Goal: Task Accomplishment & Management: Use online tool/utility

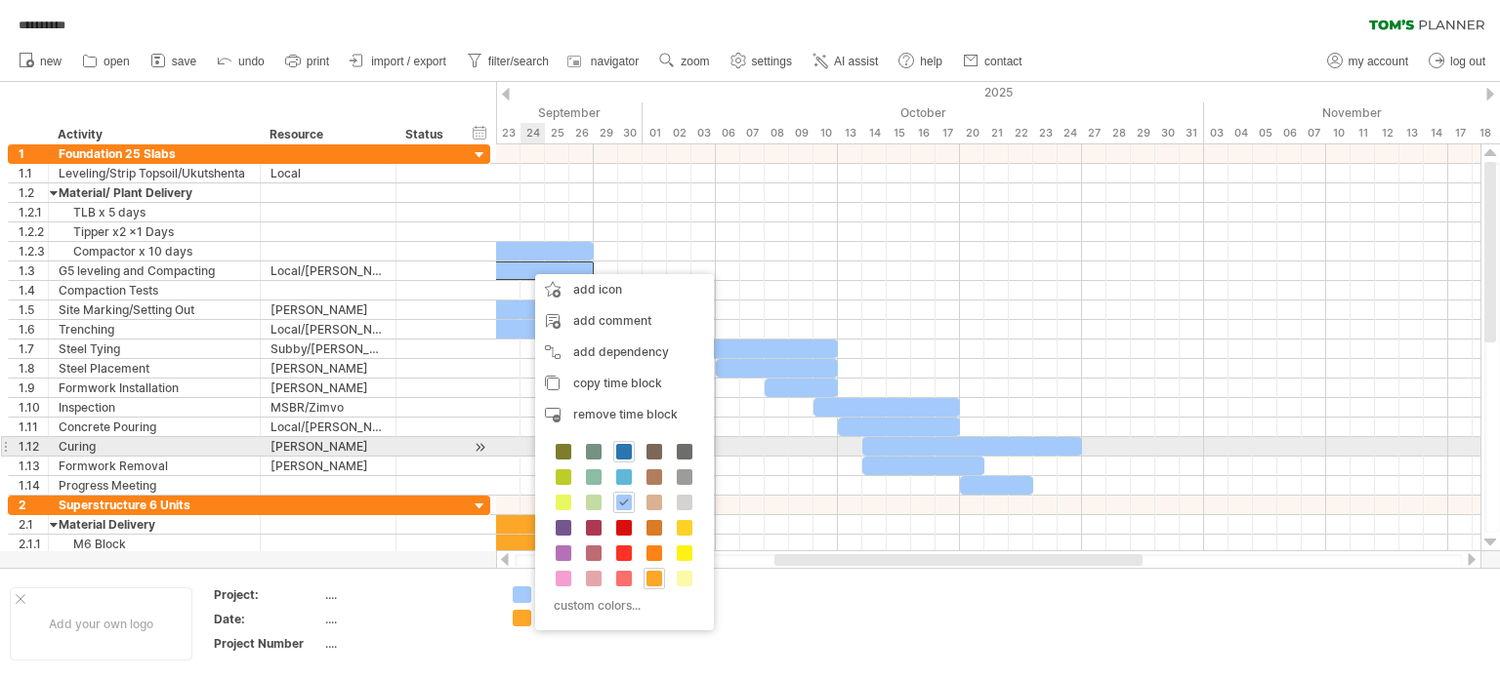
click at [624, 452] on span at bounding box center [624, 452] width 16 height 16
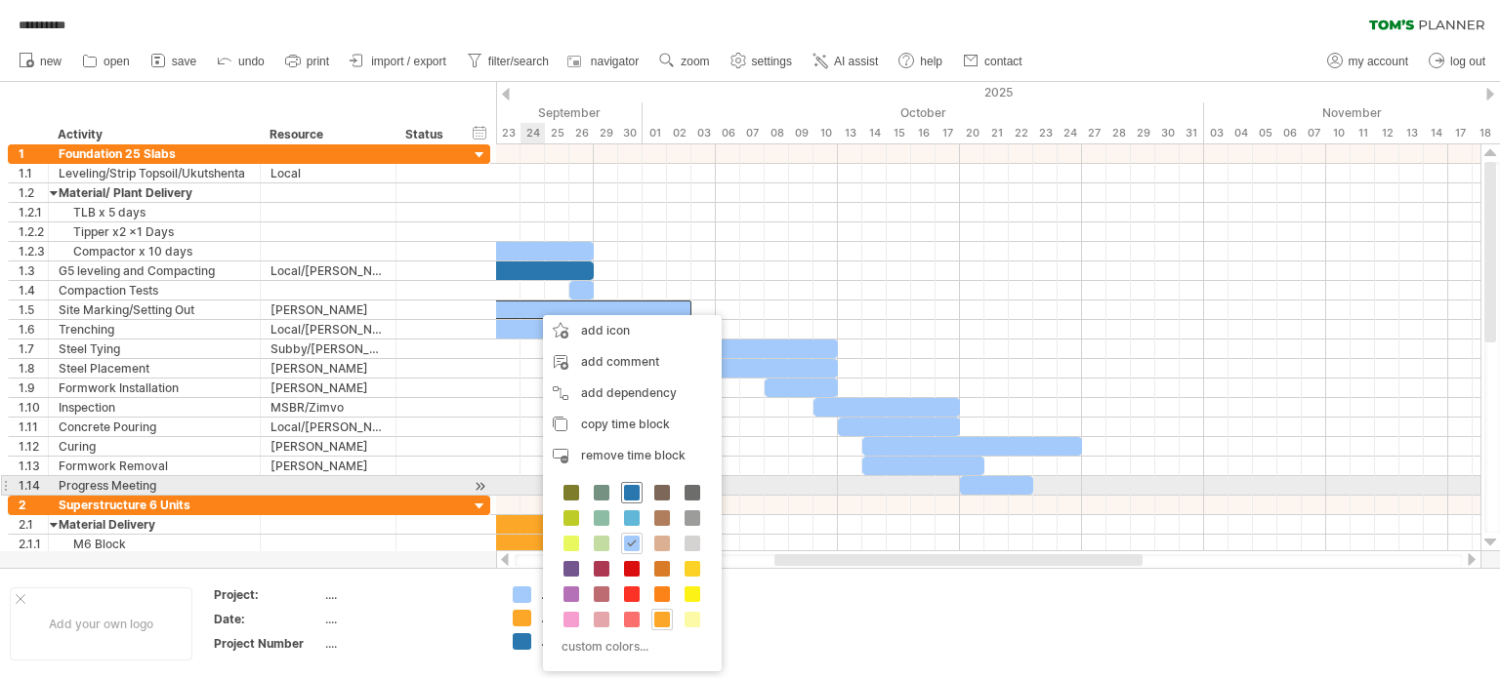
click at [632, 490] on span at bounding box center [632, 493] width 16 height 16
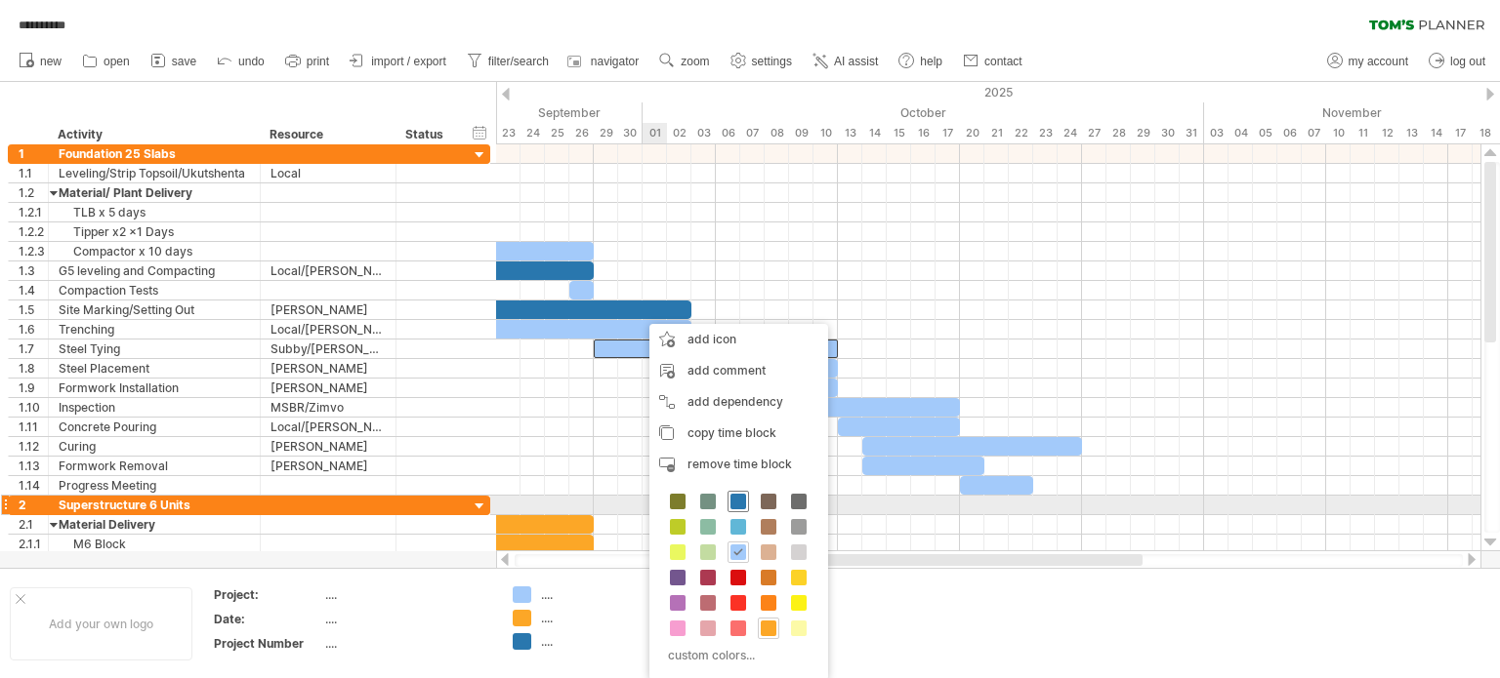
click at [733, 503] on span at bounding box center [738, 502] width 16 height 16
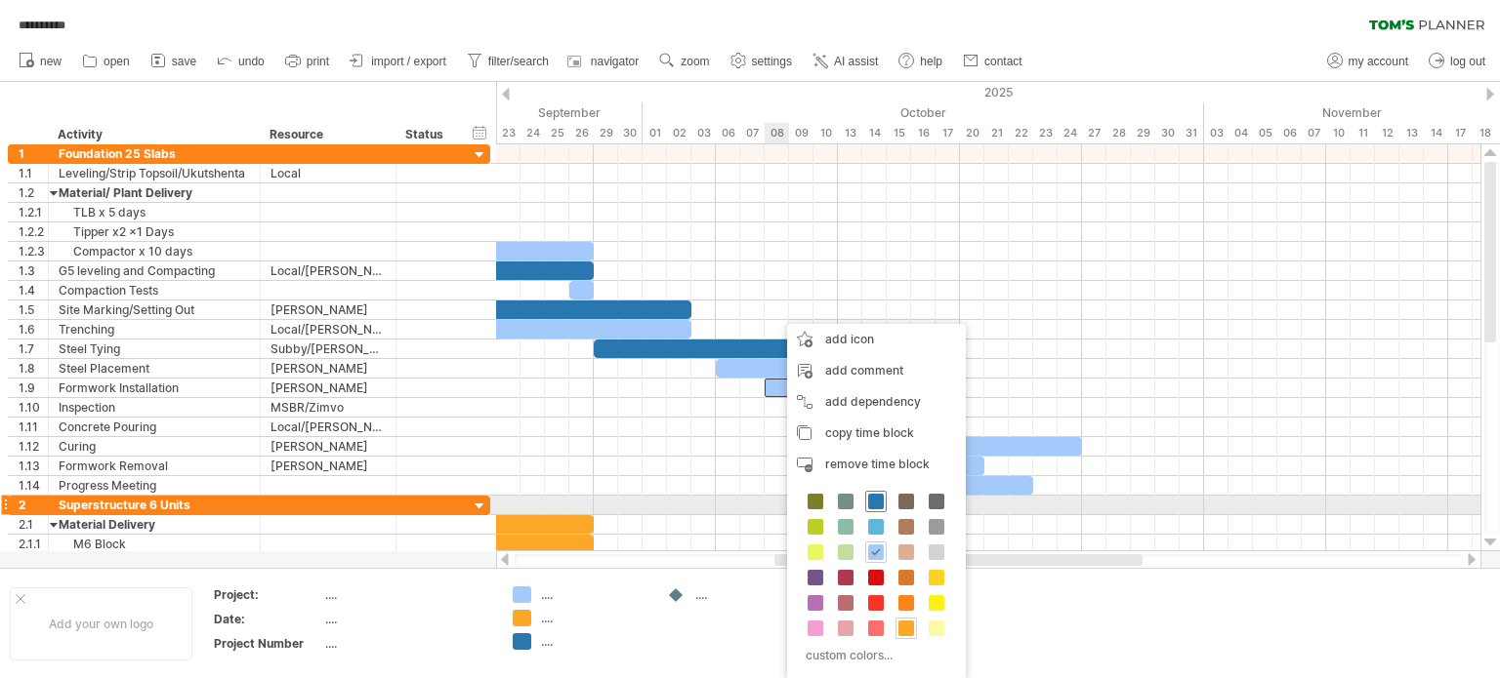
click at [871, 509] on span at bounding box center [876, 502] width 16 height 16
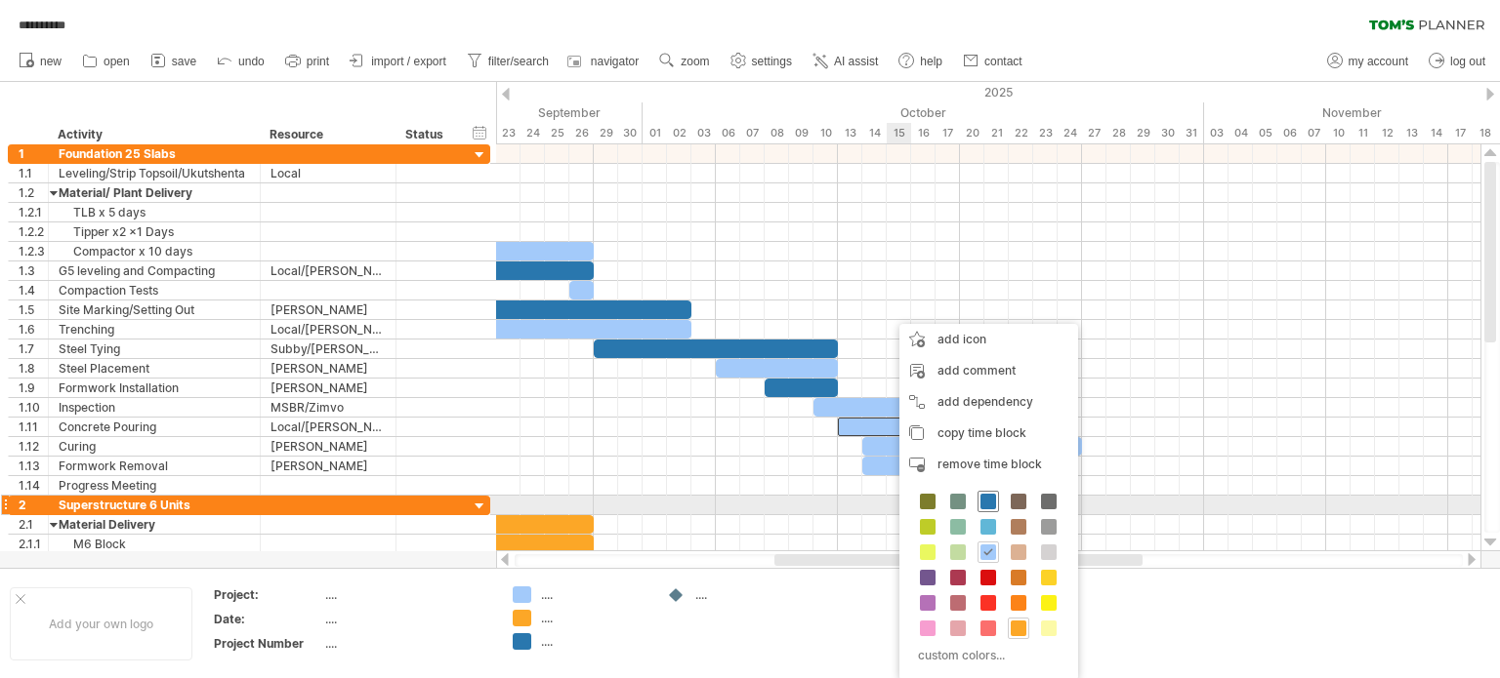
click at [984, 508] on span at bounding box center [988, 502] width 16 height 16
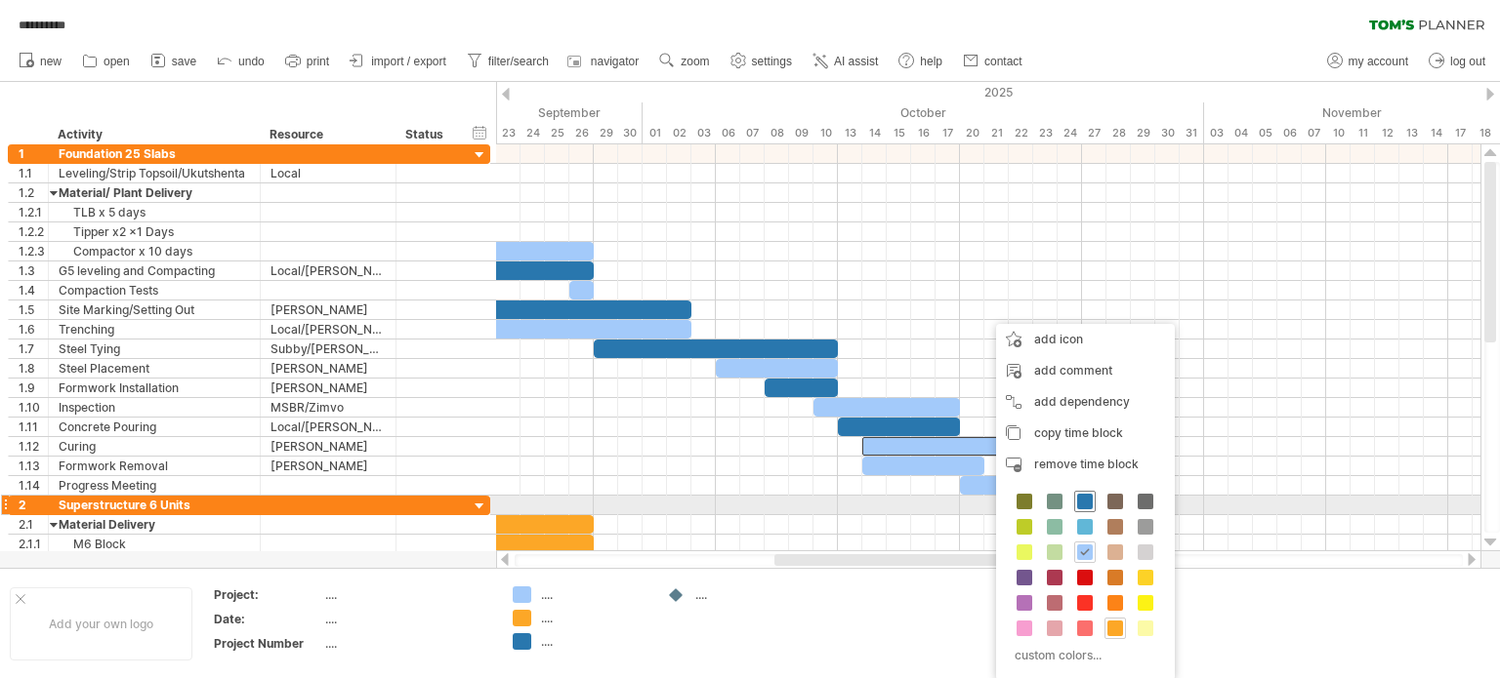
click at [1086, 499] on span at bounding box center [1085, 502] width 16 height 16
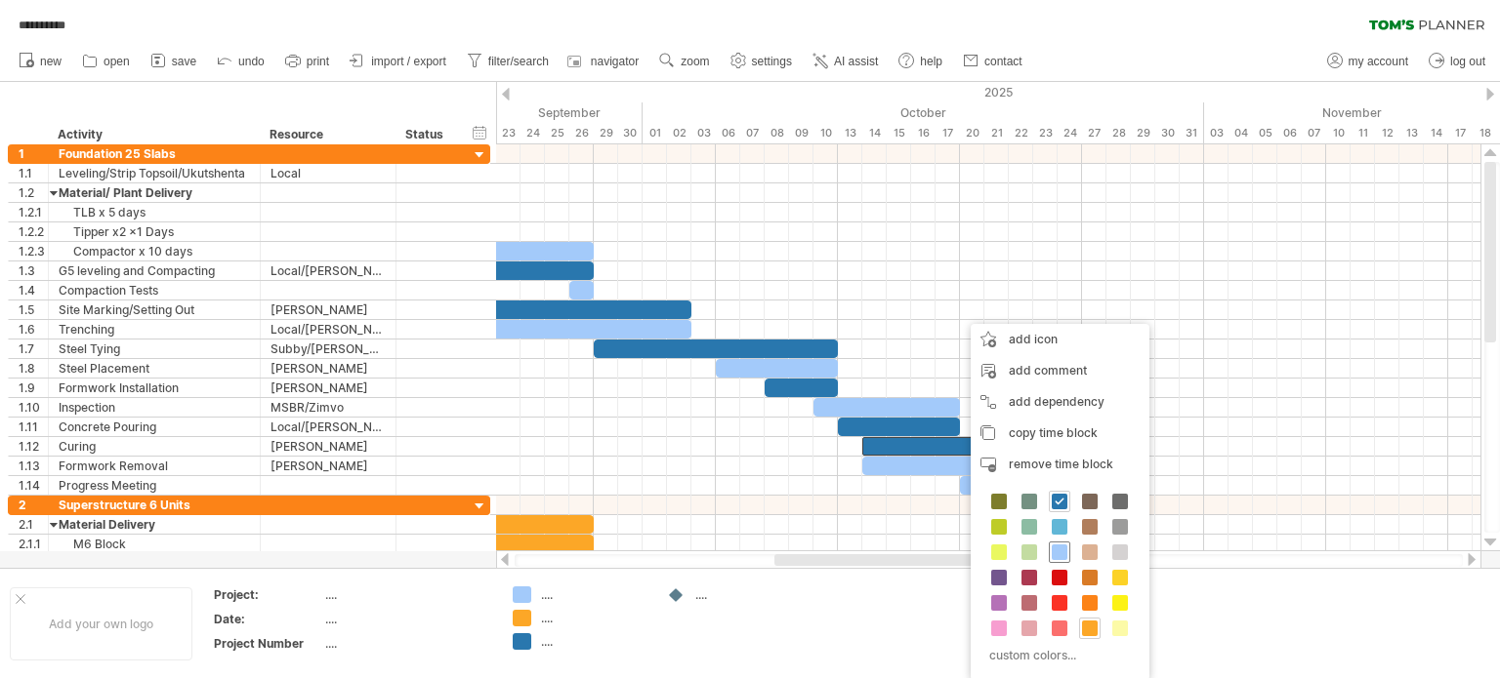
click at [1061, 554] on span at bounding box center [1059, 553] width 16 height 16
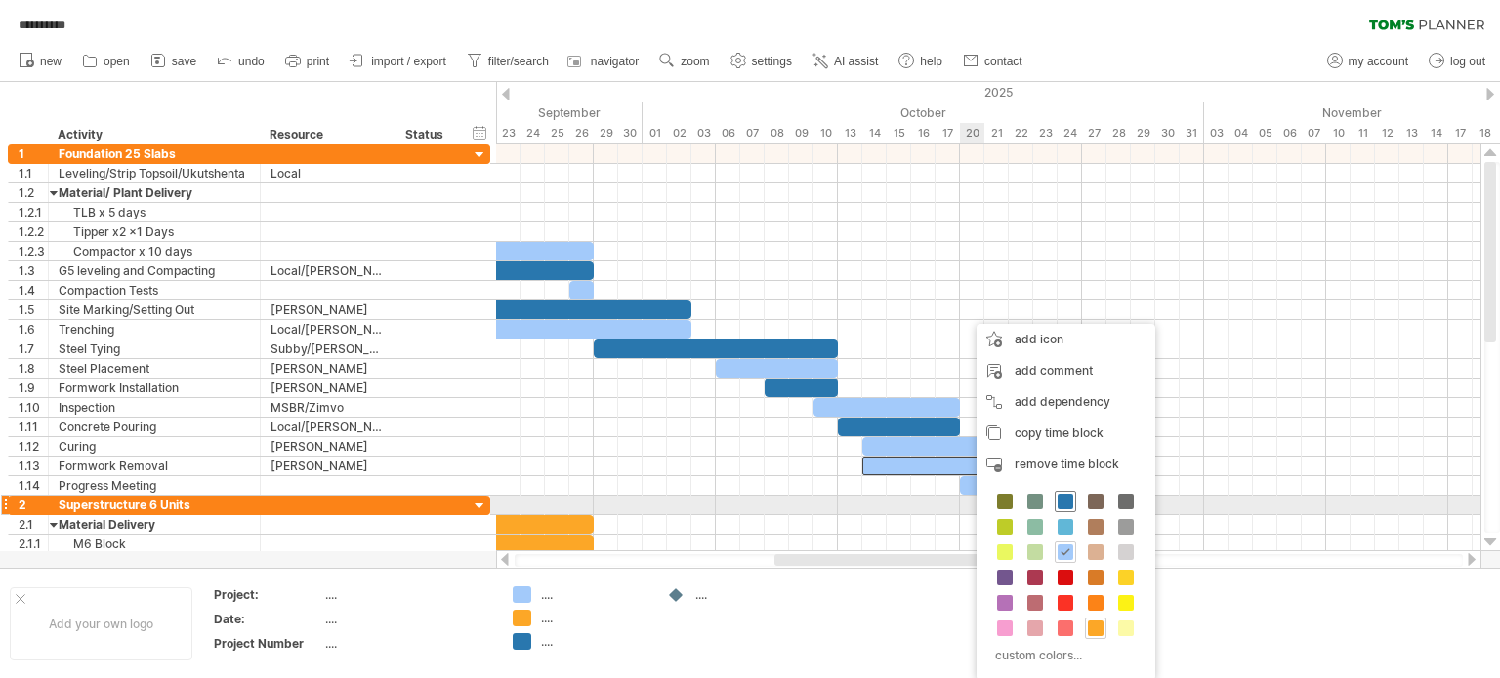
click at [1060, 499] on span at bounding box center [1065, 502] width 16 height 16
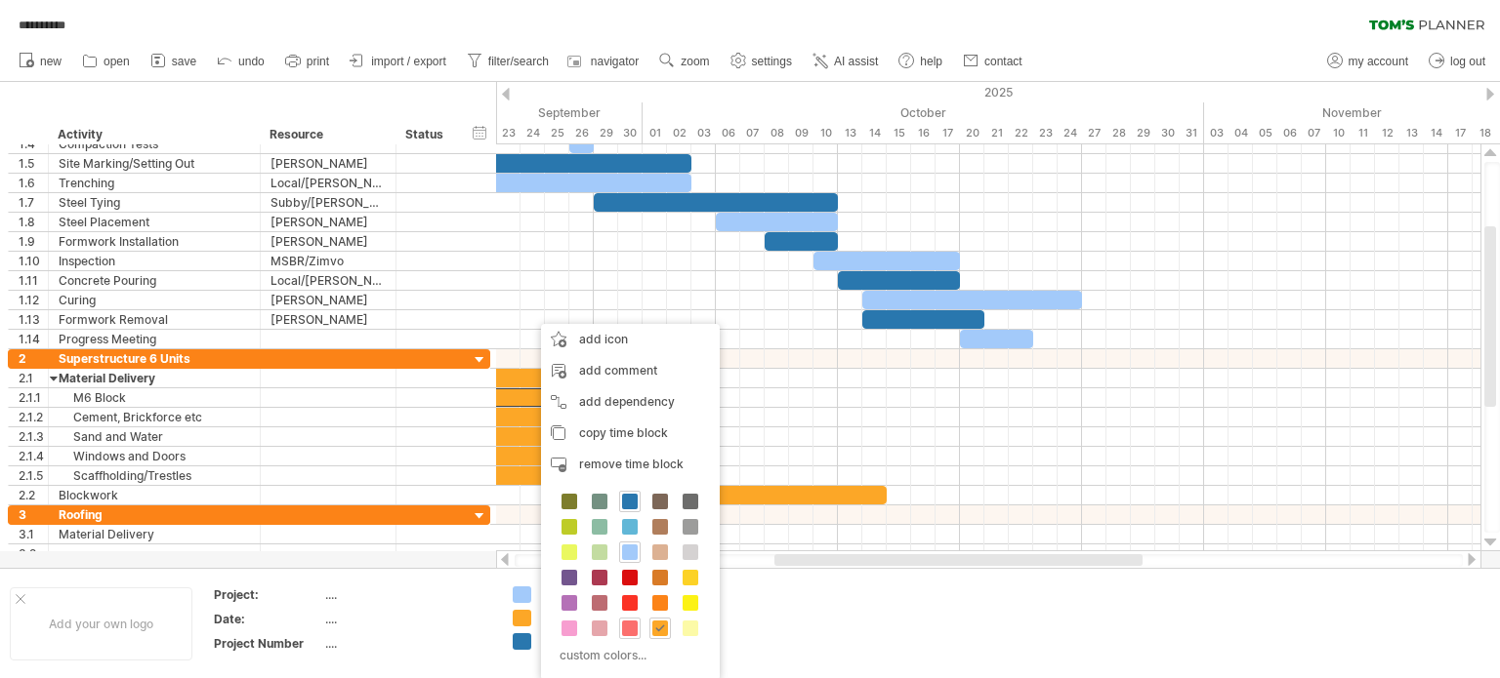
click at [627, 624] on span at bounding box center [630, 629] width 16 height 16
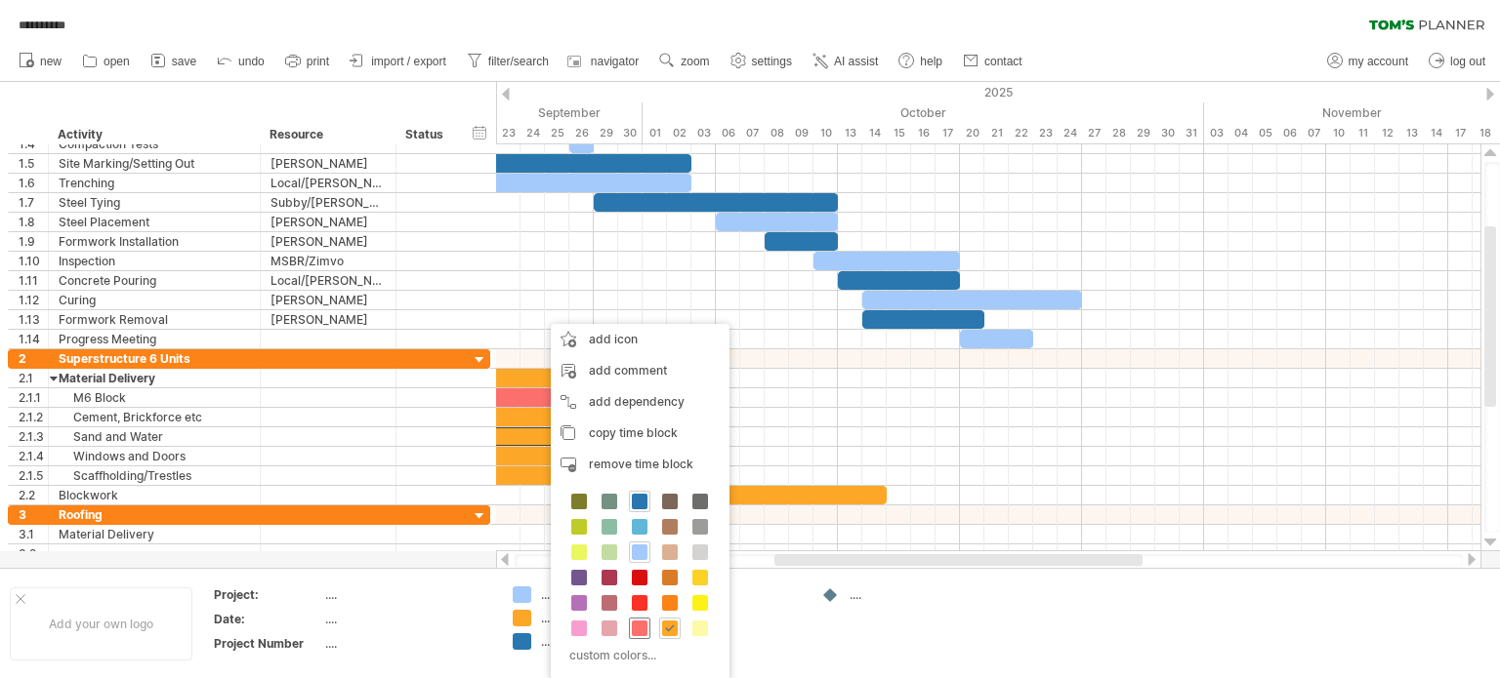
click at [632, 628] on span at bounding box center [640, 629] width 16 height 16
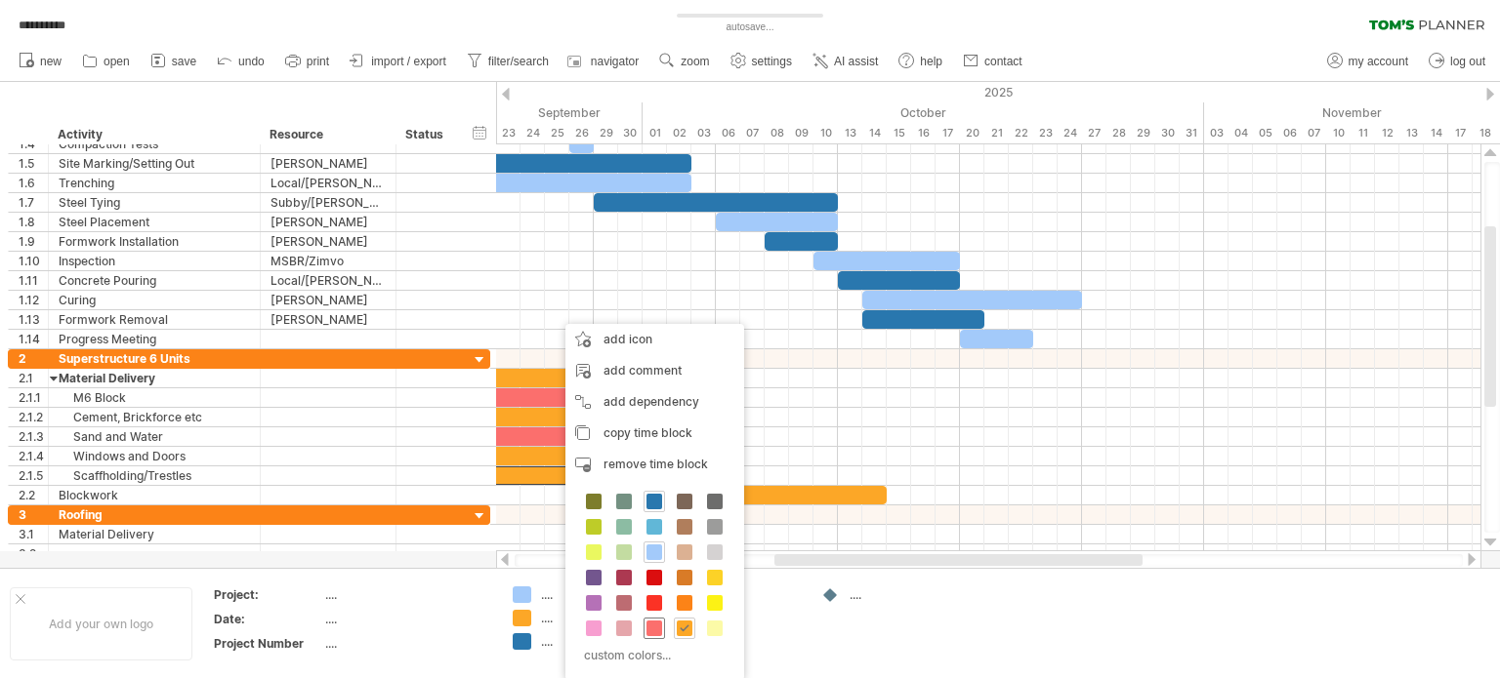
click at [648, 627] on span at bounding box center [654, 629] width 16 height 16
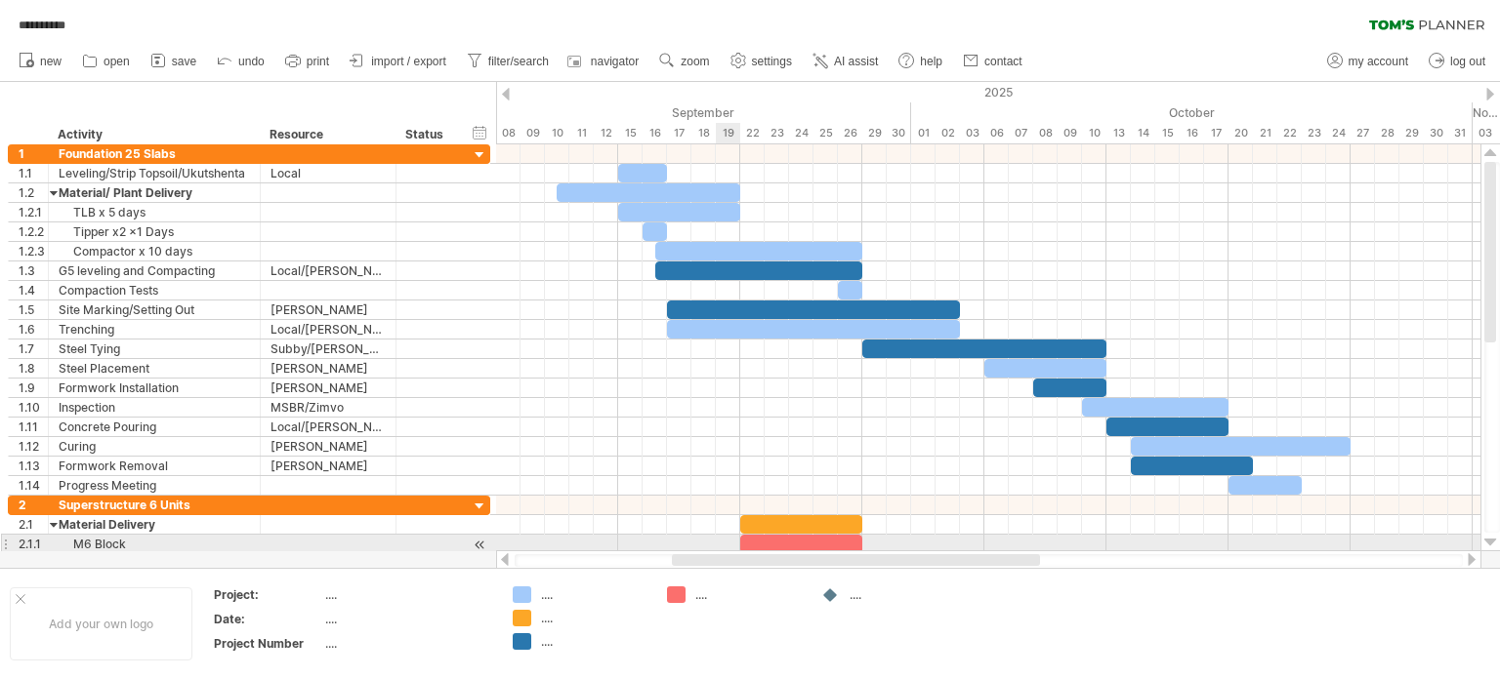
drag, startPoint x: 826, startPoint y: 562, endPoint x: 723, endPoint y: 544, distance: 104.2
click at [723, 544] on div "**********" at bounding box center [750, 339] width 1500 height 678
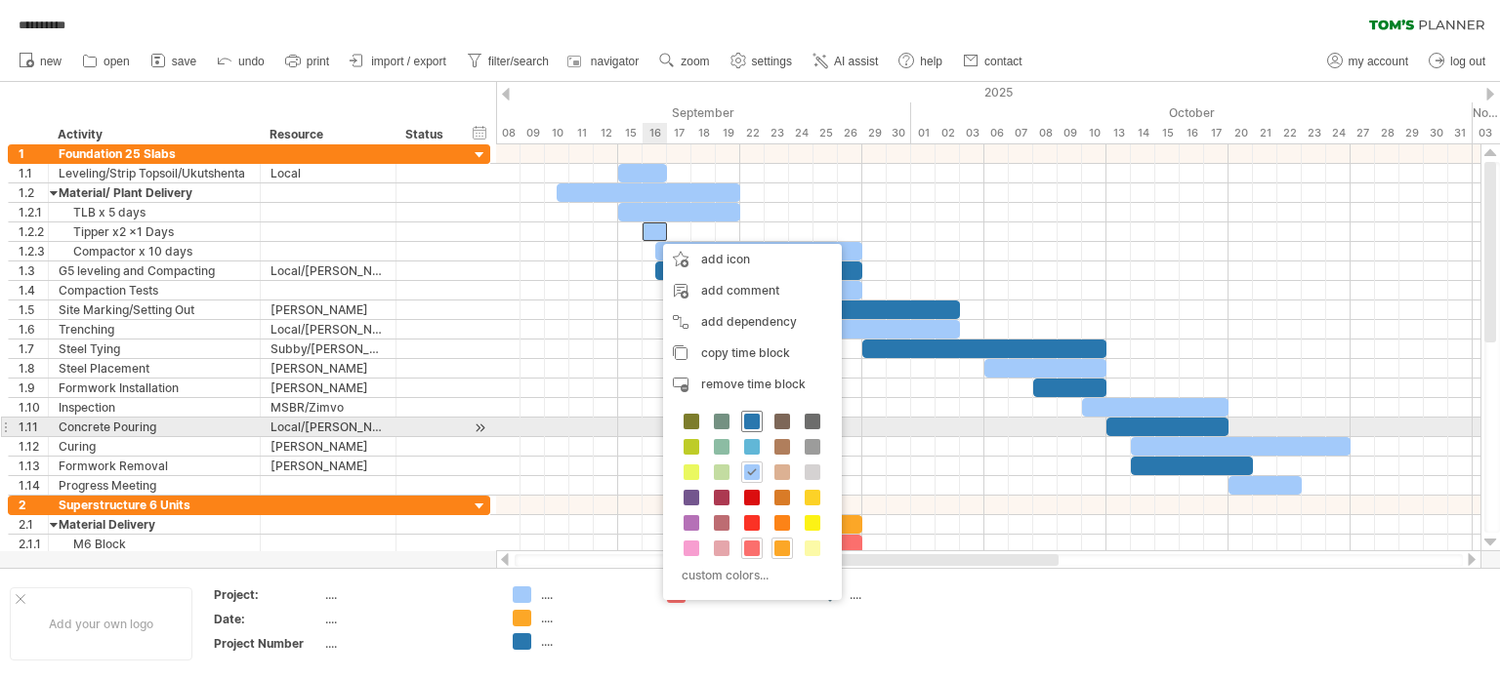
click at [757, 421] on span at bounding box center [752, 422] width 16 height 16
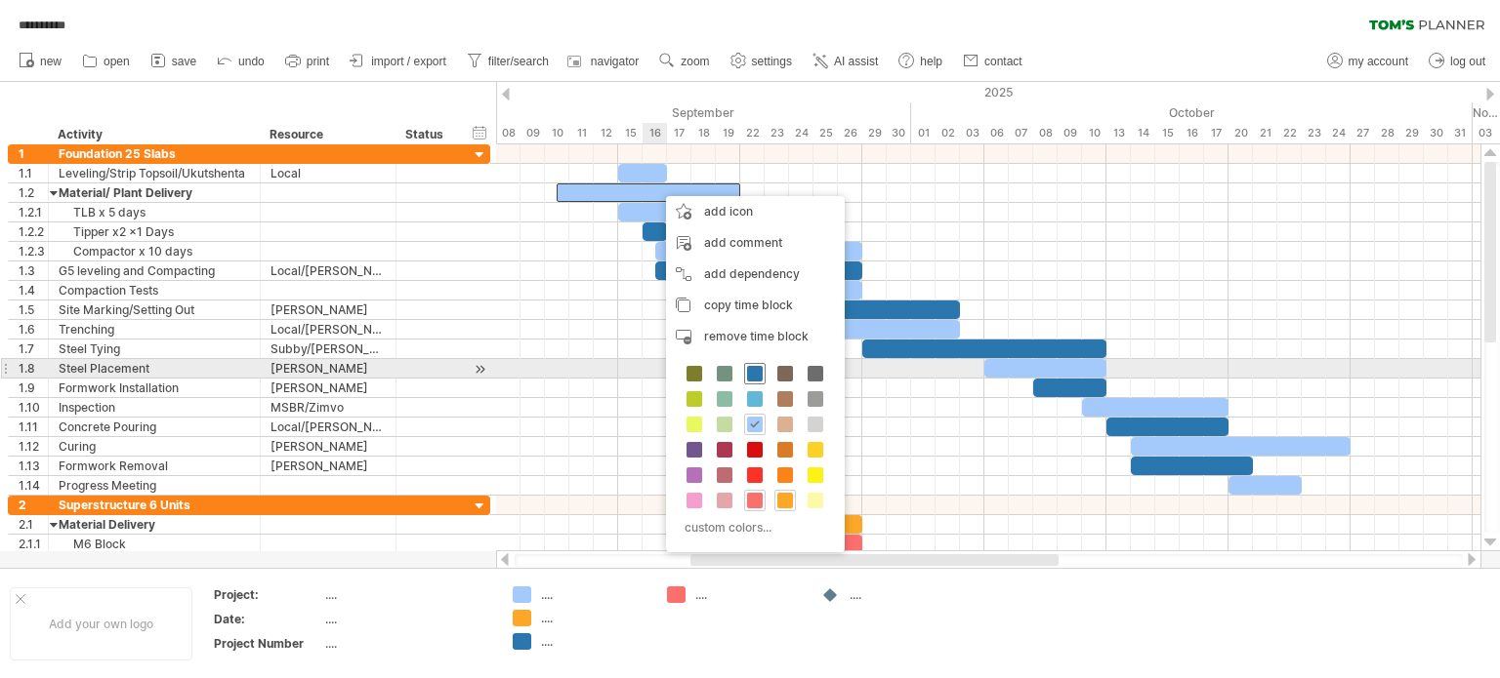
click at [756, 378] on span at bounding box center [755, 374] width 16 height 16
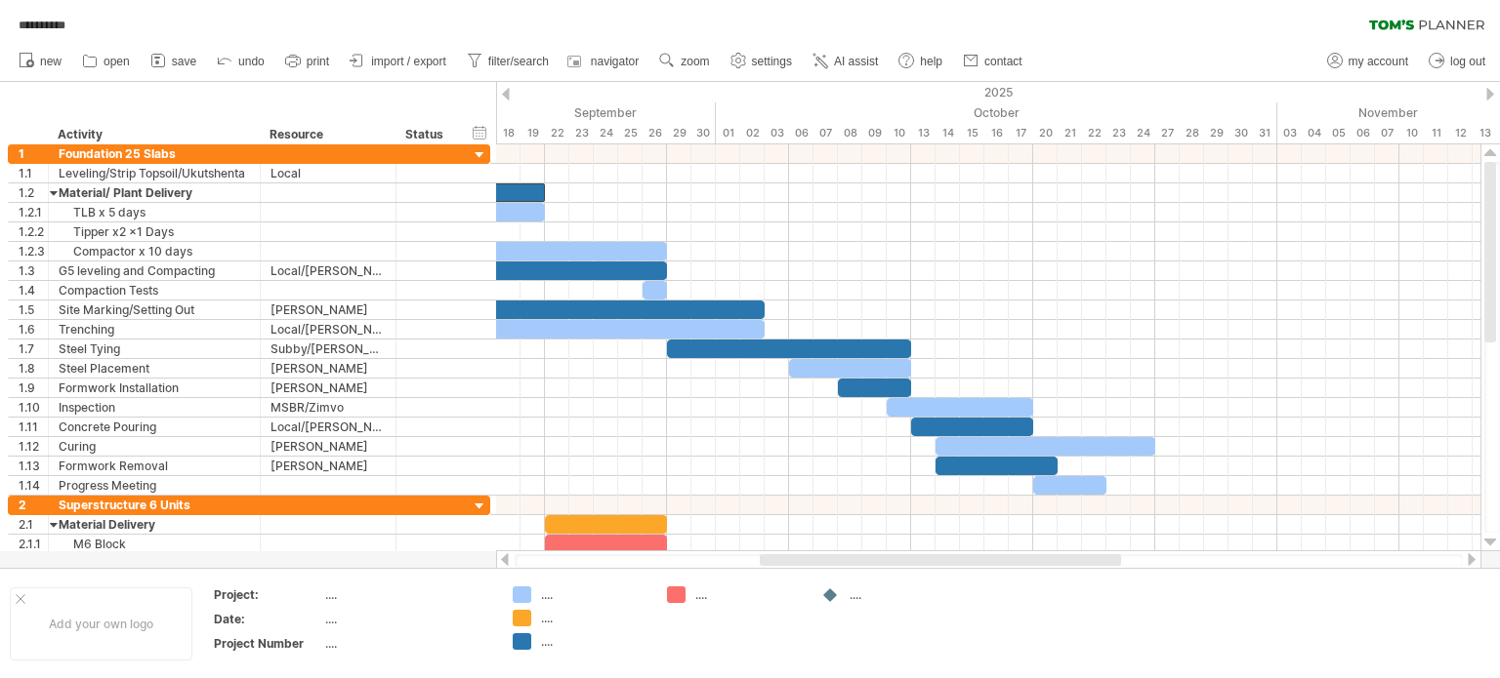
drag, startPoint x: 936, startPoint y: 565, endPoint x: 1017, endPoint y: 563, distance: 81.1
click at [1017, 563] on div at bounding box center [940, 561] width 361 height 12
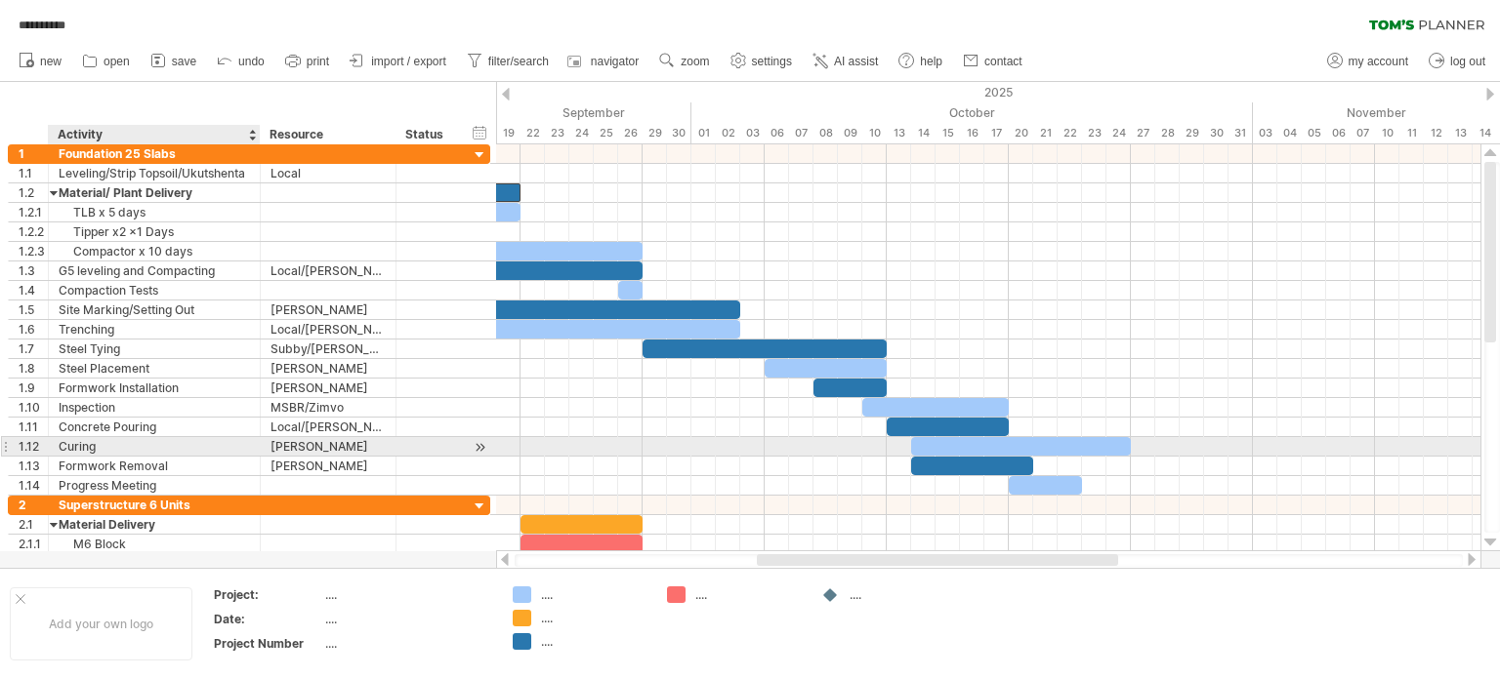
click at [86, 444] on div "Curing" at bounding box center [154, 446] width 191 height 19
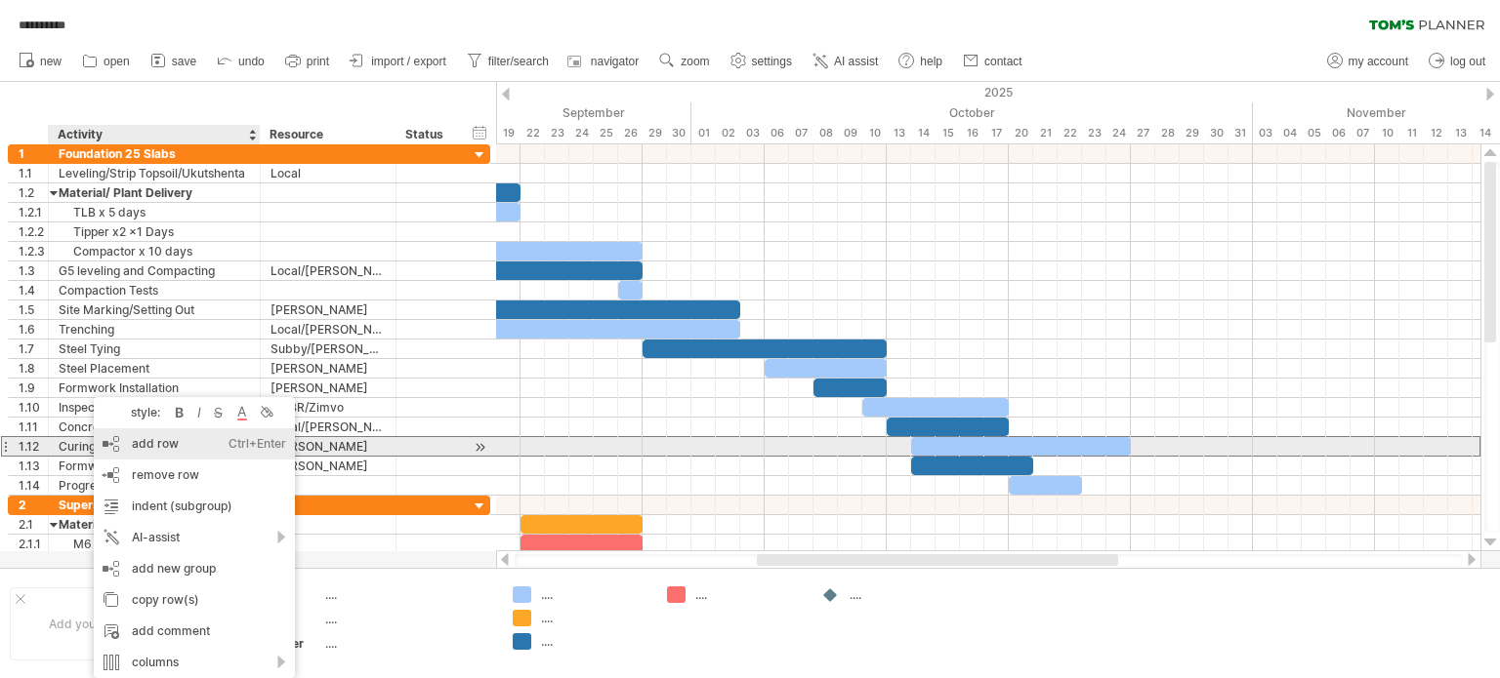
click at [169, 442] on div "add row Ctrl+Enter Cmd+Enter" at bounding box center [194, 444] width 201 height 31
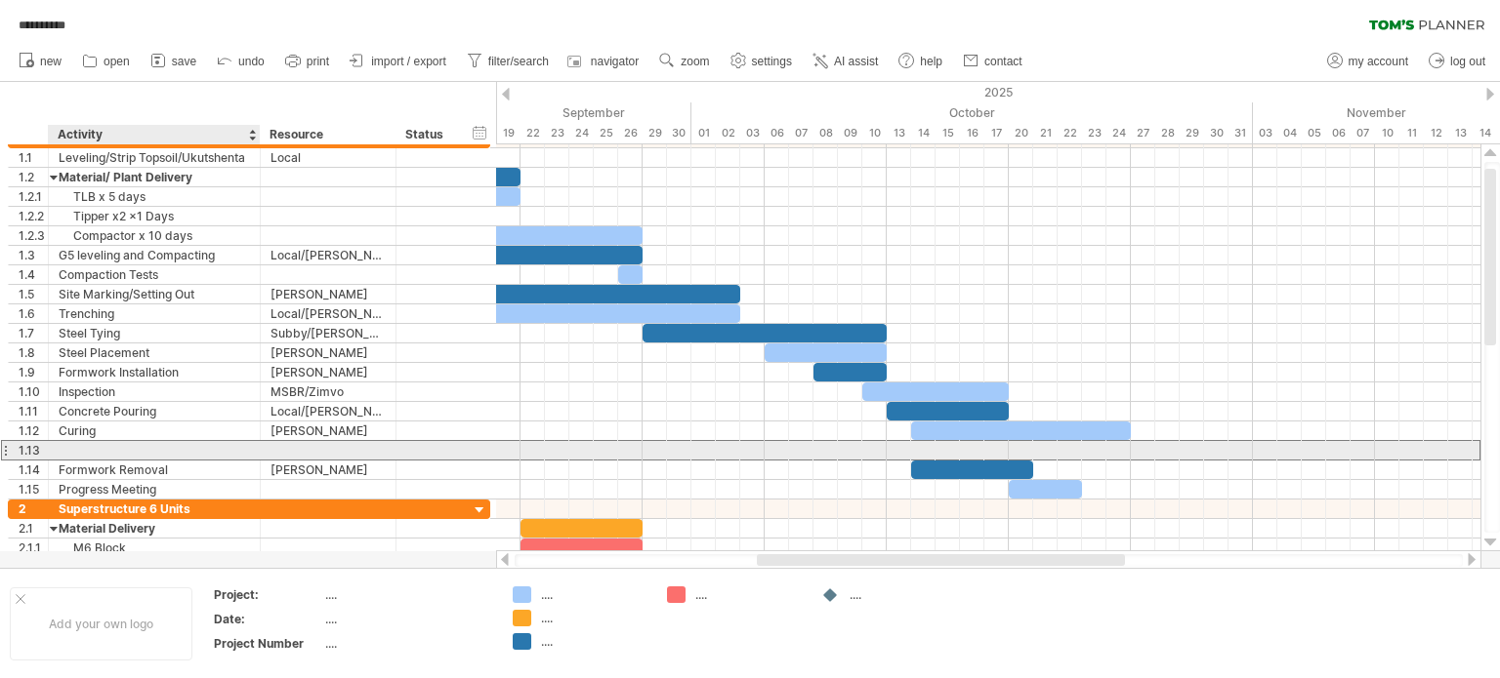
click at [157, 445] on div at bounding box center [154, 450] width 191 height 19
type input "**********"
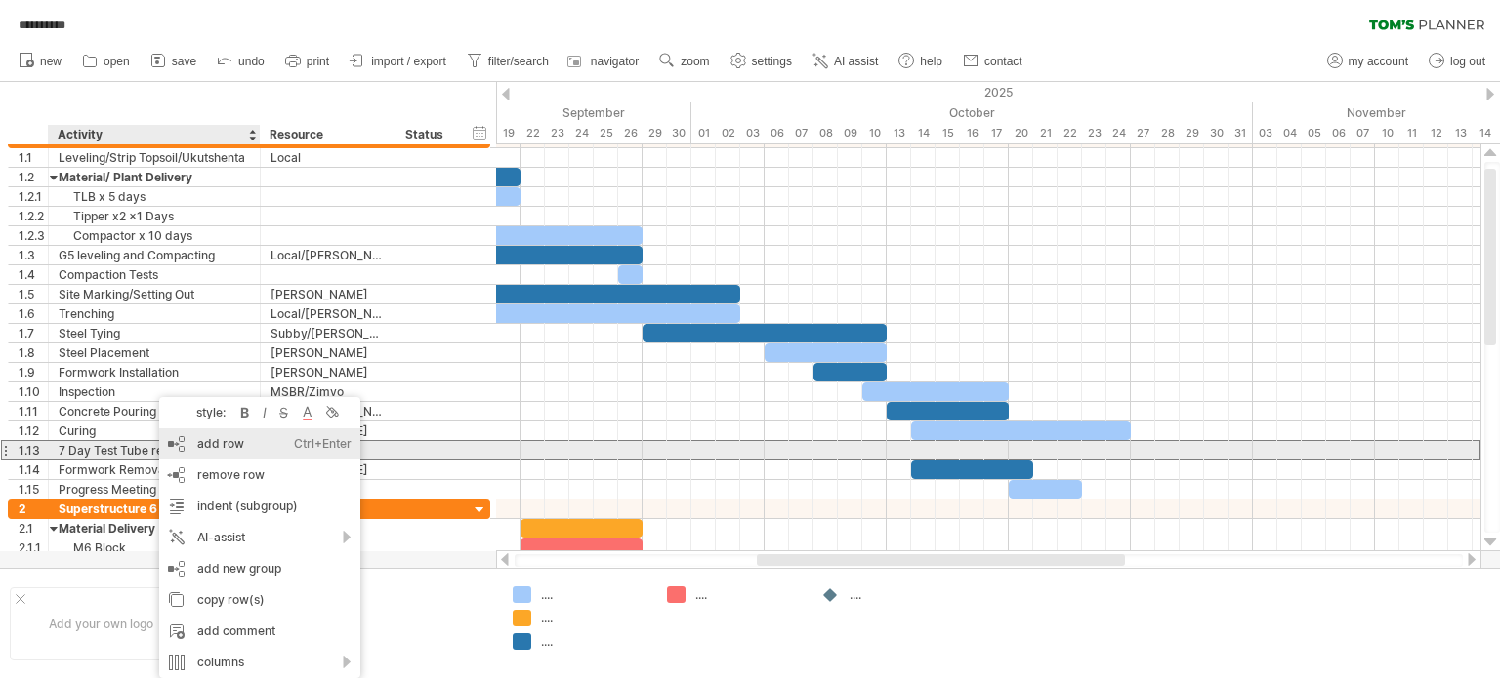
click at [223, 443] on div "add row Ctrl+Enter Cmd+Enter" at bounding box center [259, 444] width 201 height 31
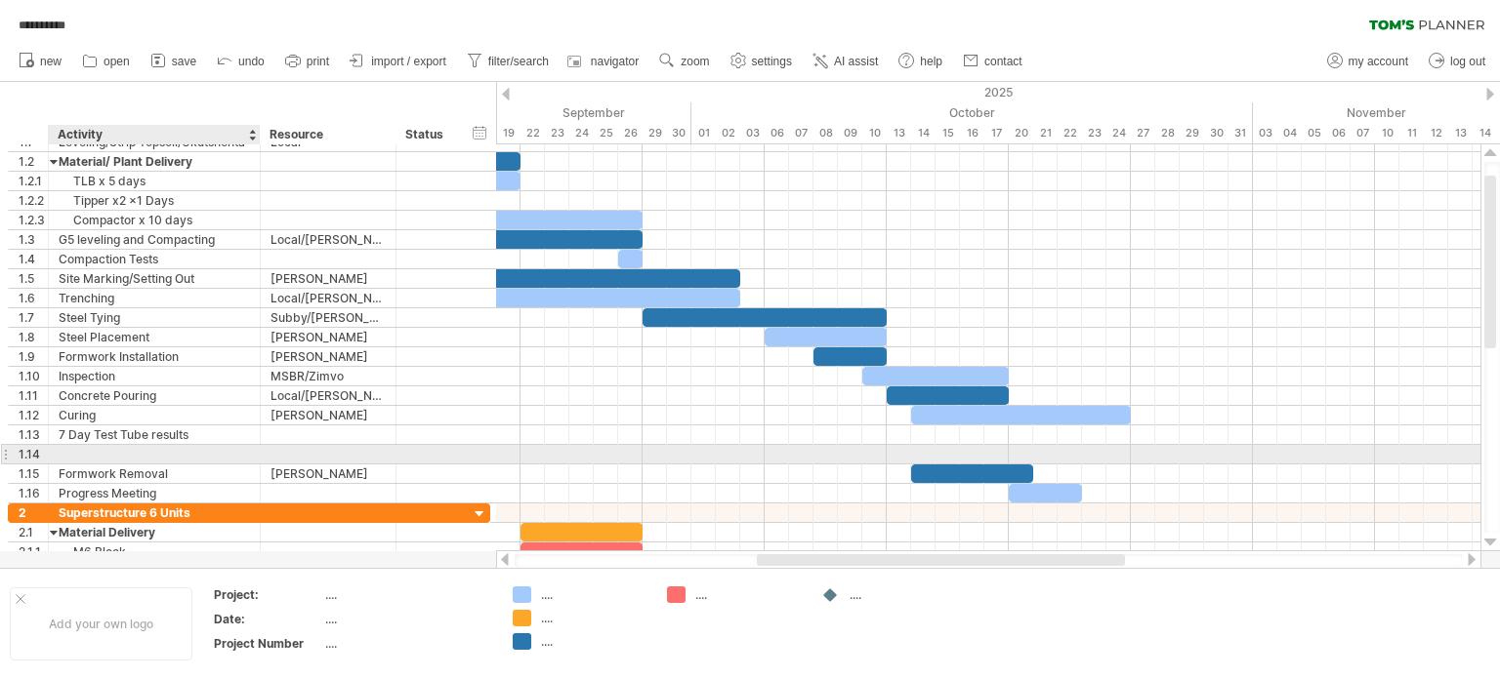
click at [176, 452] on div at bounding box center [154, 454] width 191 height 19
type input "**********"
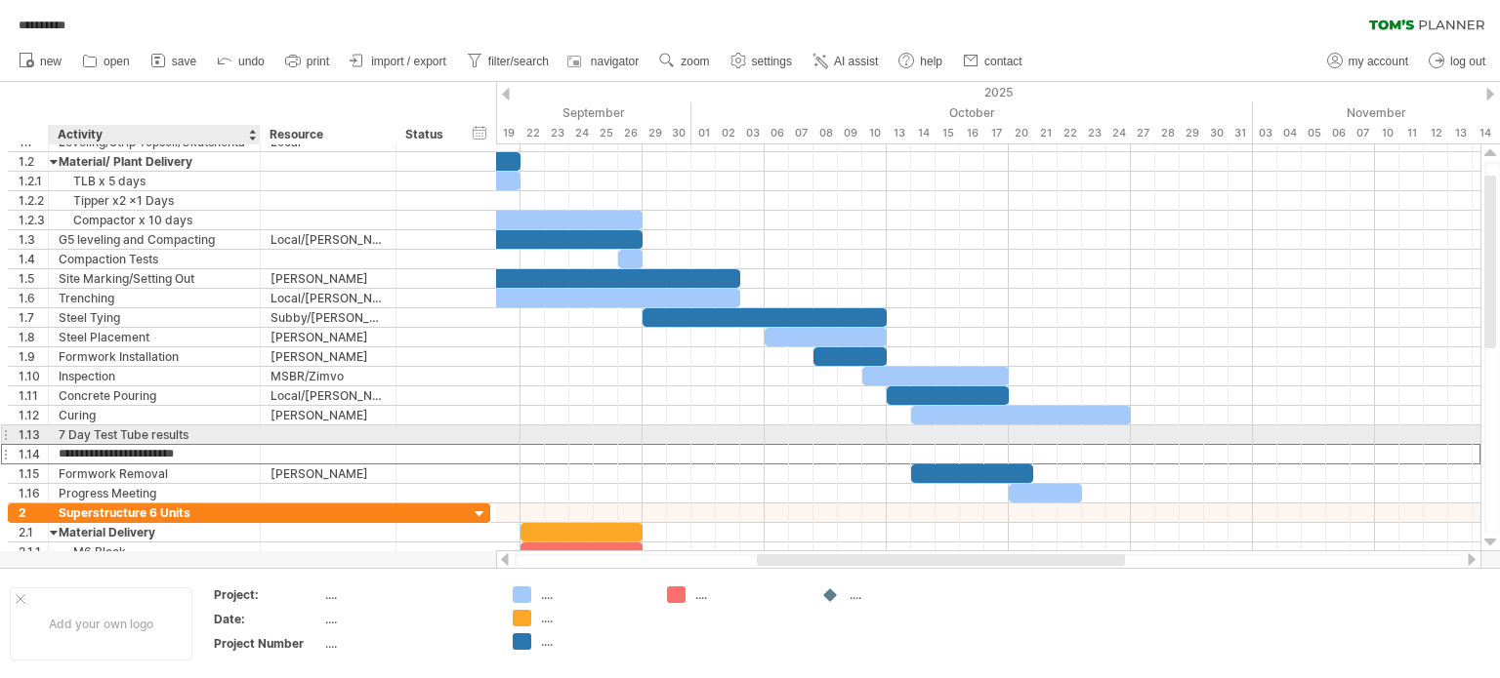
click at [176, 432] on div "7 Day Test Tube results" at bounding box center [154, 435] width 191 height 19
click at [154, 434] on input "**********" at bounding box center [154, 435] width 191 height 19
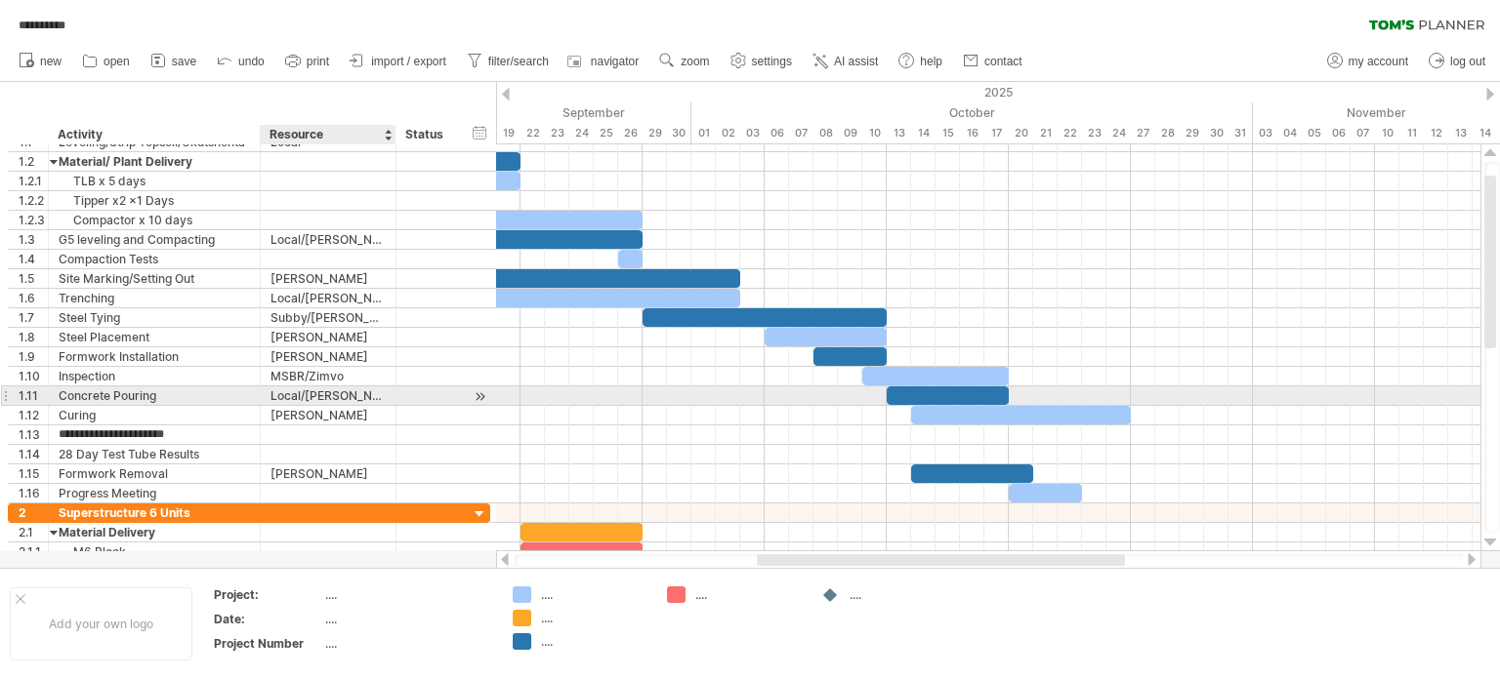
type input "**********"
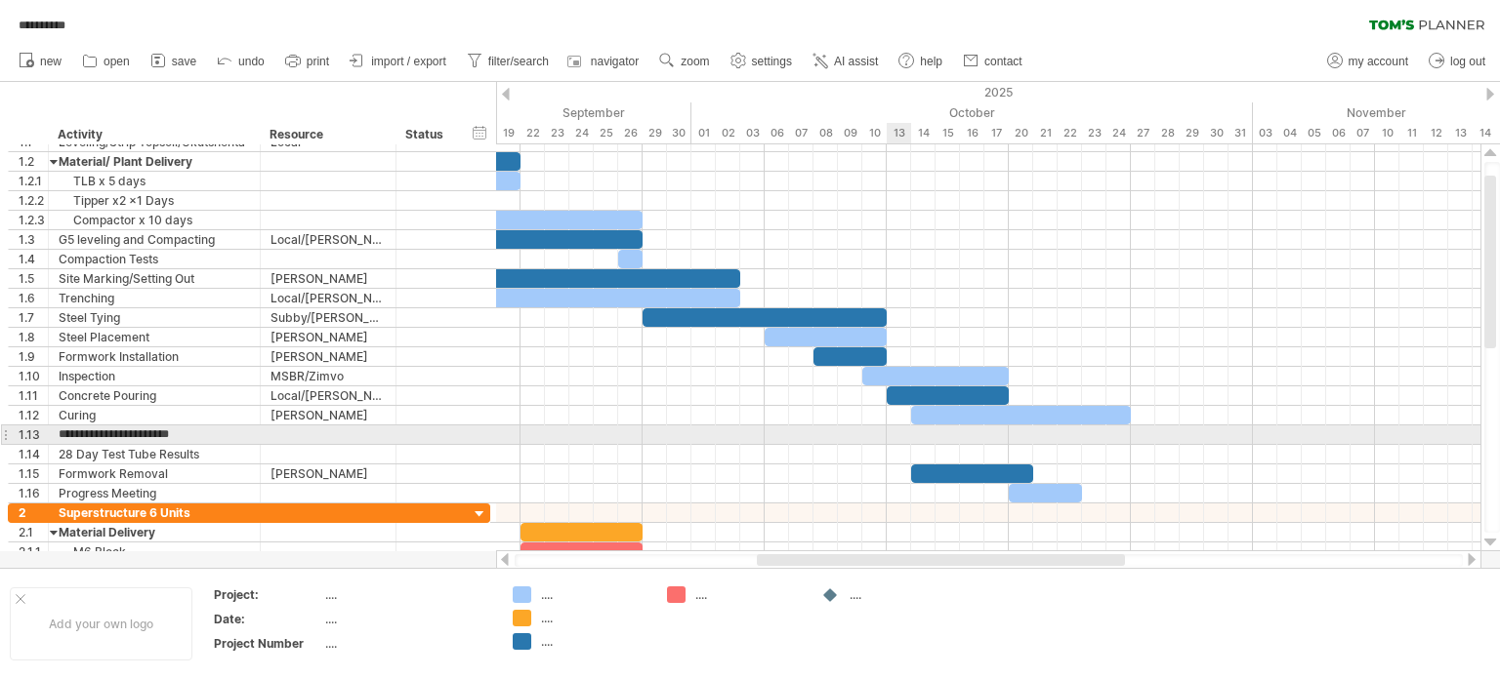
click at [890, 433] on div at bounding box center [988, 436] width 984 height 20
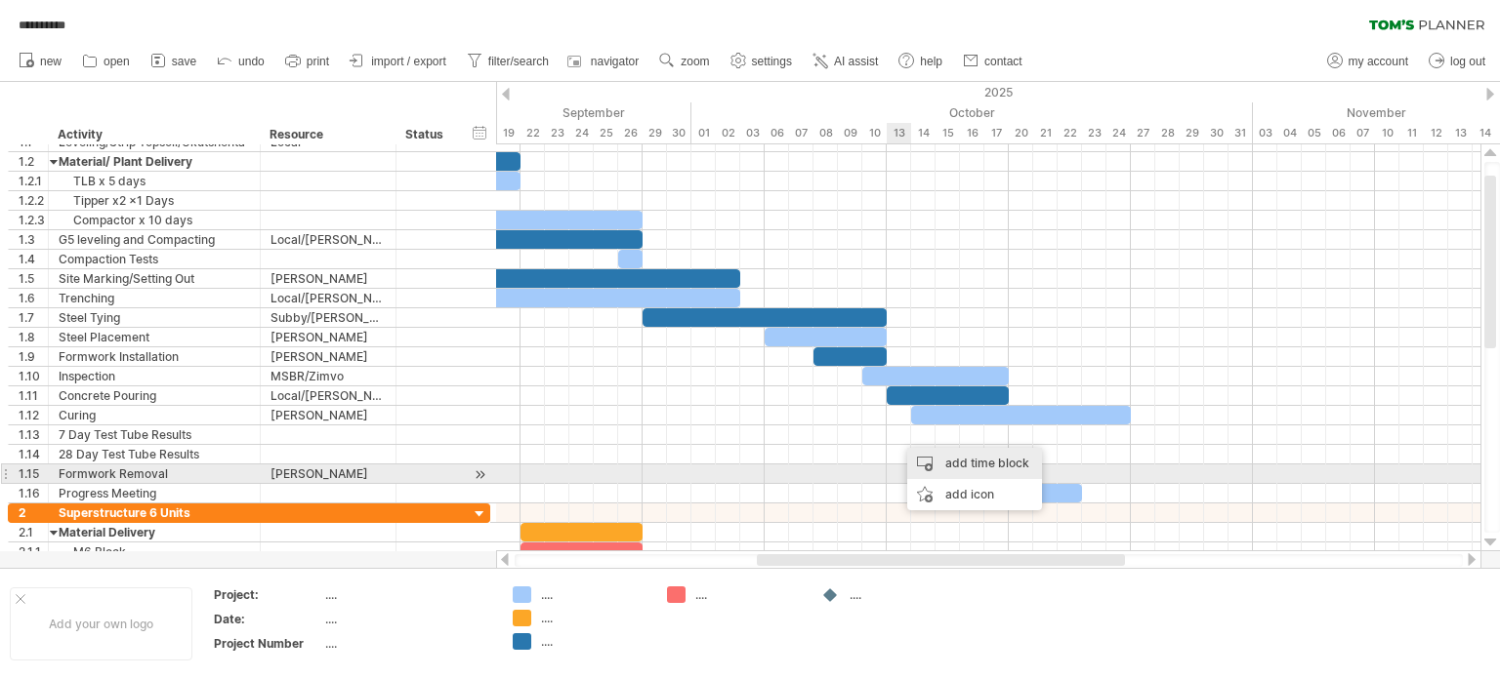
click at [944, 466] on div "add time block" at bounding box center [974, 463] width 135 height 31
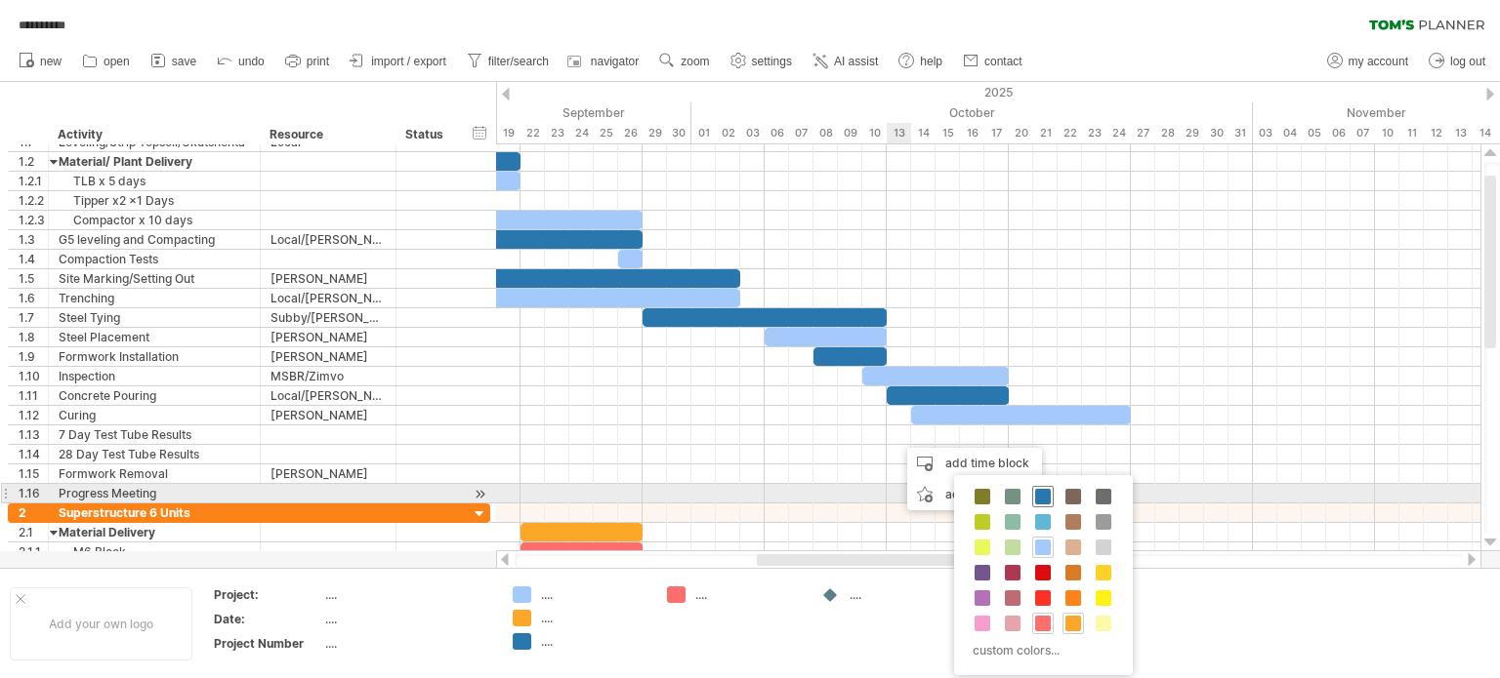
click at [1044, 496] on span at bounding box center [1043, 497] width 16 height 16
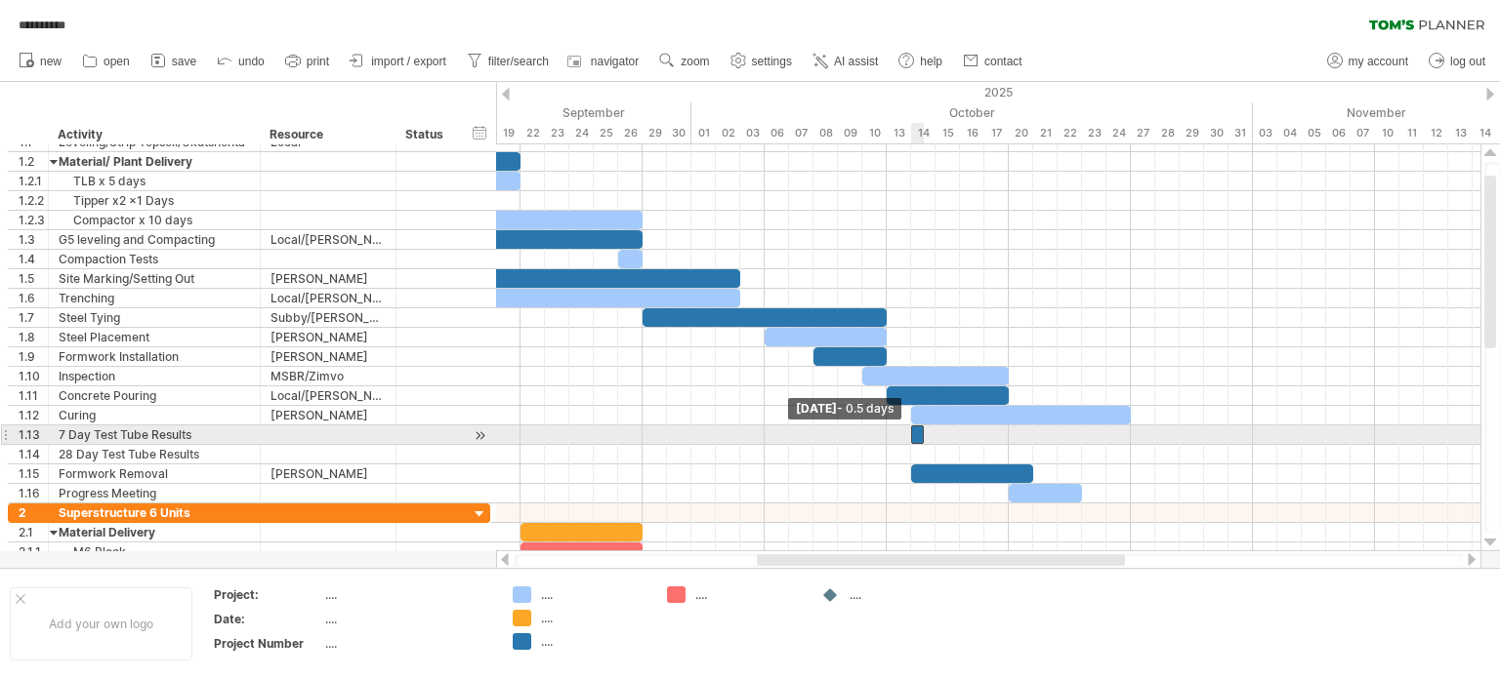
drag, startPoint x: 899, startPoint y: 430, endPoint x: 910, endPoint y: 432, distance: 11.1
click at [910, 432] on span at bounding box center [911, 435] width 8 height 19
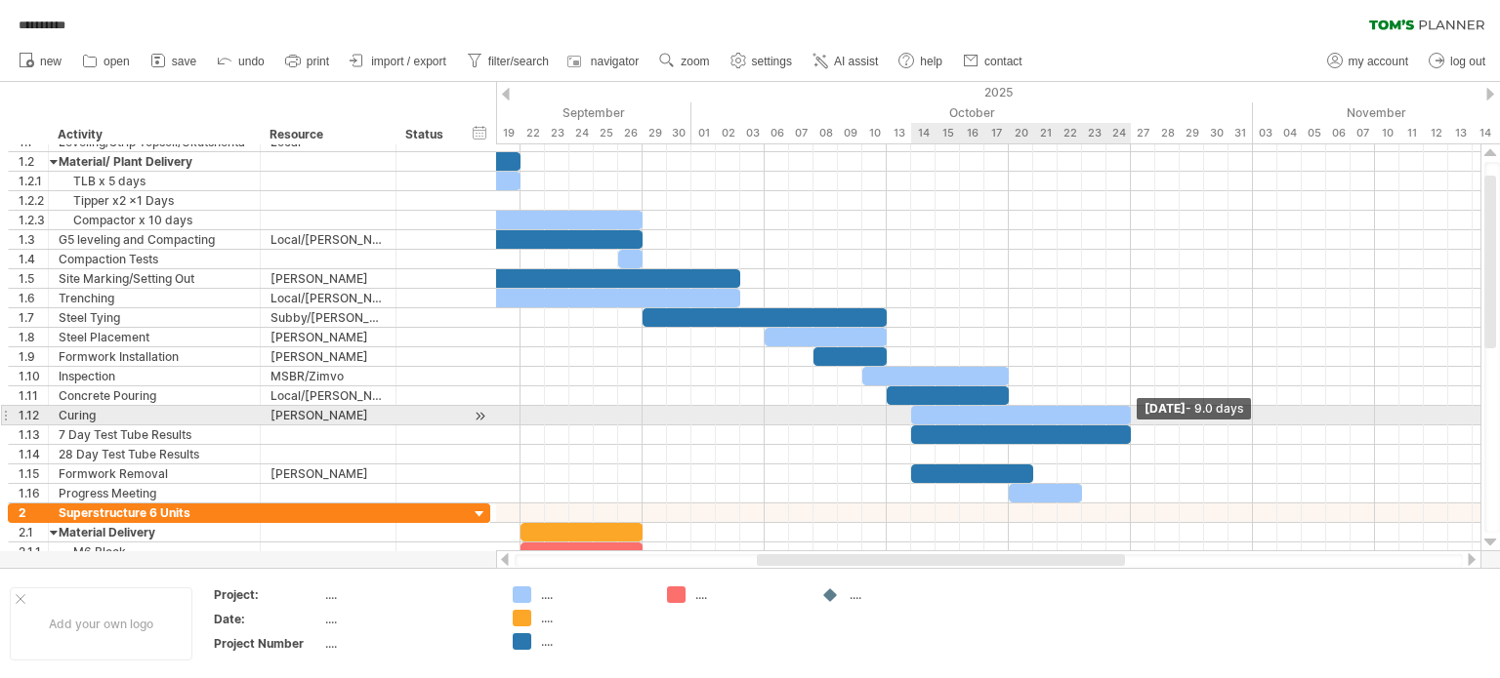
drag, startPoint x: 923, startPoint y: 430, endPoint x: 1125, endPoint y: 423, distance: 202.2
click at [1125, 426] on div at bounding box center [1021, 435] width 220 height 19
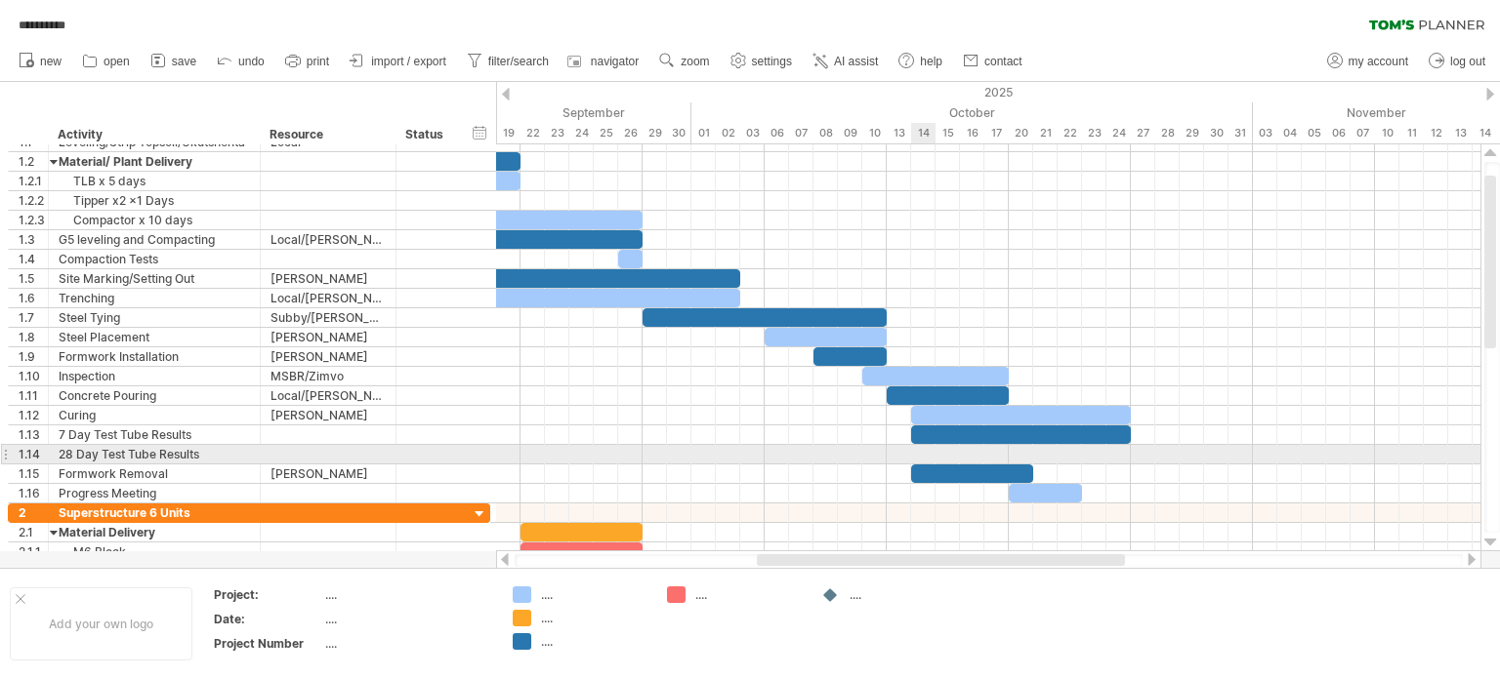
click at [920, 455] on div at bounding box center [988, 455] width 984 height 20
click at [922, 456] on div at bounding box center [988, 455] width 984 height 20
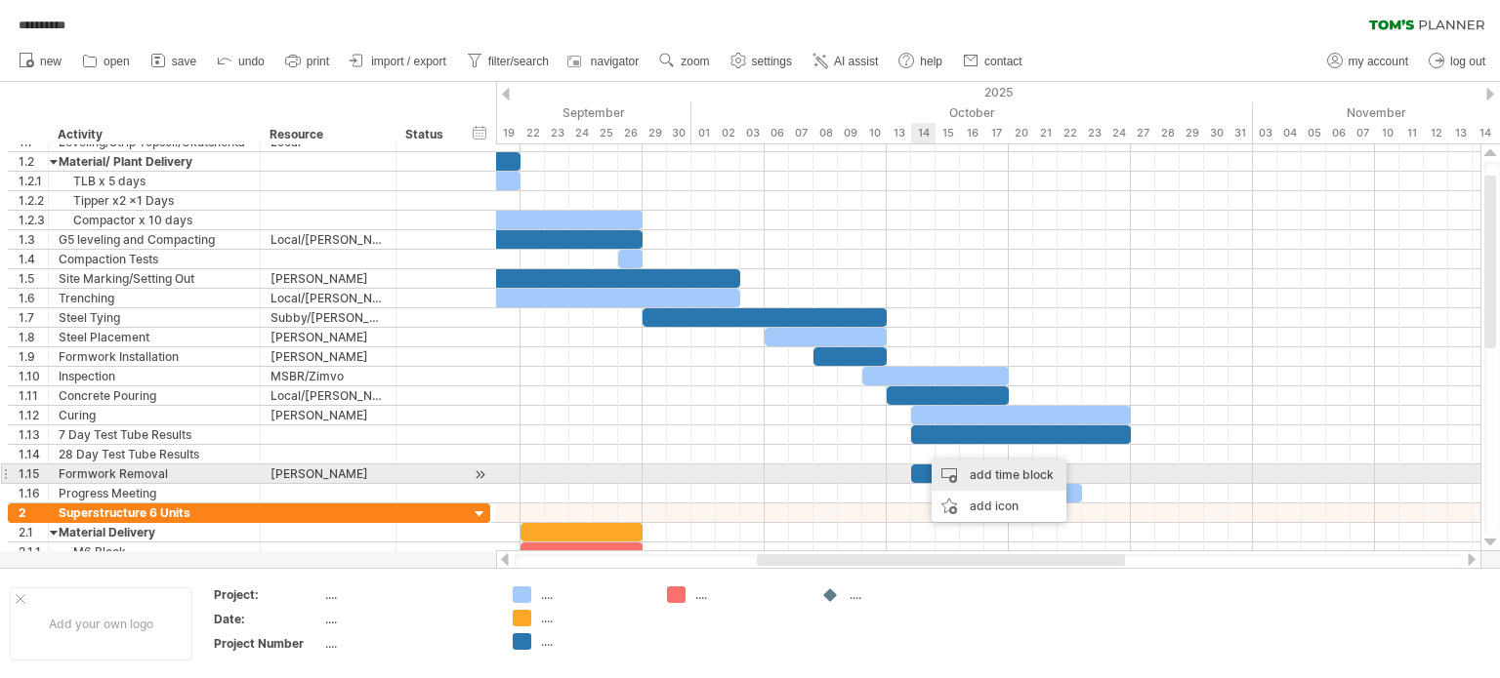
click at [968, 476] on div "add time block" at bounding box center [998, 475] width 135 height 31
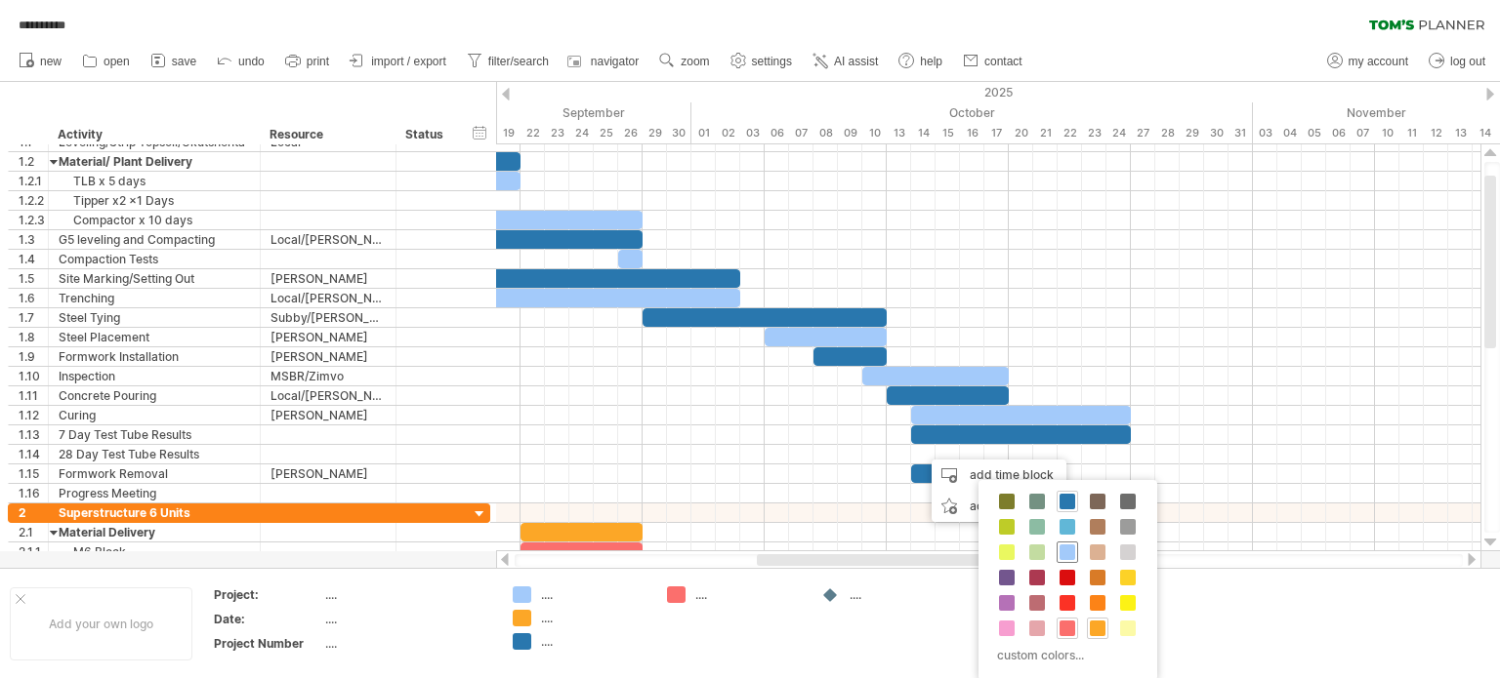
click at [1072, 554] on span at bounding box center [1067, 553] width 16 height 16
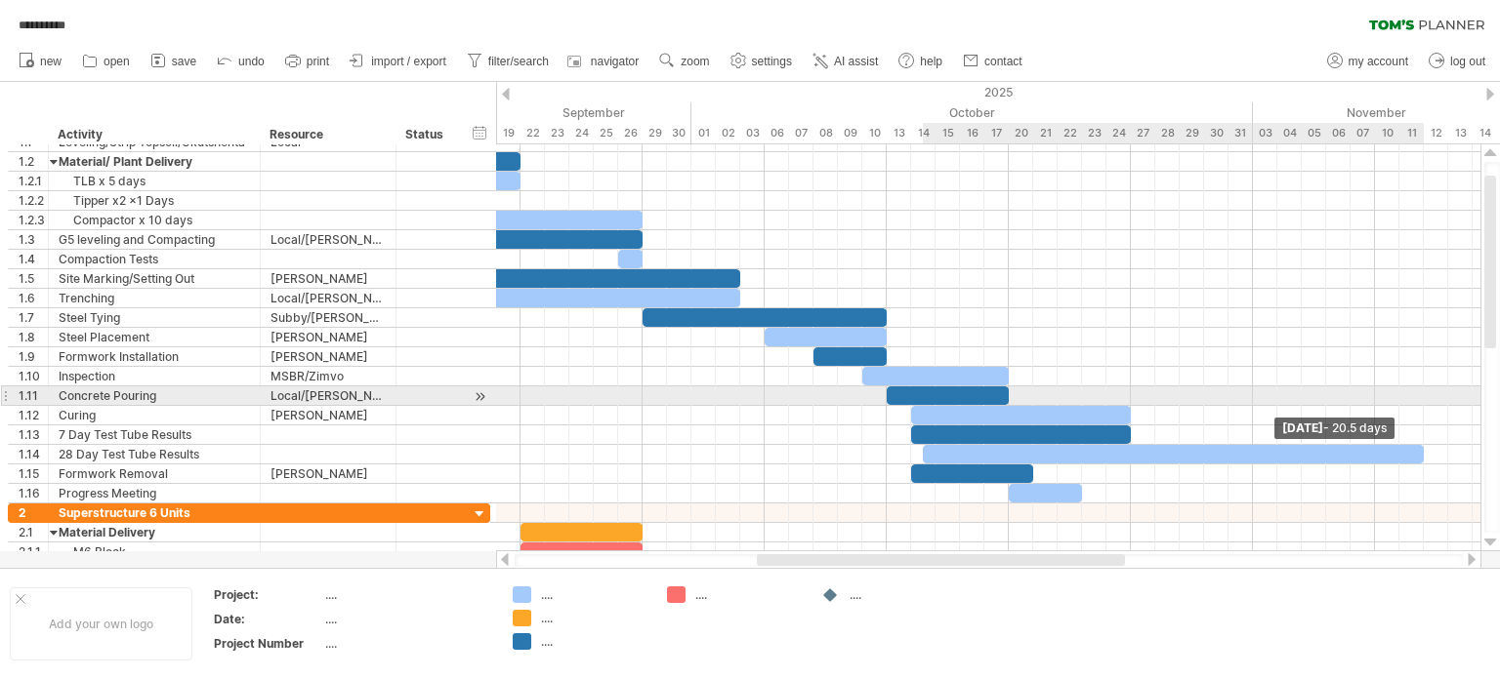
drag, startPoint x: 944, startPoint y: 451, endPoint x: 1418, endPoint y: 393, distance: 477.9
click at [1418, 393] on div "[DATE] - 20.5 days [DATE] - 0.5 days" at bounding box center [988, 347] width 984 height 407
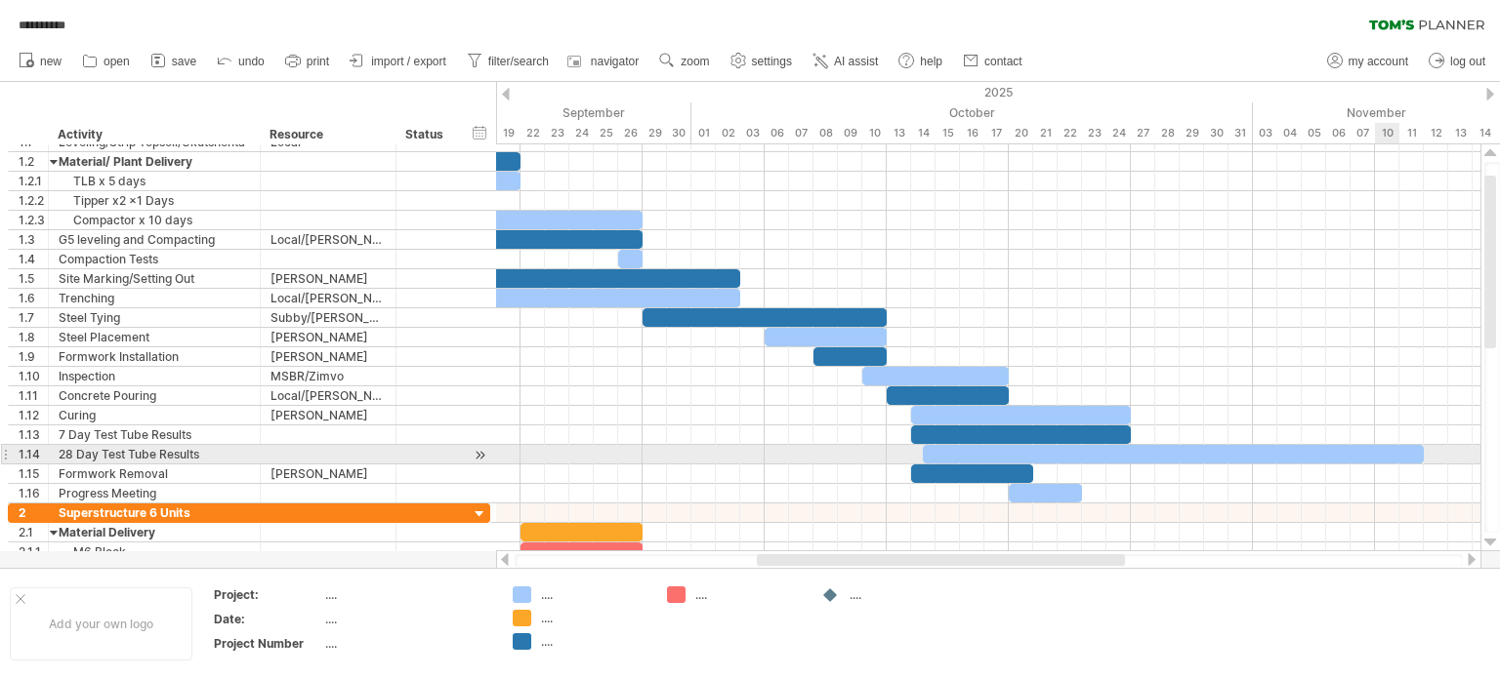
click at [1394, 452] on div at bounding box center [1173, 454] width 501 height 19
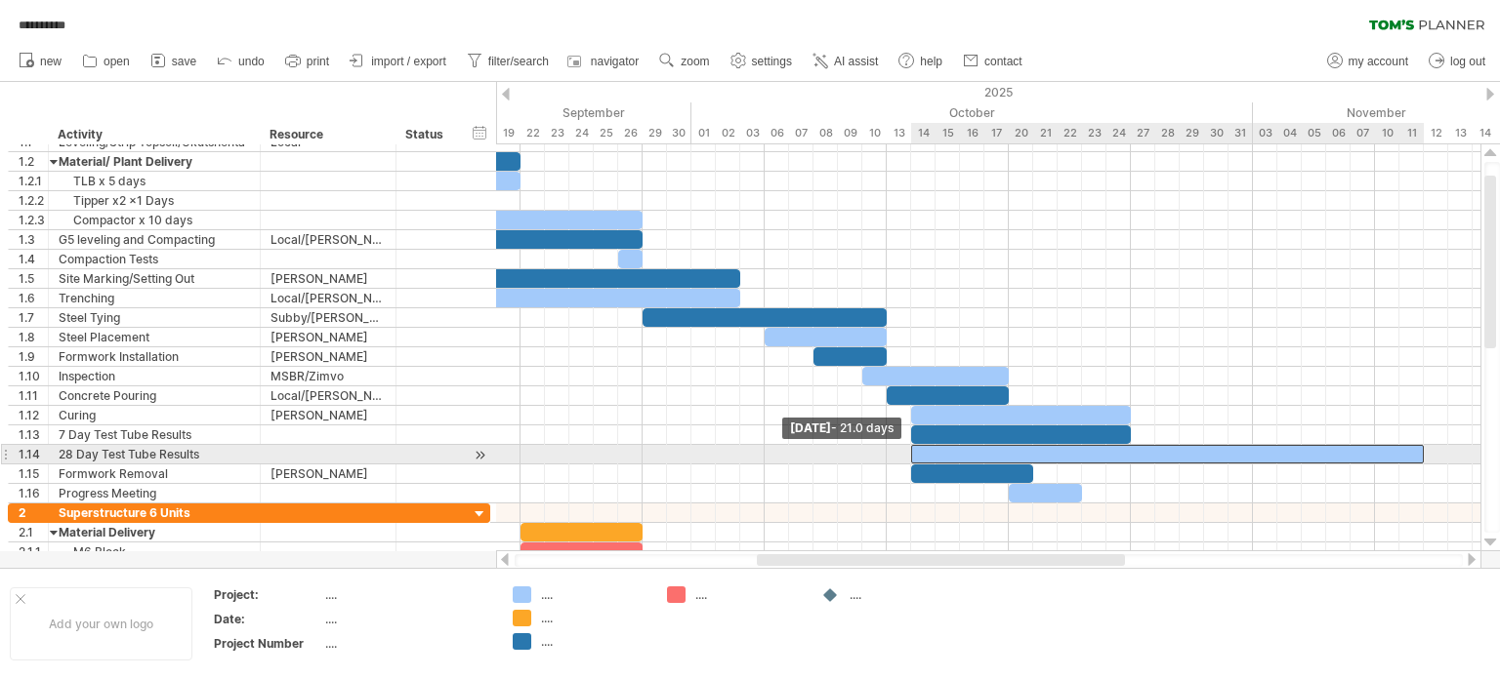
drag, startPoint x: 925, startPoint y: 448, endPoint x: 914, endPoint y: 446, distance: 10.9
click at [914, 446] on span at bounding box center [911, 454] width 8 height 19
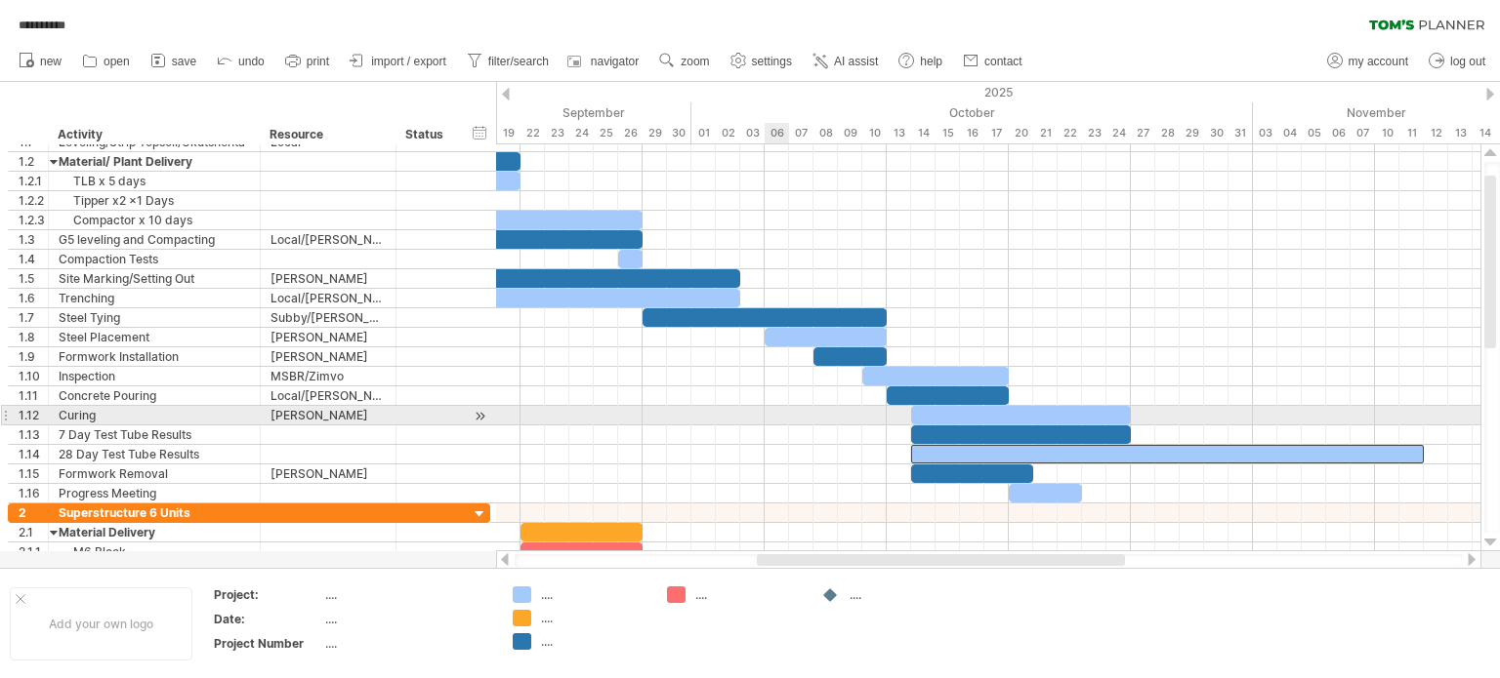
click at [769, 417] on div at bounding box center [988, 416] width 984 height 20
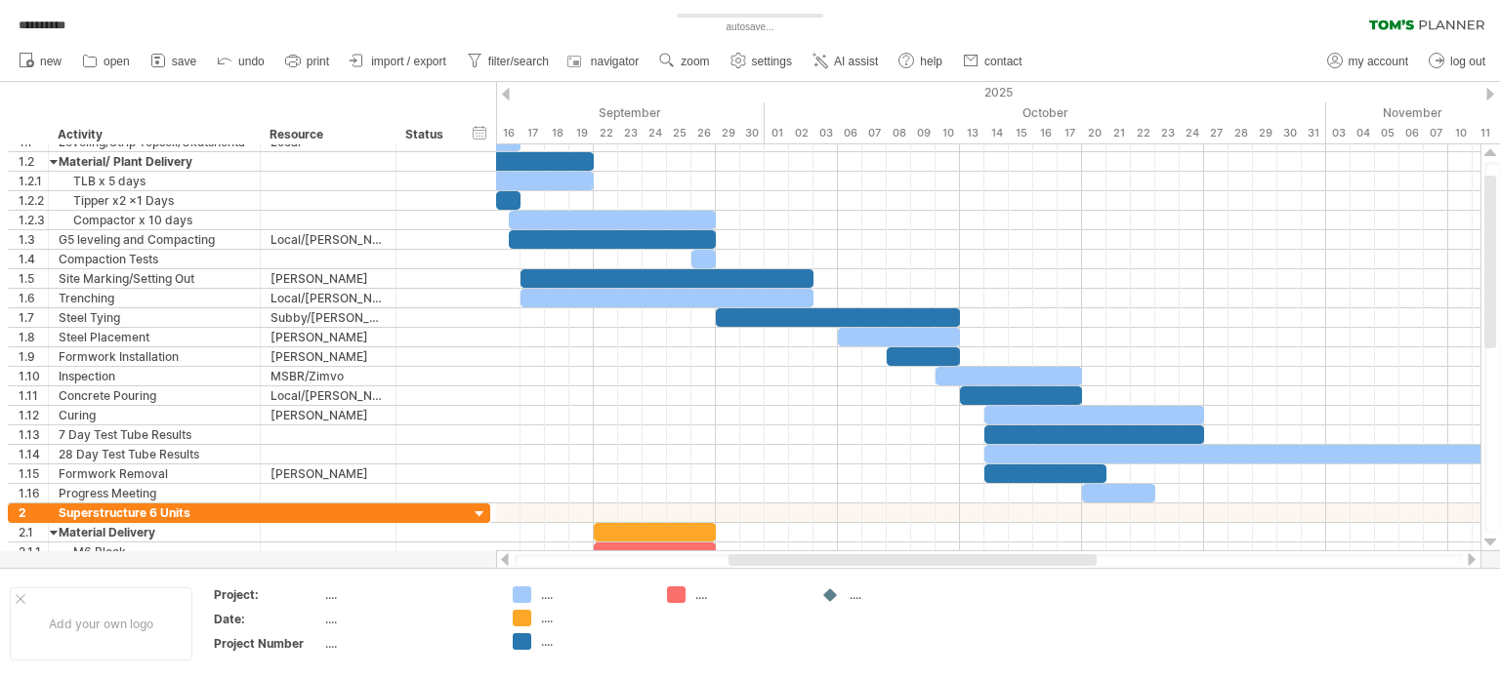
drag, startPoint x: 829, startPoint y: 559, endPoint x: 798, endPoint y: 561, distance: 31.3
click at [798, 561] on div at bounding box center [912, 561] width 368 height 12
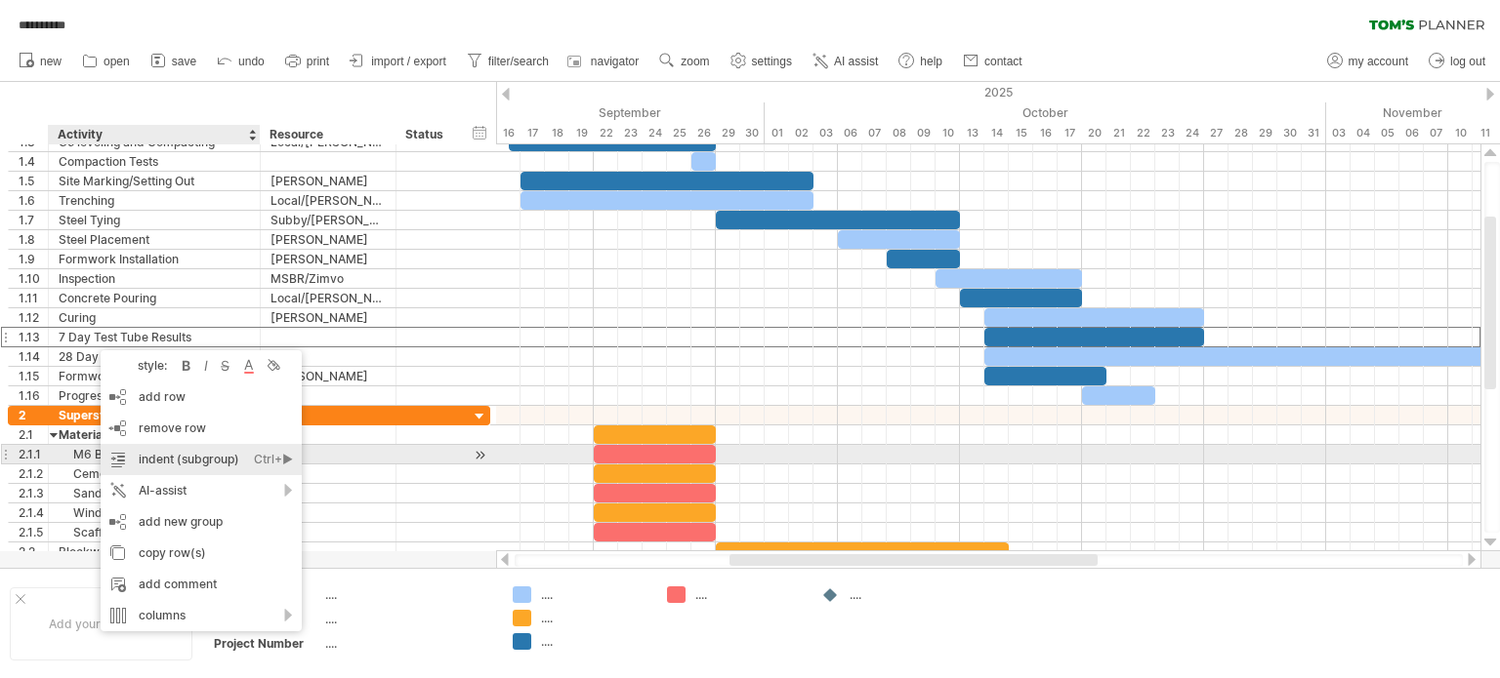
click at [160, 457] on div "indent (subgroup) Ctrl+► Cmd+►" at bounding box center [201, 459] width 201 height 31
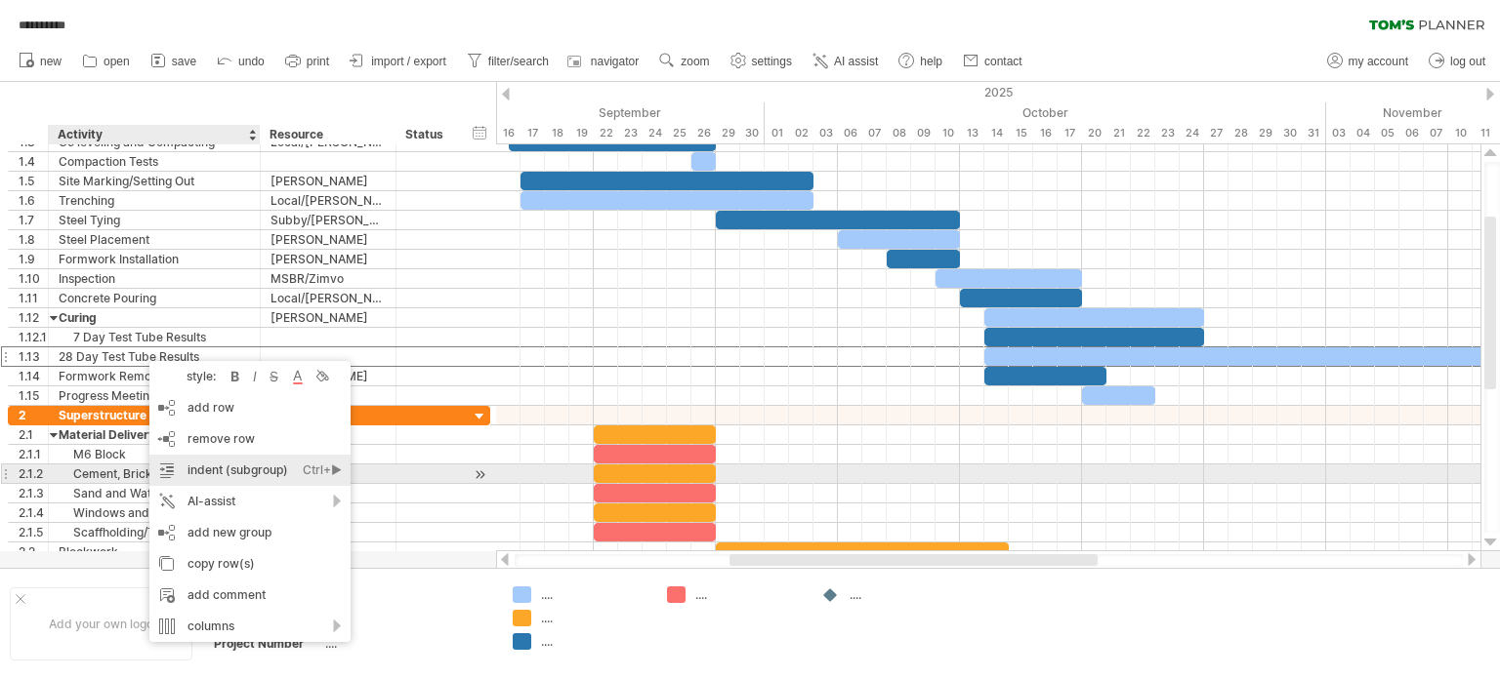
click at [199, 474] on div "indent (subgroup) Ctrl+► Cmd+►" at bounding box center [249, 470] width 201 height 31
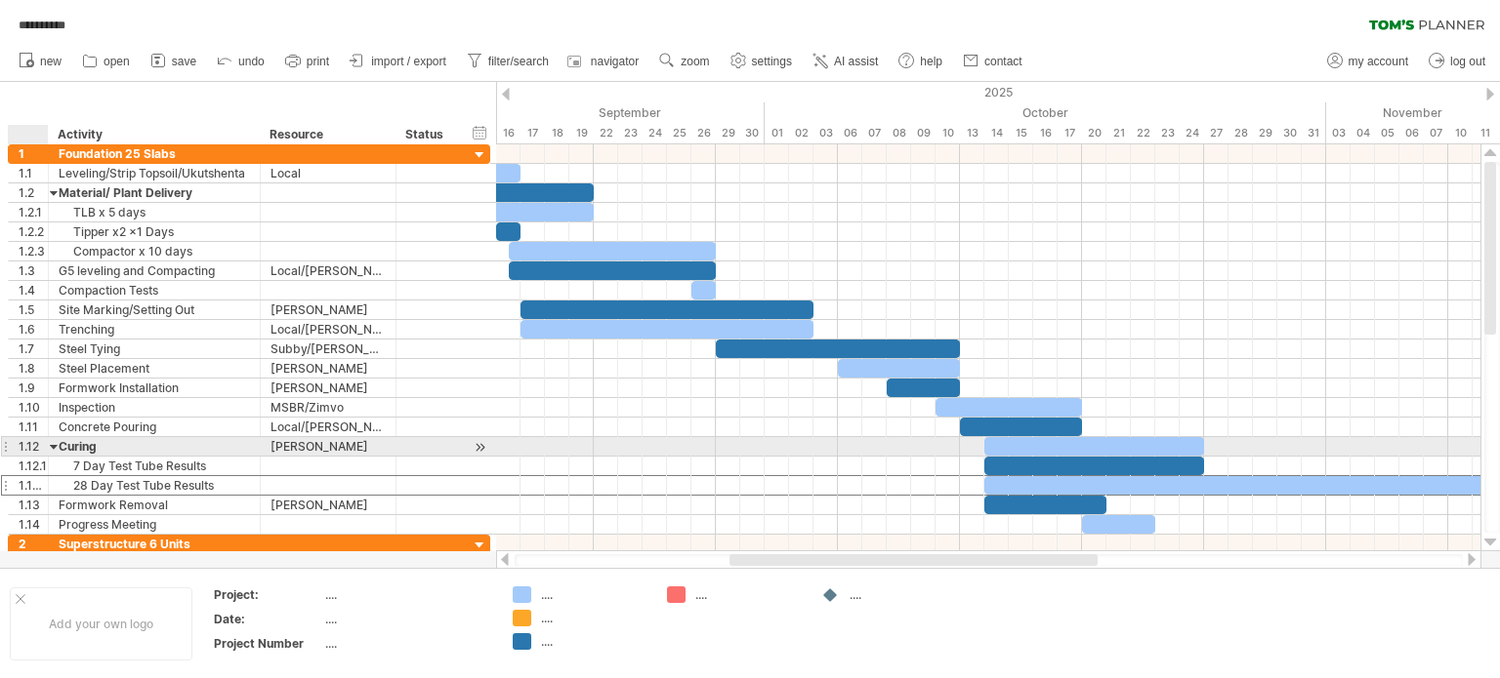
click at [52, 442] on div at bounding box center [54, 446] width 9 height 19
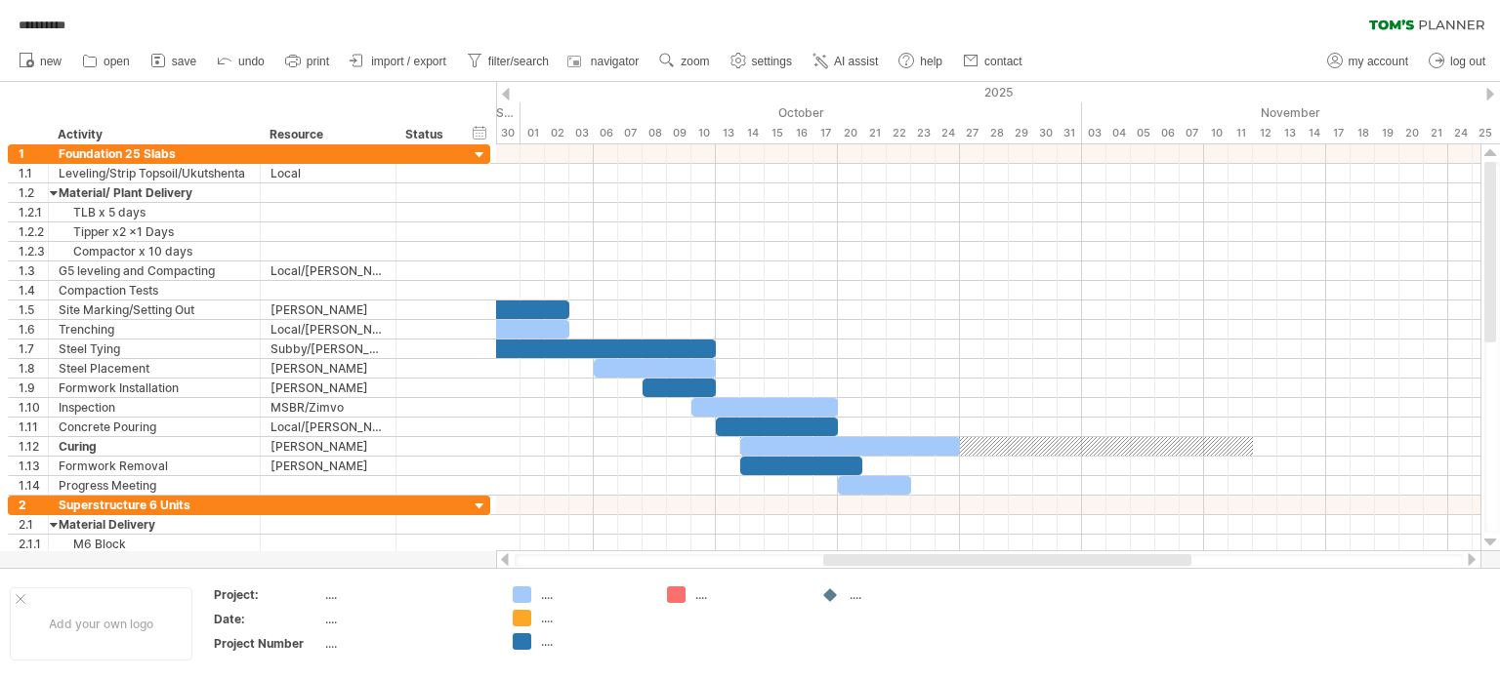
drag, startPoint x: 754, startPoint y: 557, endPoint x: 847, endPoint y: 558, distance: 93.7
click at [847, 558] on div at bounding box center [1007, 561] width 368 height 12
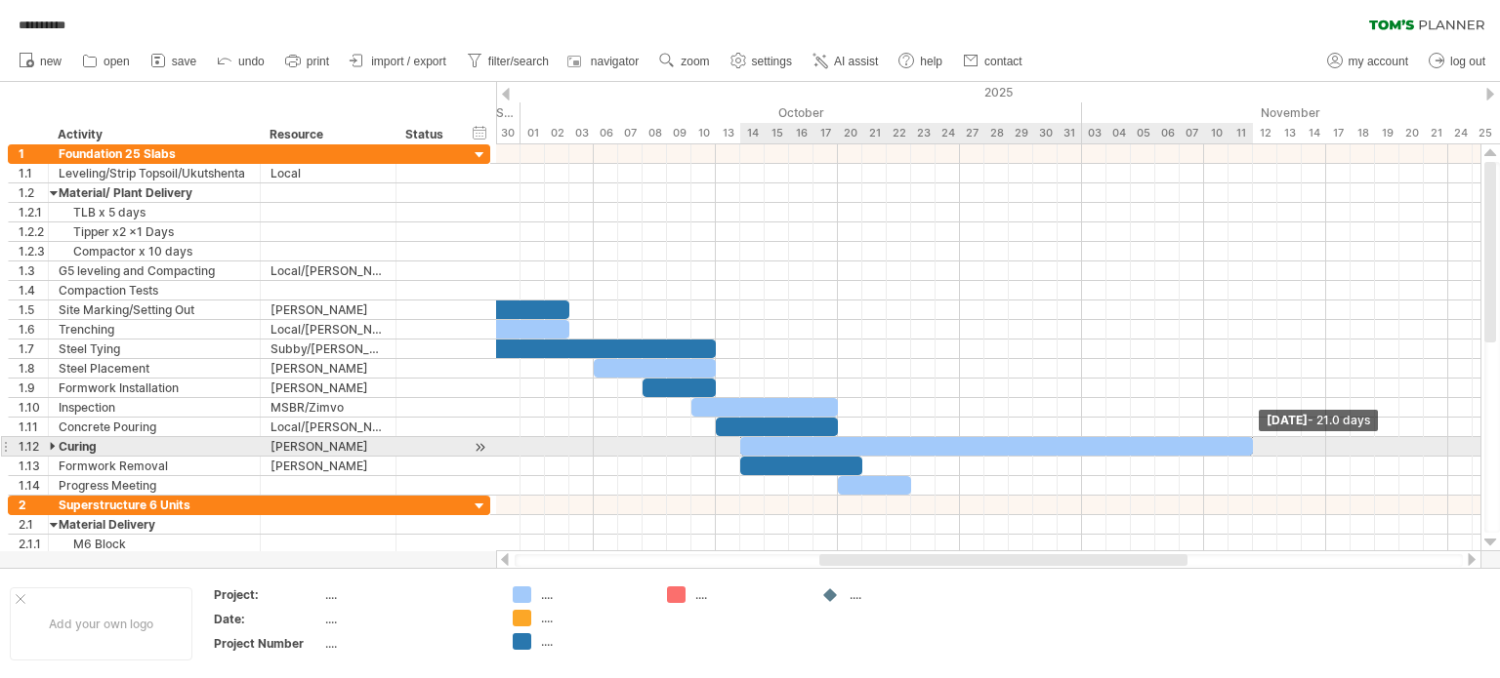
drag, startPoint x: 960, startPoint y: 440, endPoint x: 1250, endPoint y: 455, distance: 290.3
click at [1250, 455] on div "[DATE] - 21.0 days [DATE] - 21.0 days" at bounding box center [988, 347] width 984 height 407
click at [504, 445] on div at bounding box center [988, 447] width 984 height 20
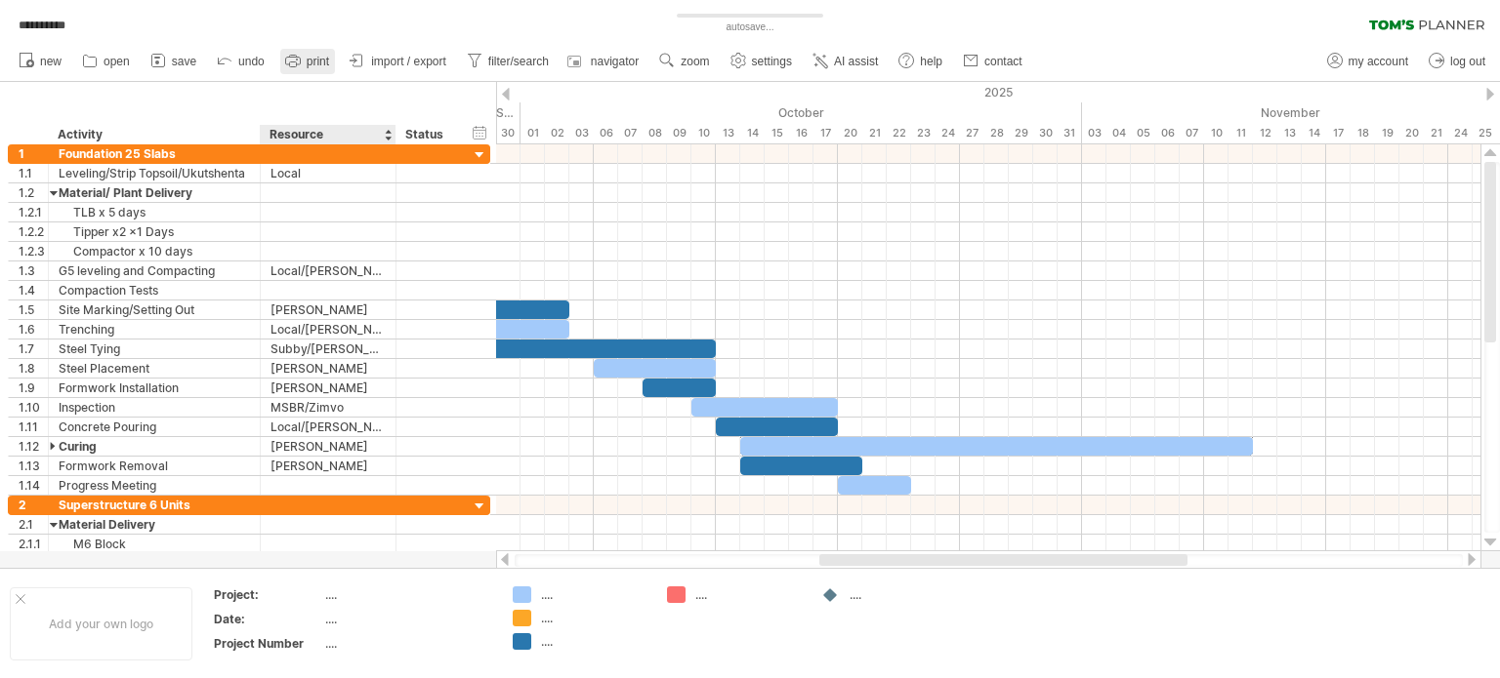
click at [300, 69] on icon at bounding box center [293, 61] width 20 height 20
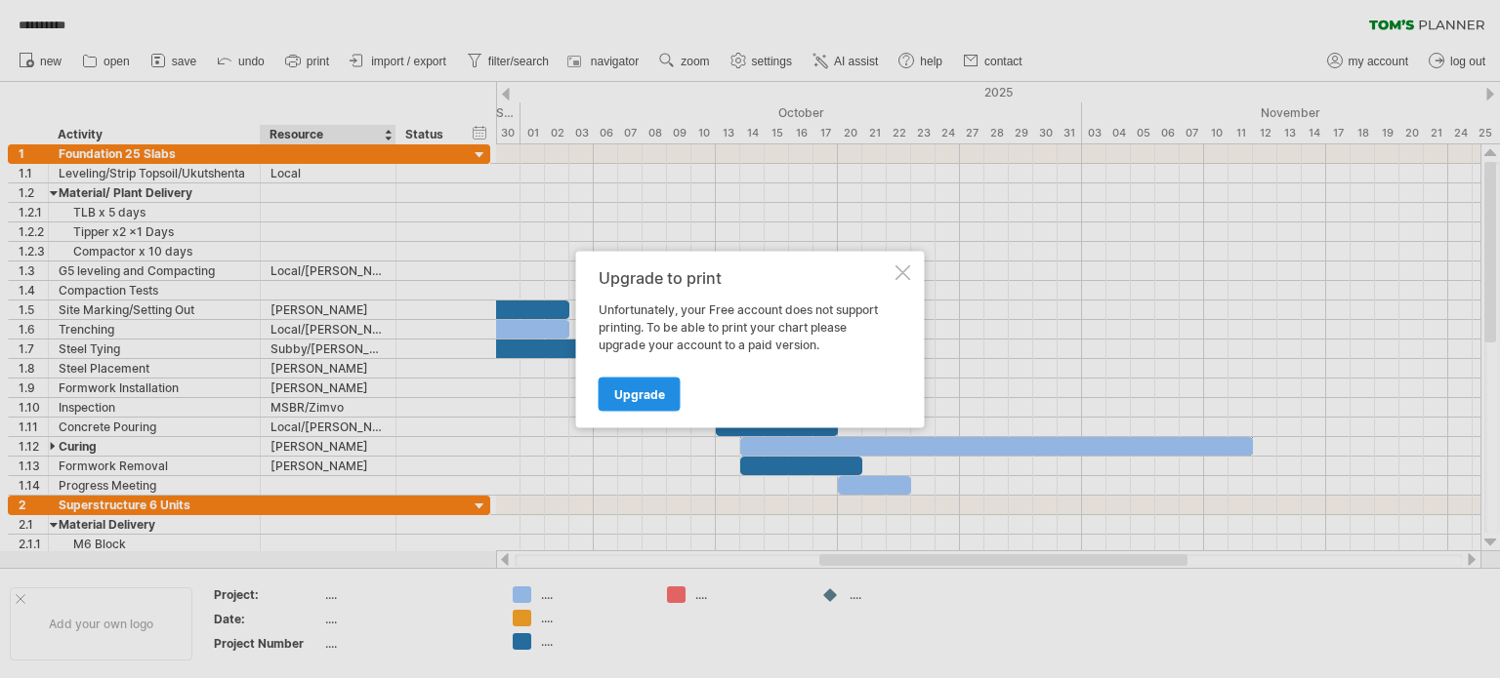
click at [617, 405] on link "Upgrade" at bounding box center [639, 394] width 82 height 34
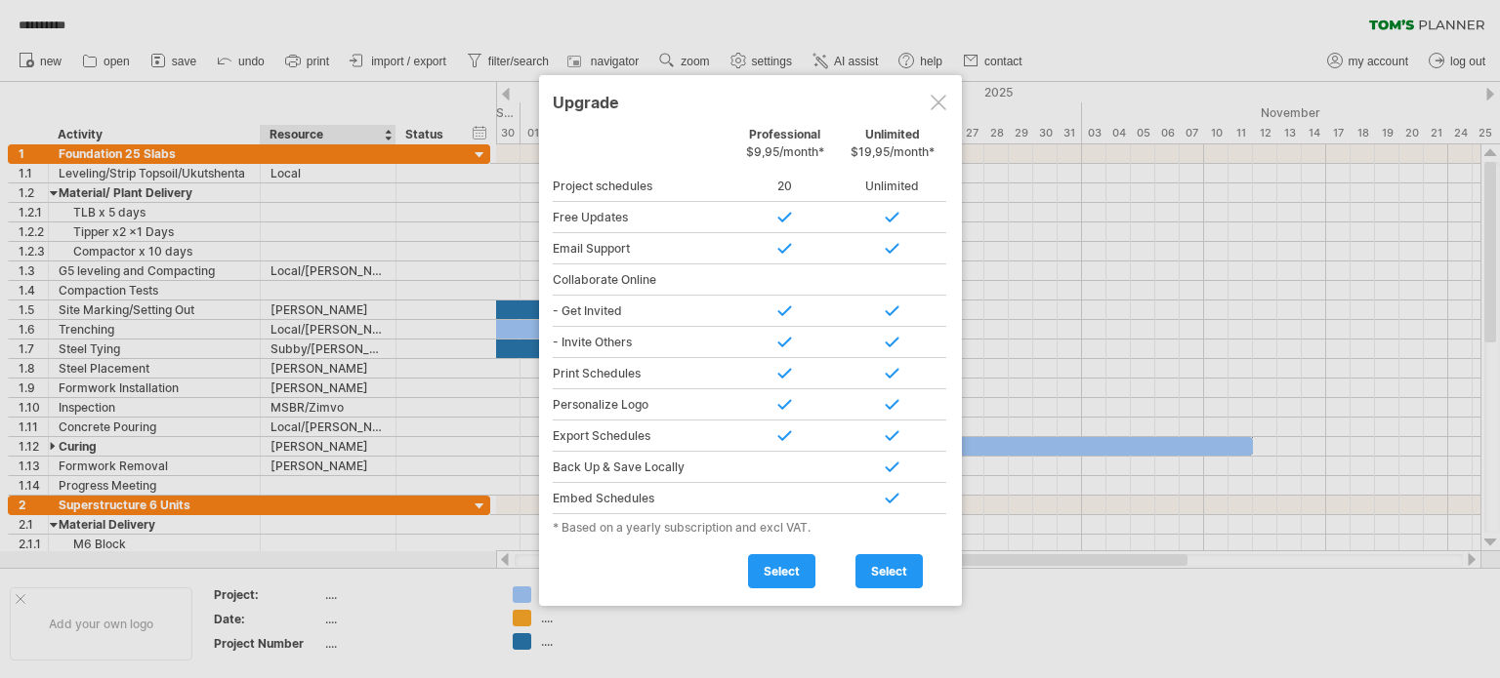
click at [539, 25] on div at bounding box center [750, 339] width 1500 height 678
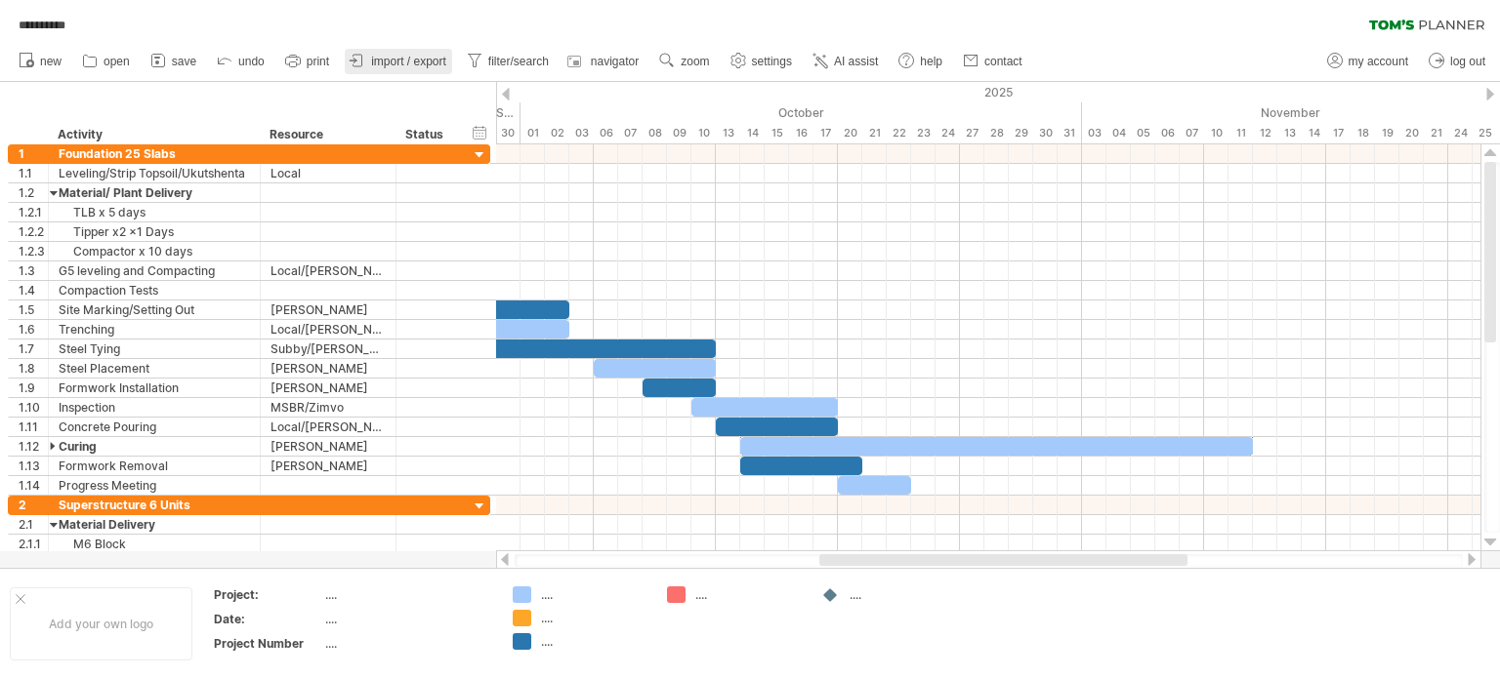
click at [396, 62] on span "import / export" at bounding box center [408, 62] width 75 height 14
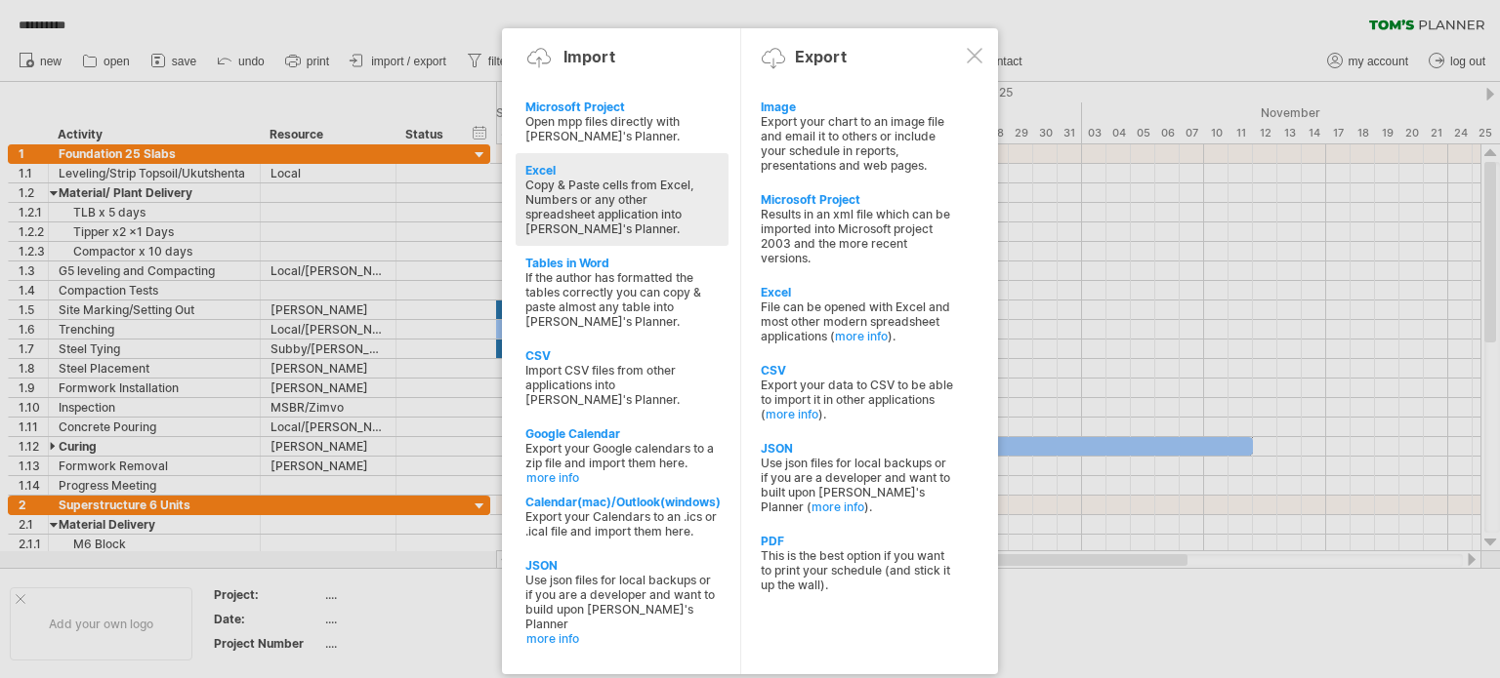
click at [601, 195] on div "Copy & Paste cells from Excel, Numbers or any other spreadsheet application int…" at bounding box center [621, 207] width 193 height 59
type textarea "**********"
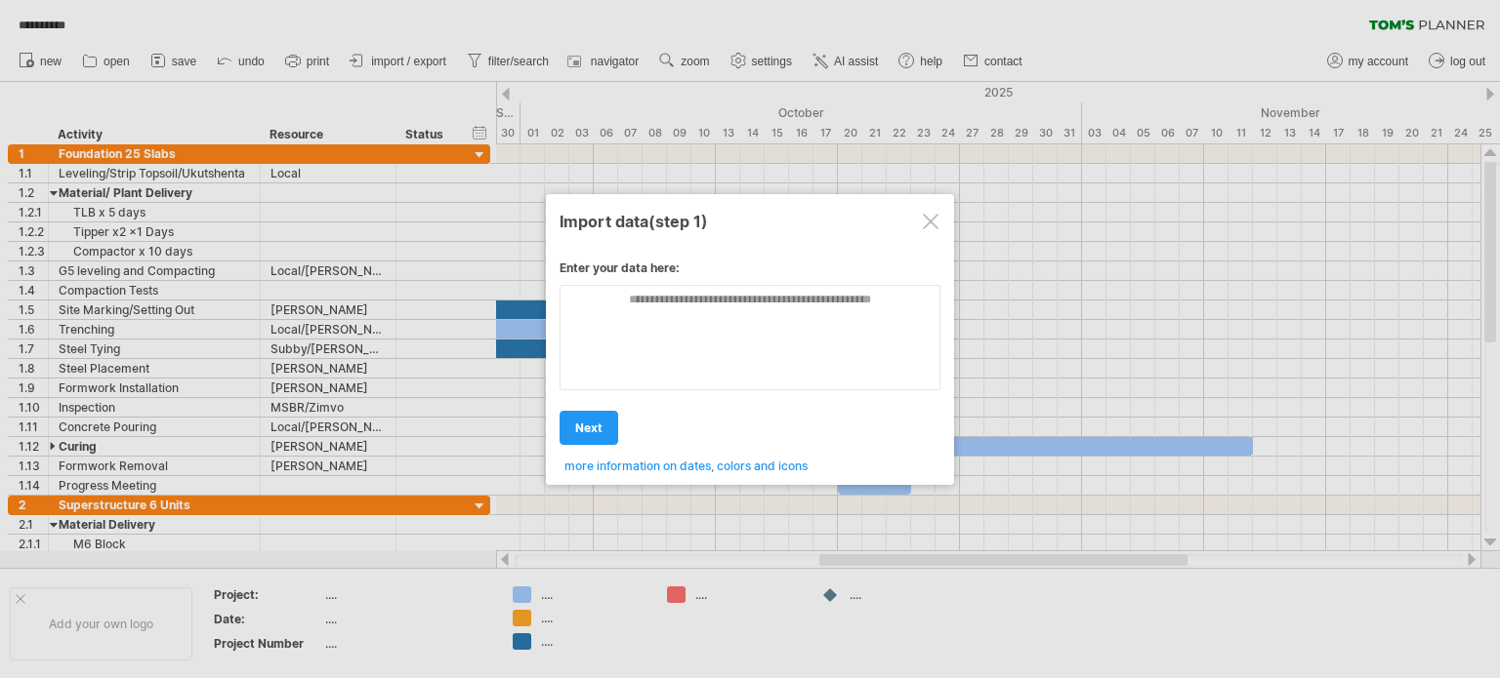
click at [925, 226] on div at bounding box center [931, 222] width 16 height 16
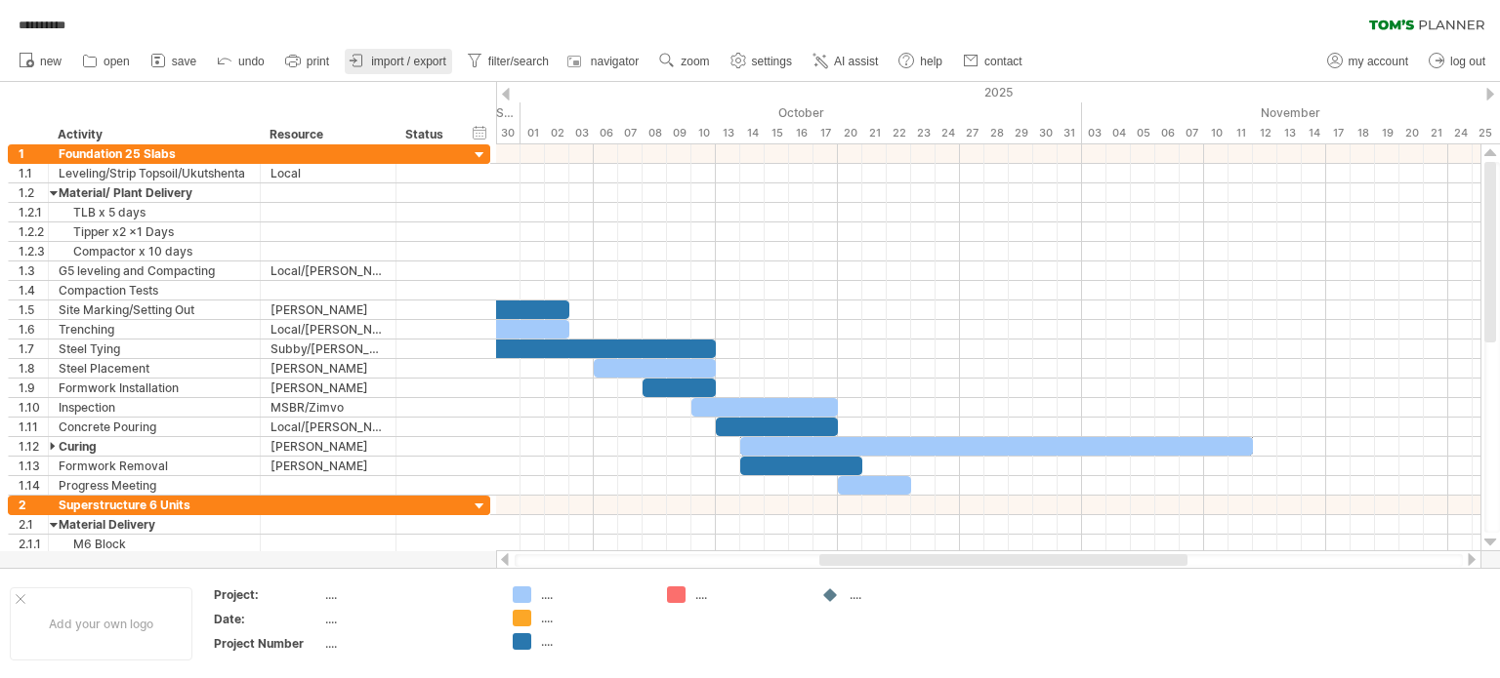
click at [405, 58] on span "import / export" at bounding box center [408, 62] width 75 height 14
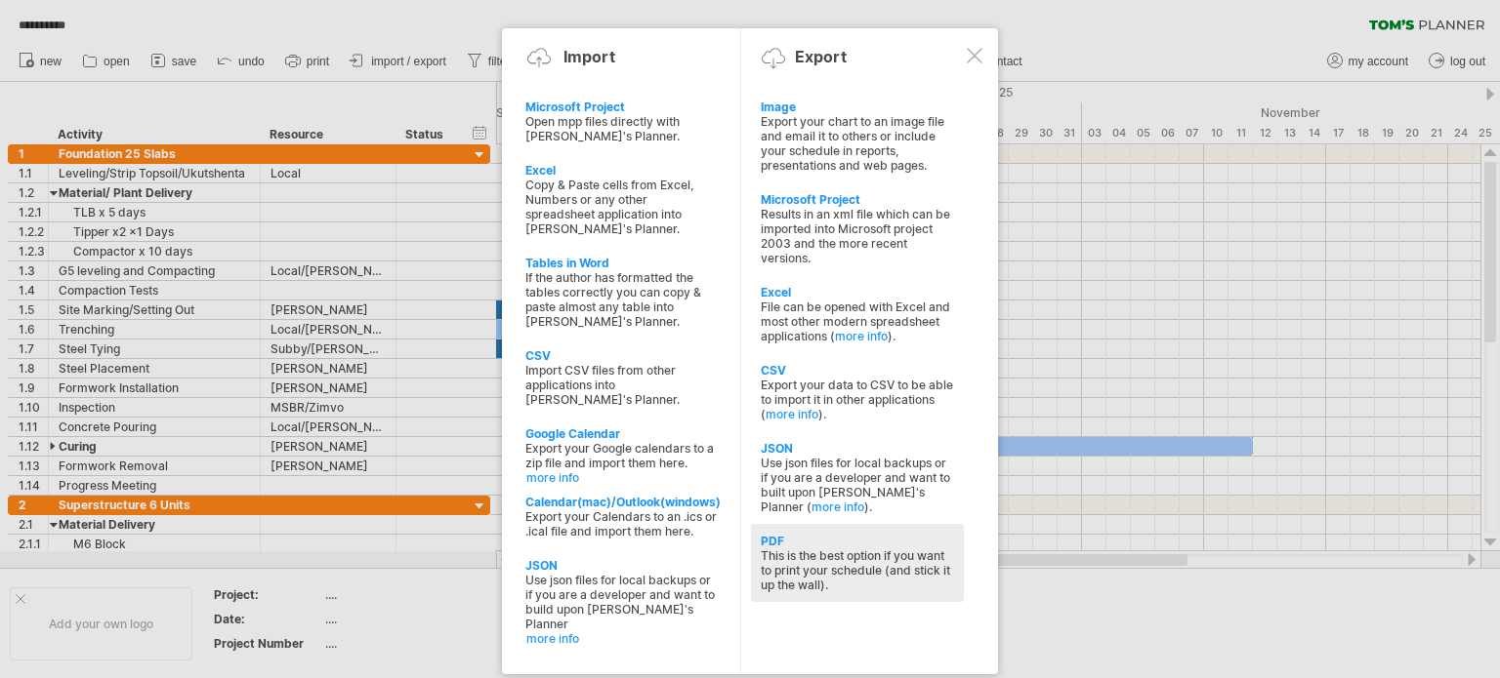
click at [861, 556] on div "This is the best option if you want to print your schedule (and stick it up the…" at bounding box center [856, 571] width 193 height 44
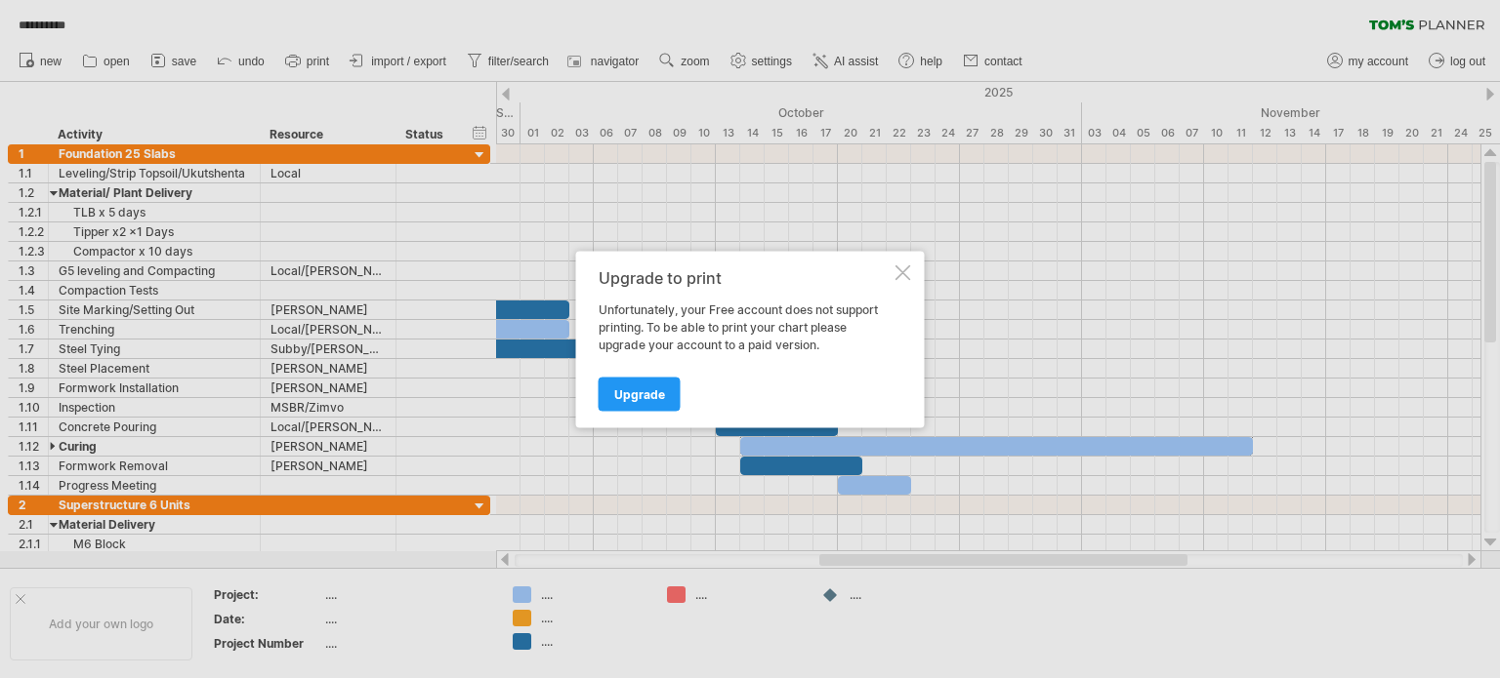
click at [902, 275] on div at bounding box center [903, 273] width 16 height 16
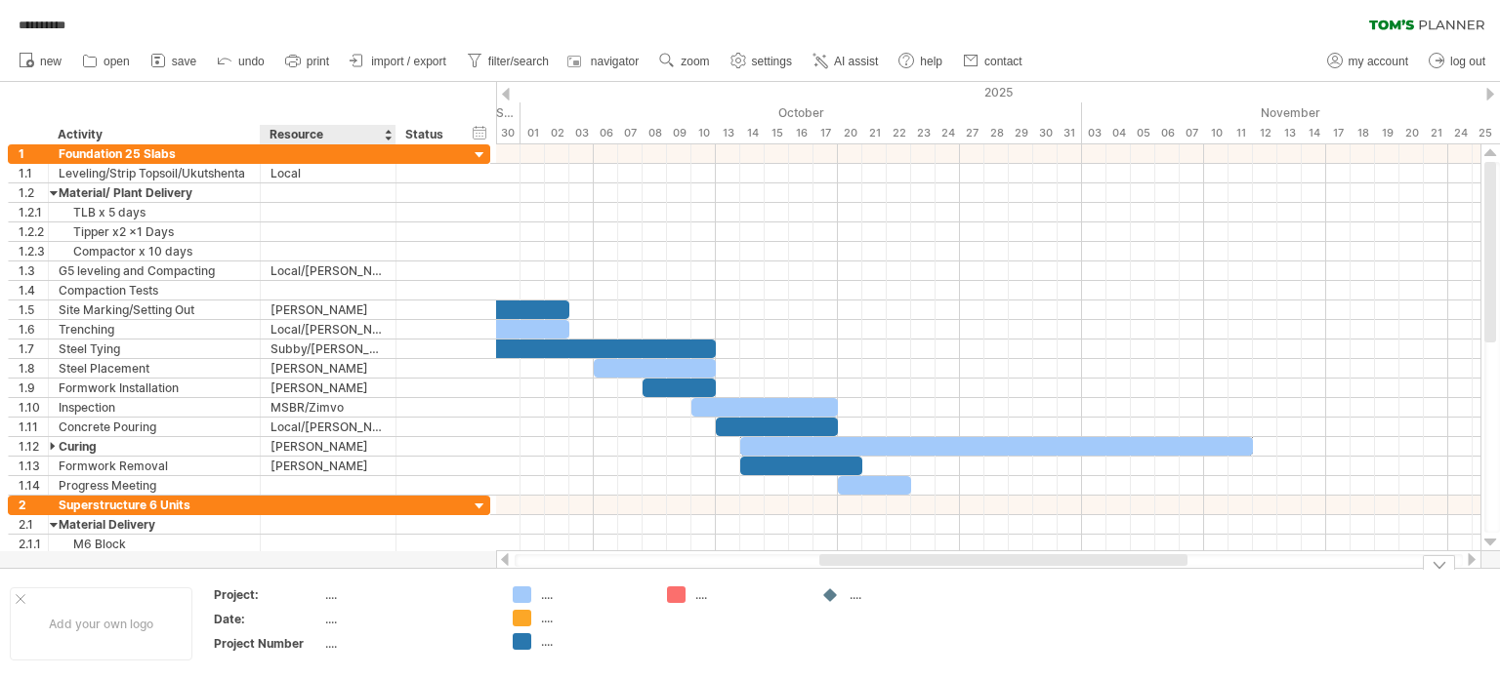
click at [216, 657] on table "Project: .... Date: .... Project Number ...." at bounding box center [352, 623] width 281 height 75
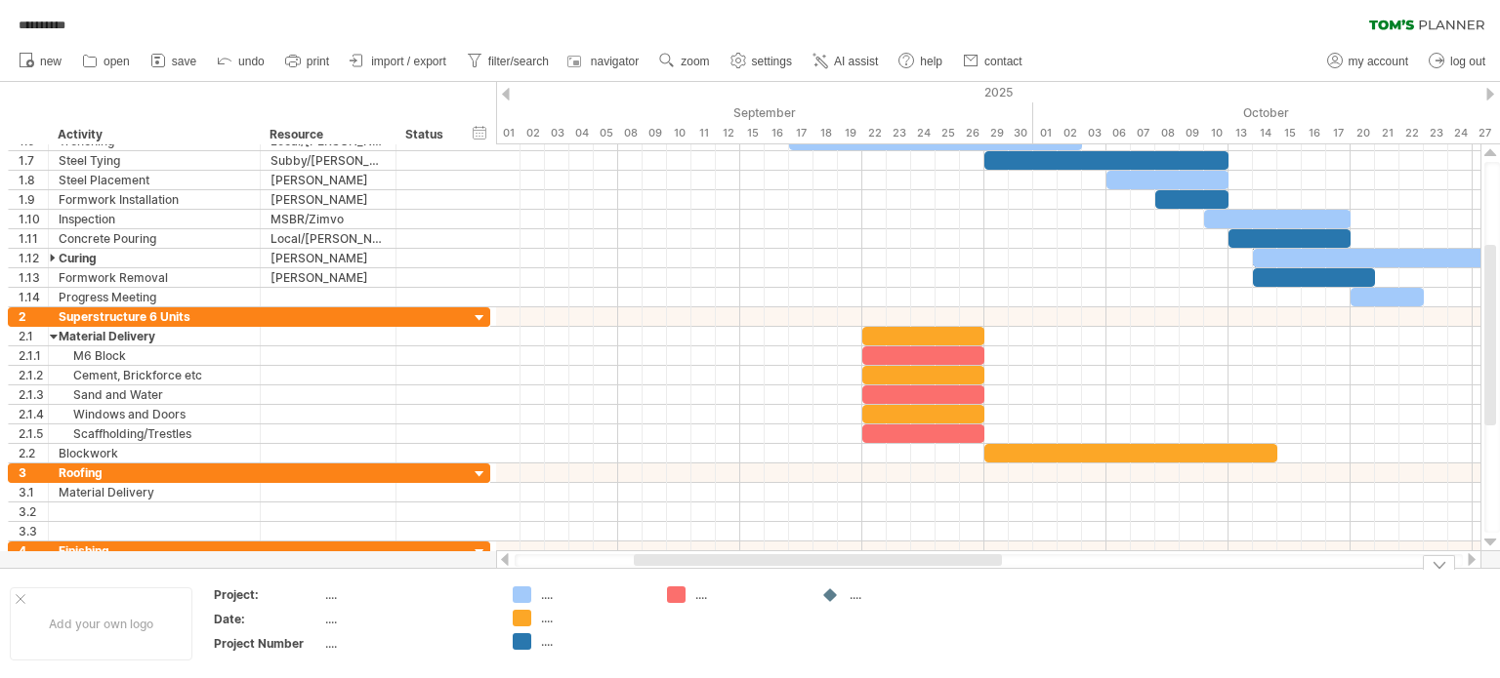
drag, startPoint x: 858, startPoint y: 564, endPoint x: 673, endPoint y: 600, distance: 189.0
click at [673, 600] on div "**********" at bounding box center [750, 339] width 1500 height 678
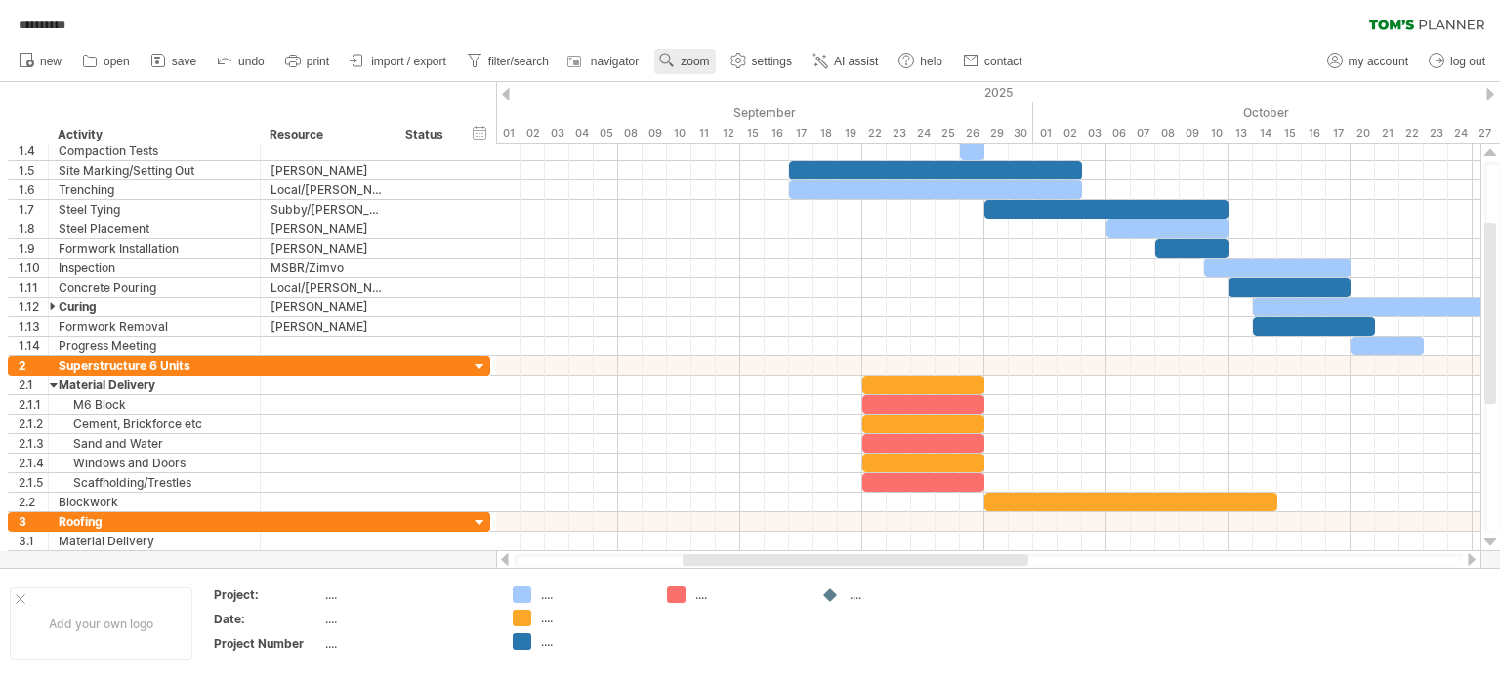
click at [699, 62] on span "zoom" at bounding box center [694, 62] width 28 height 14
click at [734, 128] on div "Week" at bounding box center [763, 118] width 108 height 31
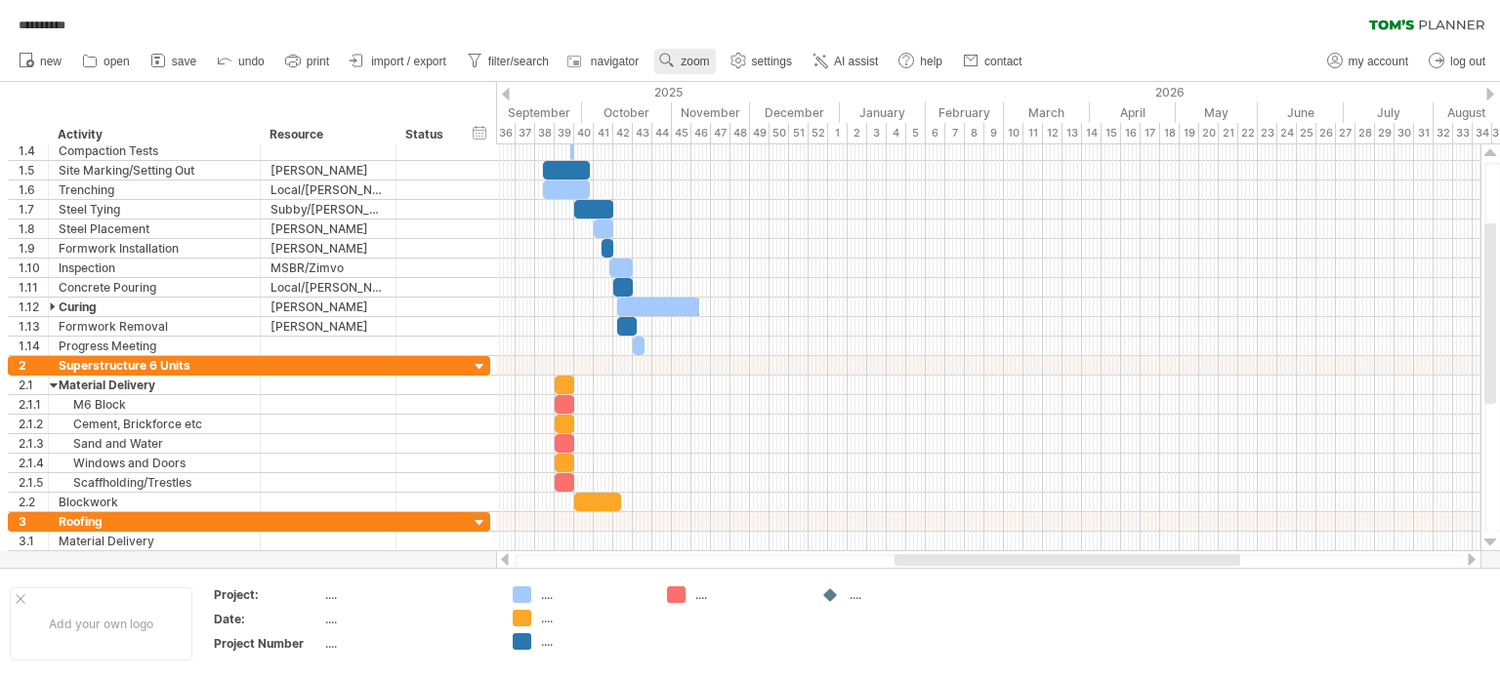
click at [699, 63] on span "zoom" at bounding box center [694, 62] width 28 height 14
click at [759, 96] on div "Month" at bounding box center [763, 88] width 108 height 31
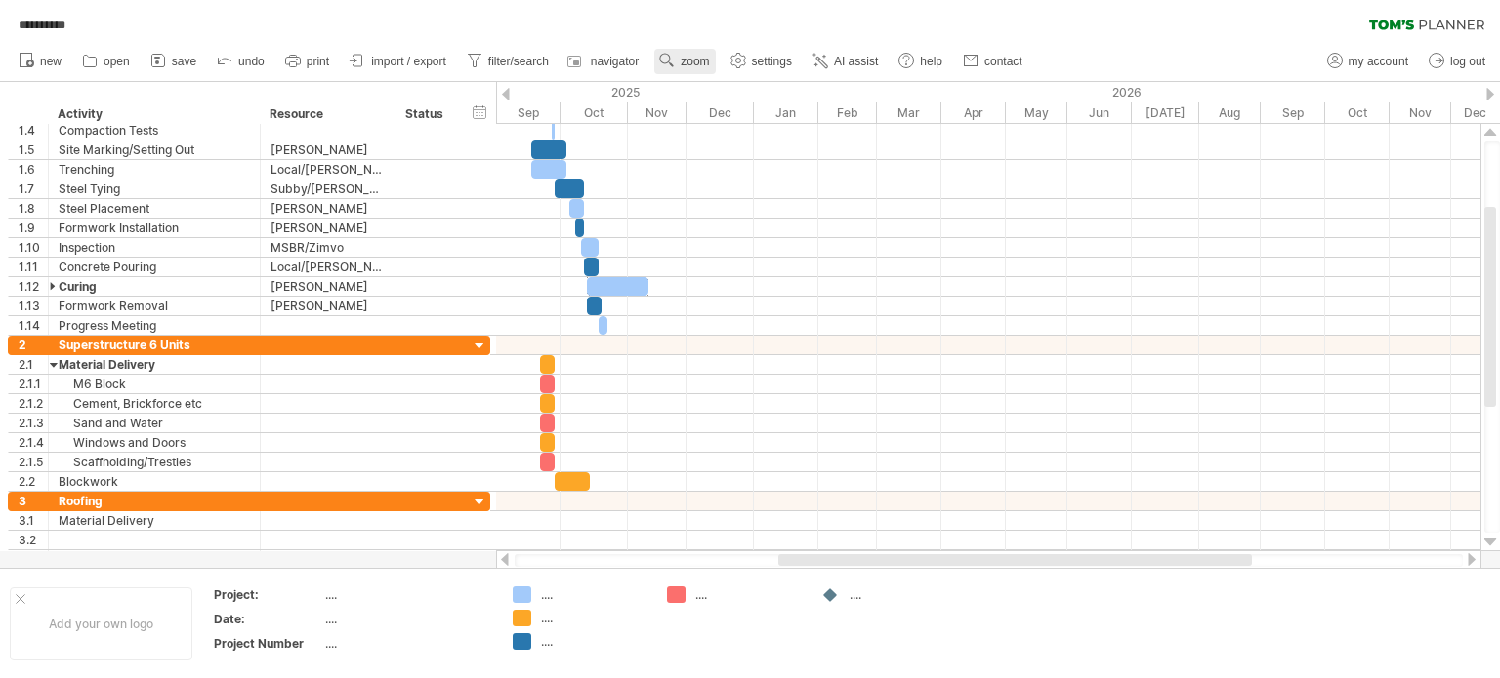
click at [691, 62] on span "zoom" at bounding box center [694, 62] width 28 height 14
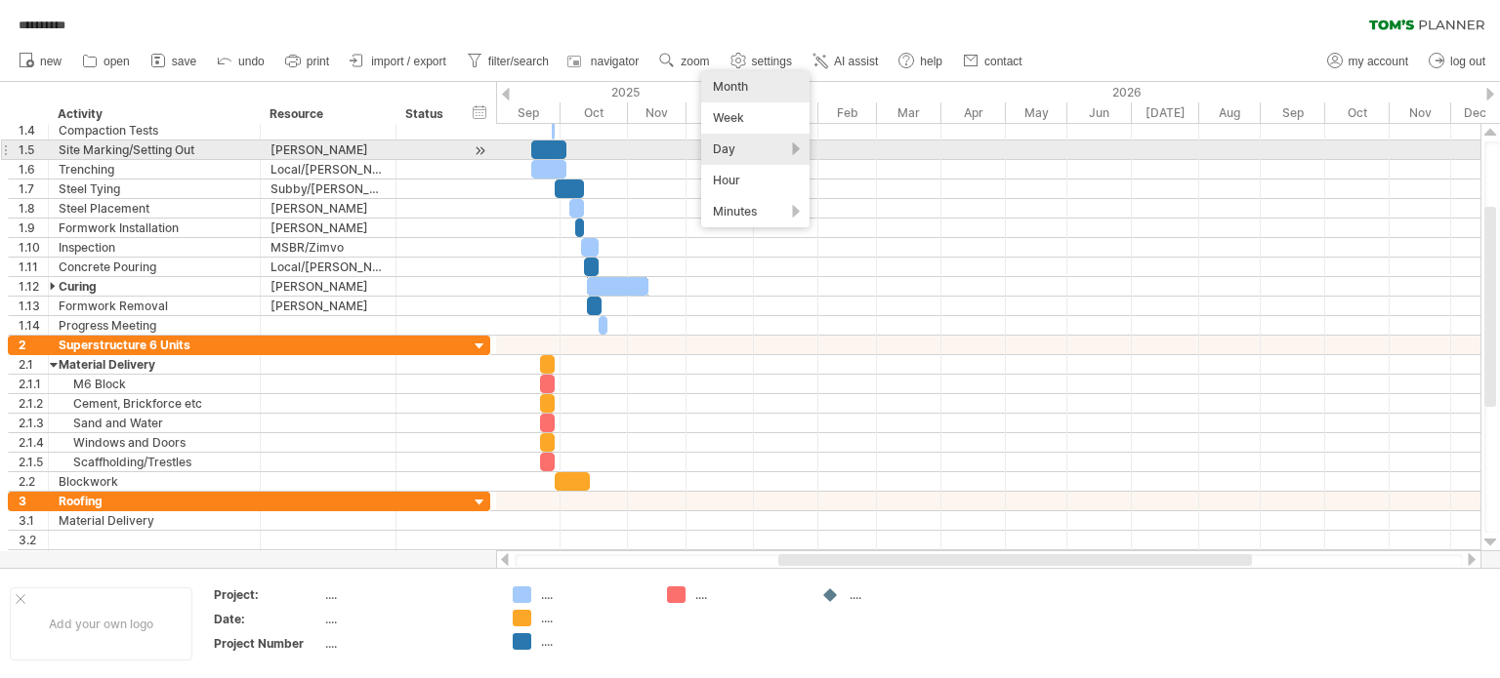
click at [754, 150] on div "Day" at bounding box center [755, 149] width 108 height 31
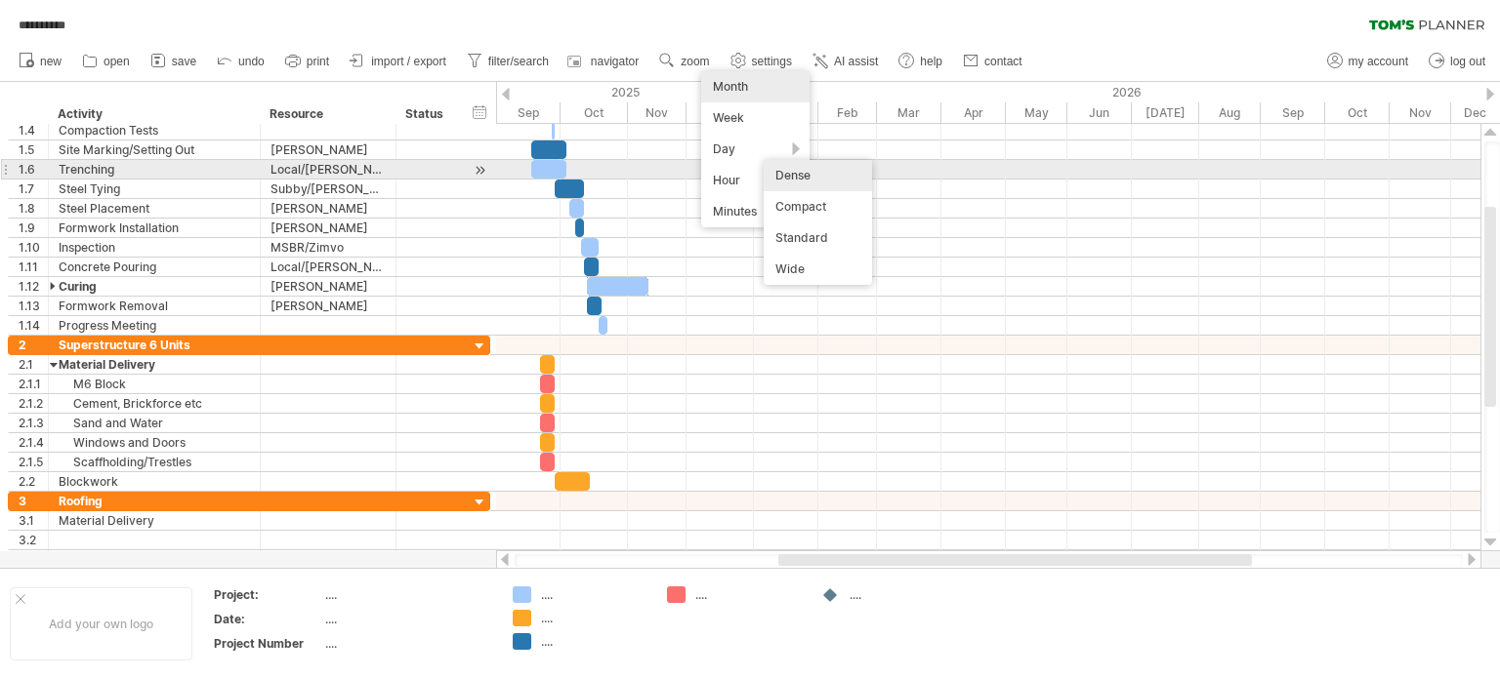
click at [789, 179] on div "Dense" at bounding box center [817, 175] width 108 height 31
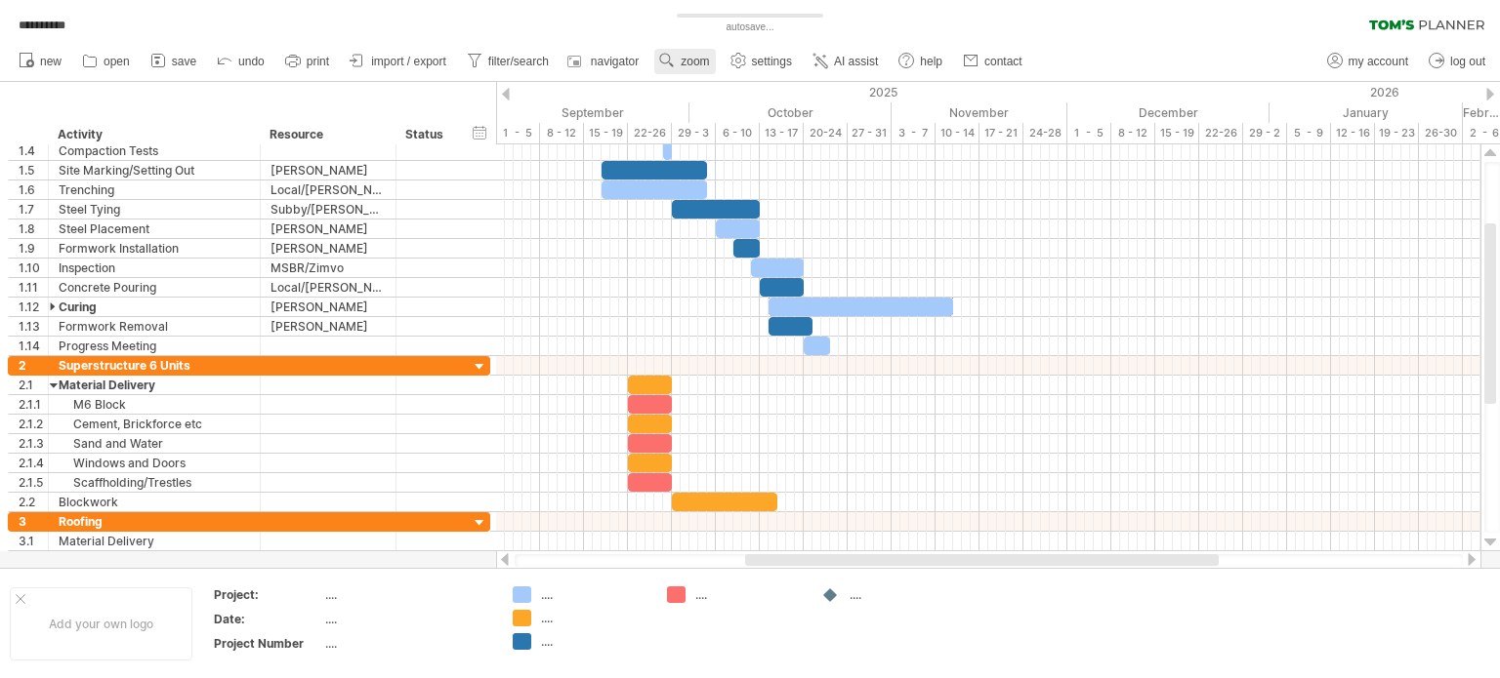
click at [713, 72] on link "zoom" at bounding box center [684, 61] width 61 height 25
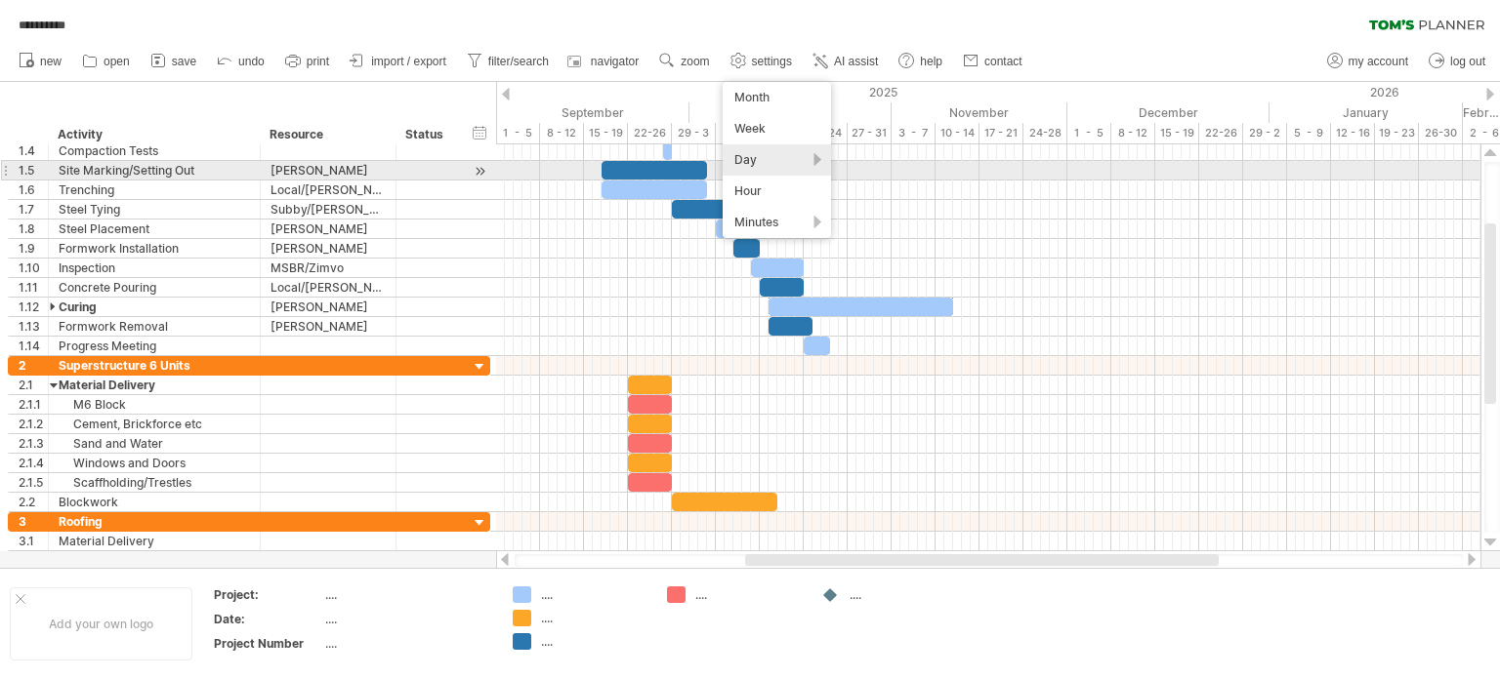
click at [798, 167] on div "Day" at bounding box center [776, 159] width 108 height 31
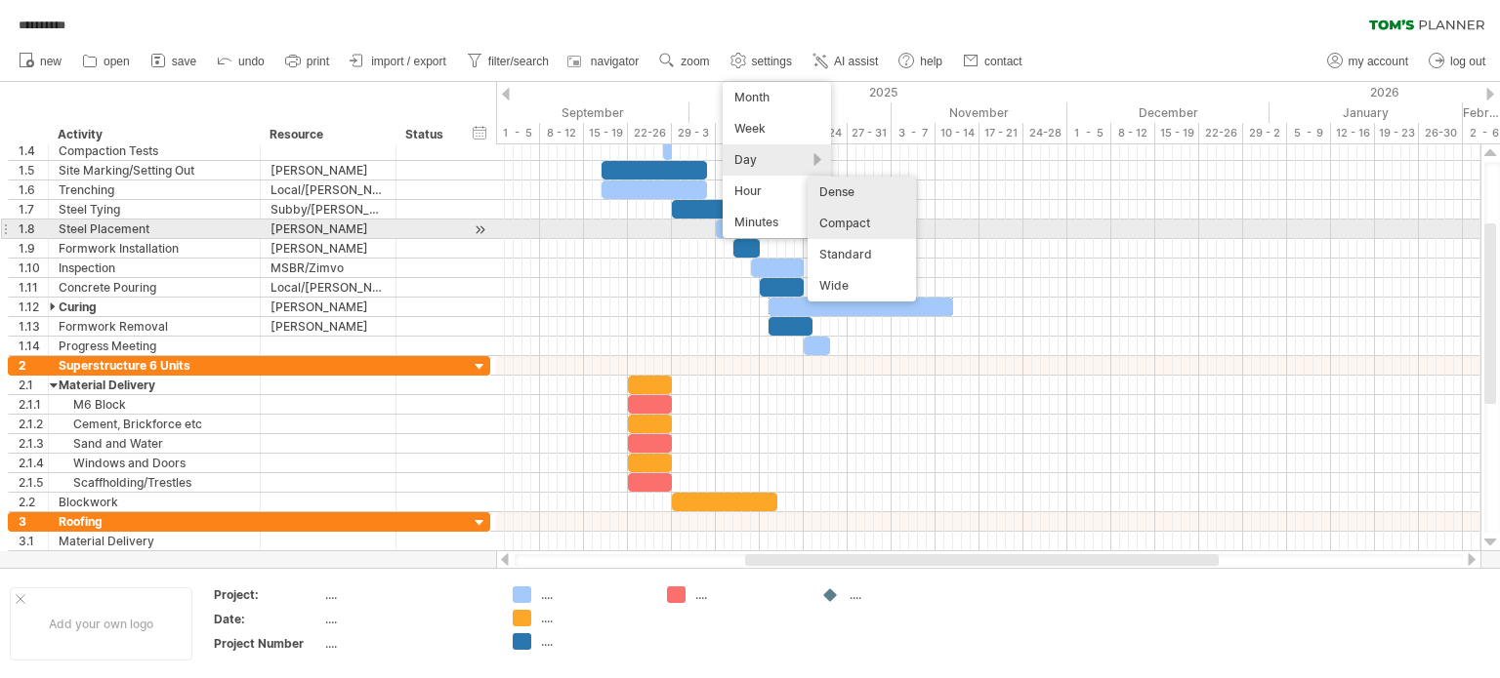
click at [863, 226] on div "Compact" at bounding box center [861, 223] width 108 height 31
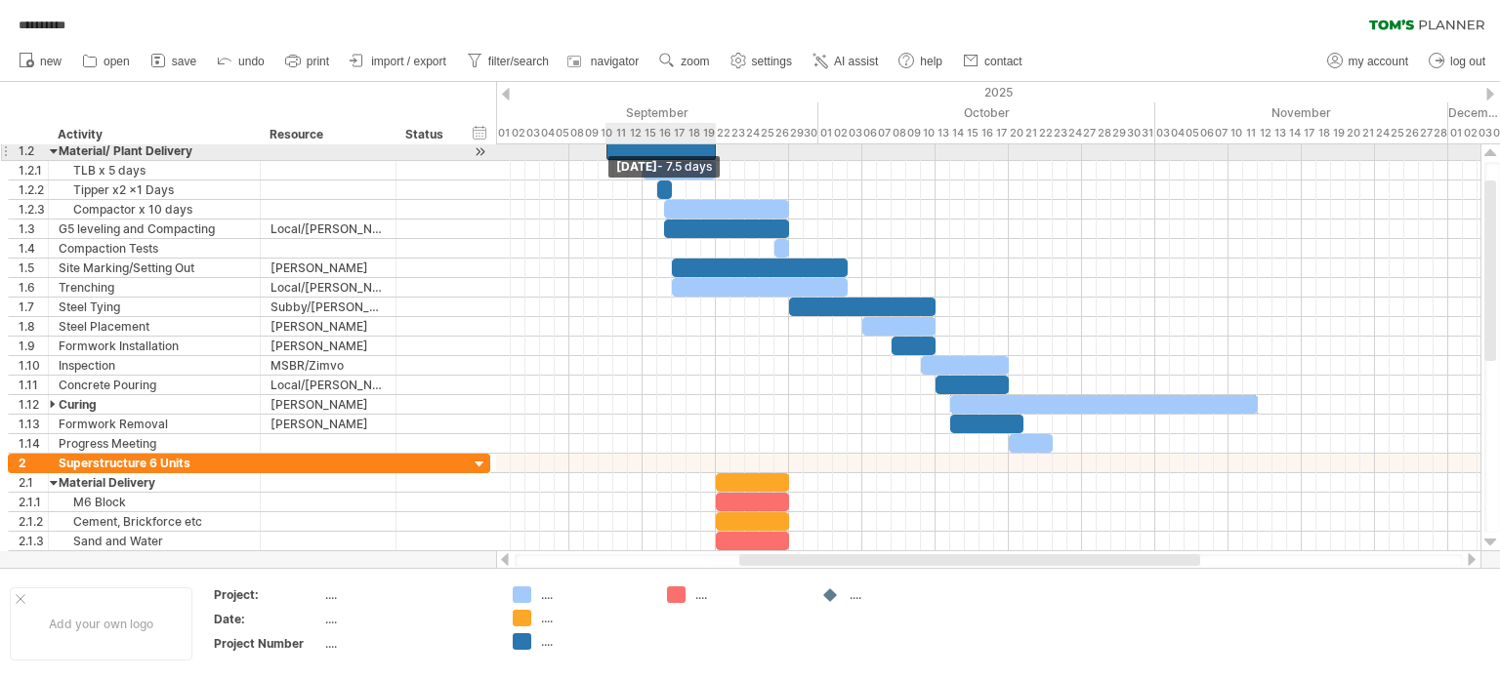
click at [606, 151] on span at bounding box center [606, 151] width 8 height 19
click at [600, 151] on span at bounding box center [599, 151] width 8 height 19
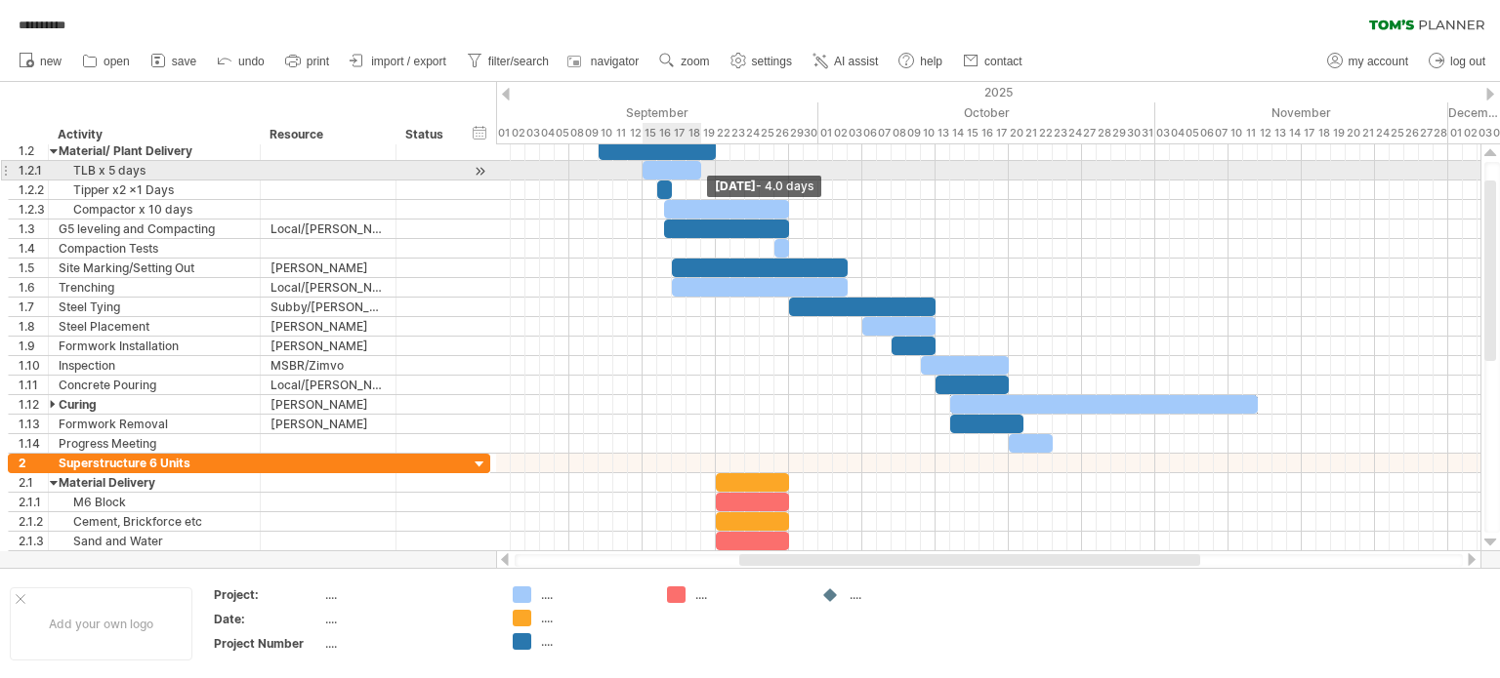
drag, startPoint x: 712, startPoint y: 166, endPoint x: 695, endPoint y: 166, distance: 16.6
click at [695, 166] on div at bounding box center [671, 170] width 59 height 19
drag, startPoint x: 700, startPoint y: 165, endPoint x: 683, endPoint y: 171, distance: 17.6
click at [683, 171] on span at bounding box center [686, 170] width 8 height 19
click at [680, 174] on div at bounding box center [664, 170] width 44 height 19
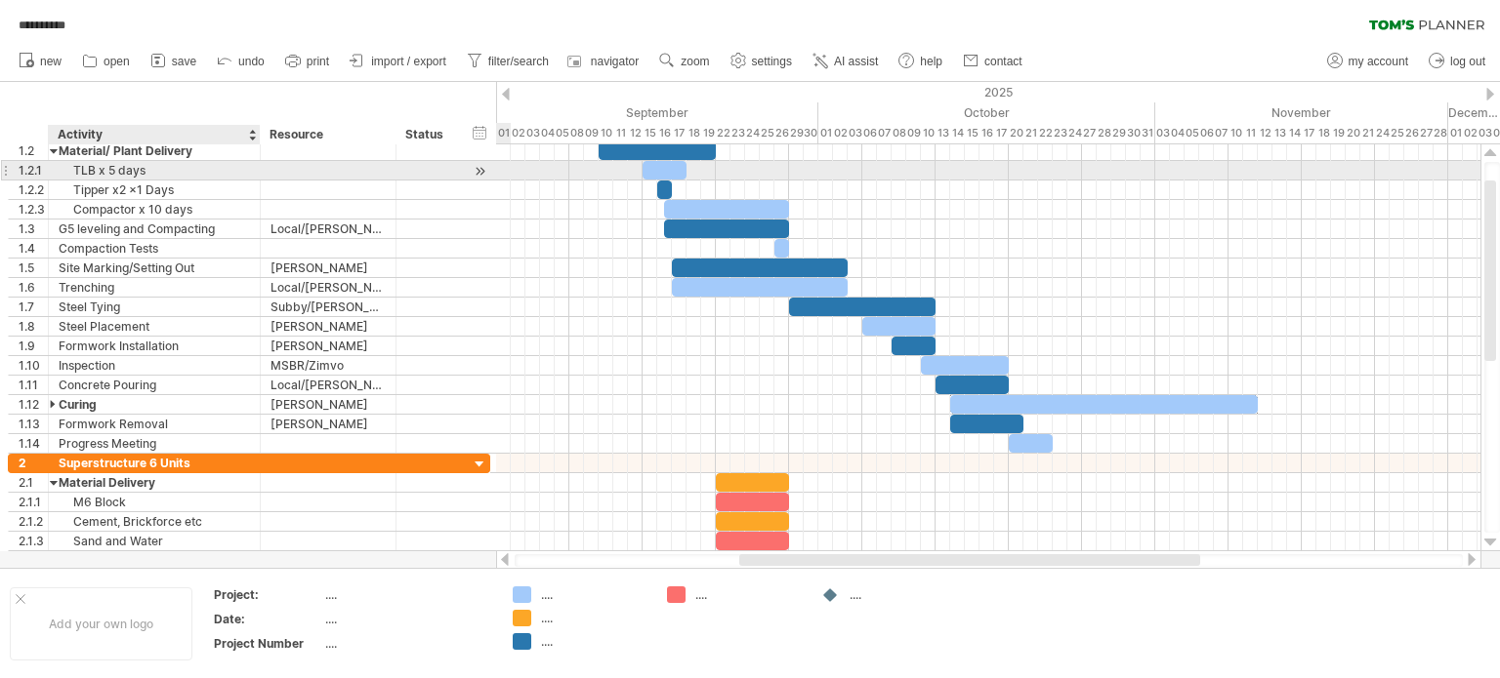
click at [124, 174] on div "TLB x 5 days" at bounding box center [154, 170] width 191 height 19
click at [115, 171] on input "**********" at bounding box center [154, 170] width 191 height 19
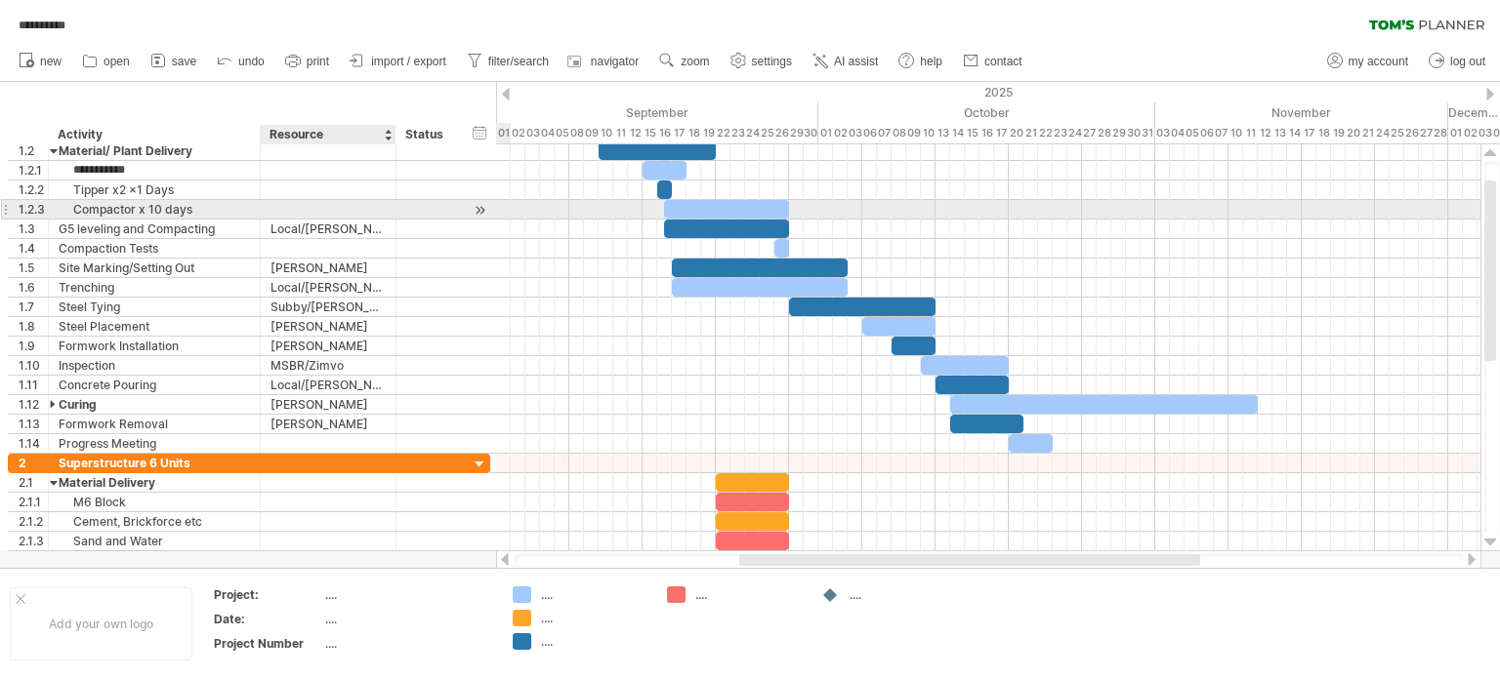
type input "**********"
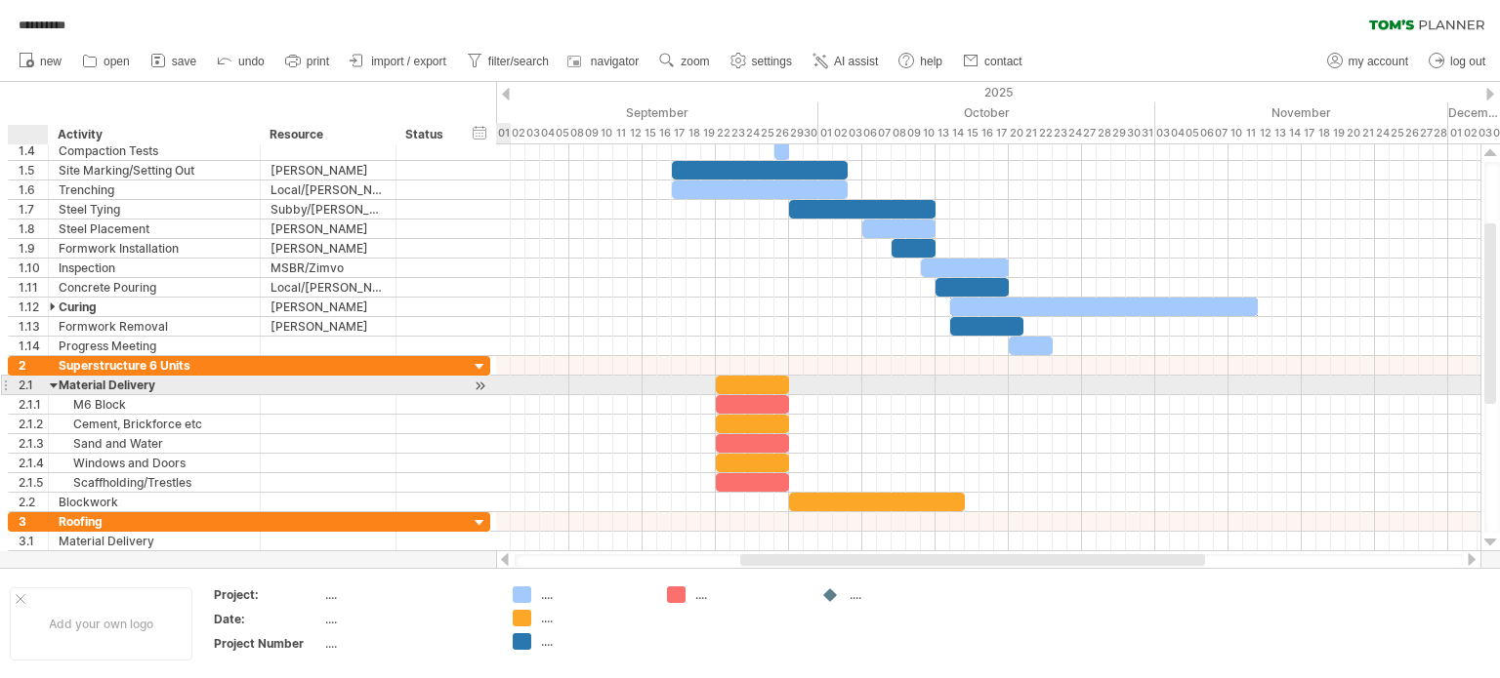
click at [50, 379] on div at bounding box center [54, 385] width 9 height 19
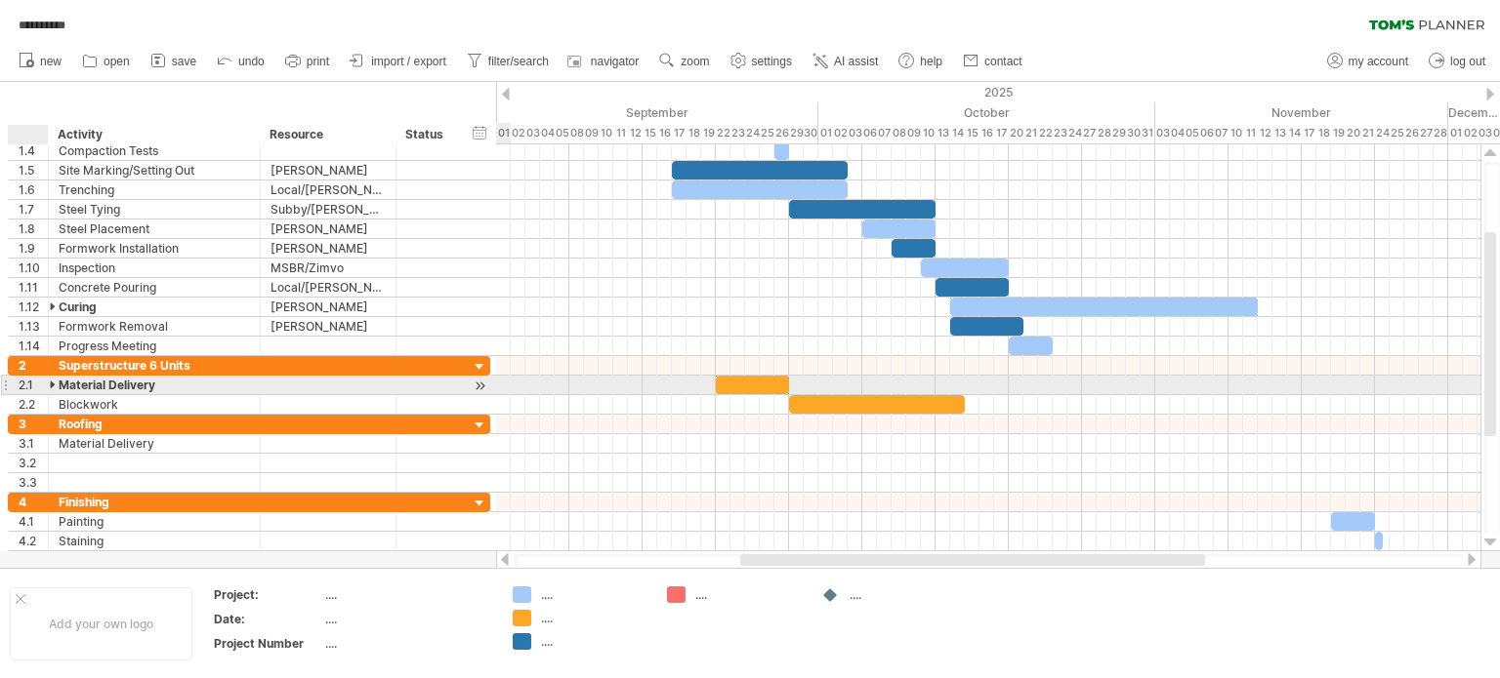
click at [50, 378] on div at bounding box center [54, 385] width 9 height 19
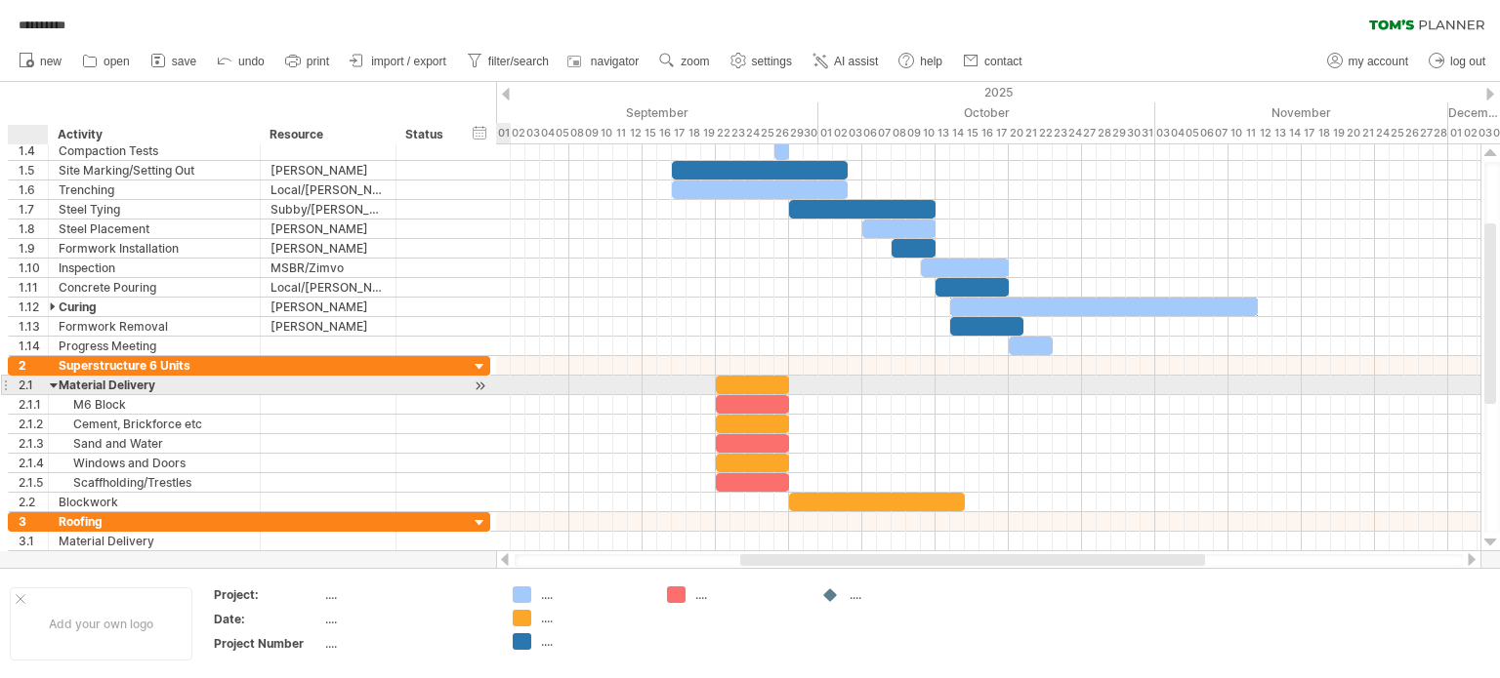
click at [50, 378] on div at bounding box center [54, 385] width 9 height 19
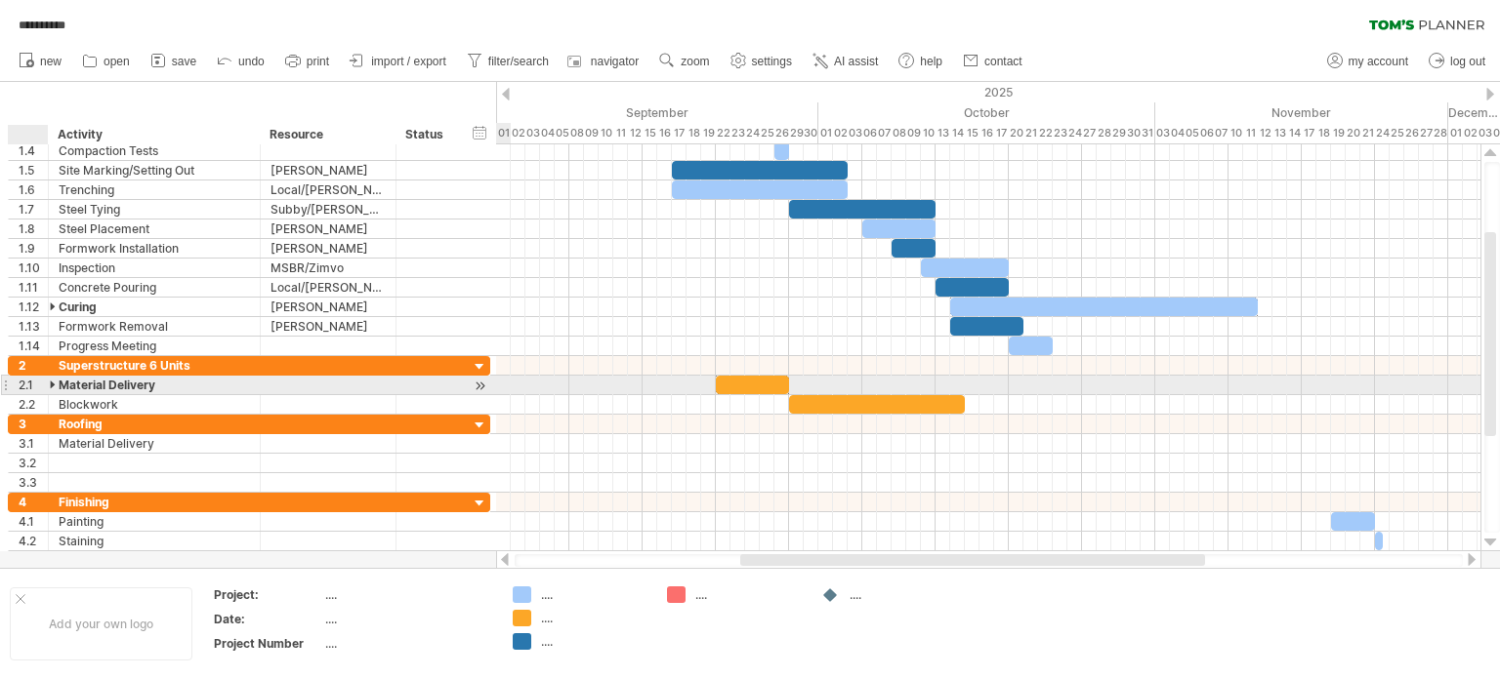
click at [50, 378] on div at bounding box center [54, 385] width 9 height 19
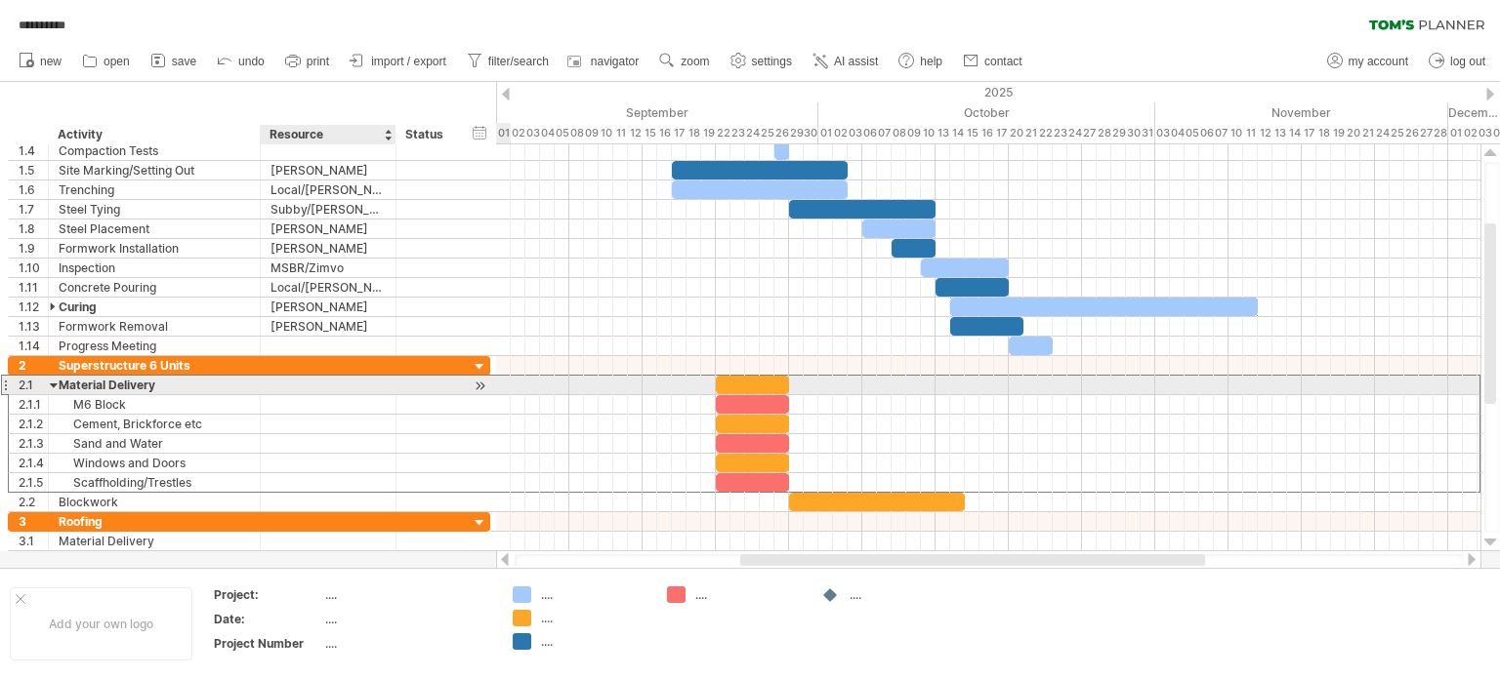
click at [278, 378] on div at bounding box center [327, 385] width 115 height 19
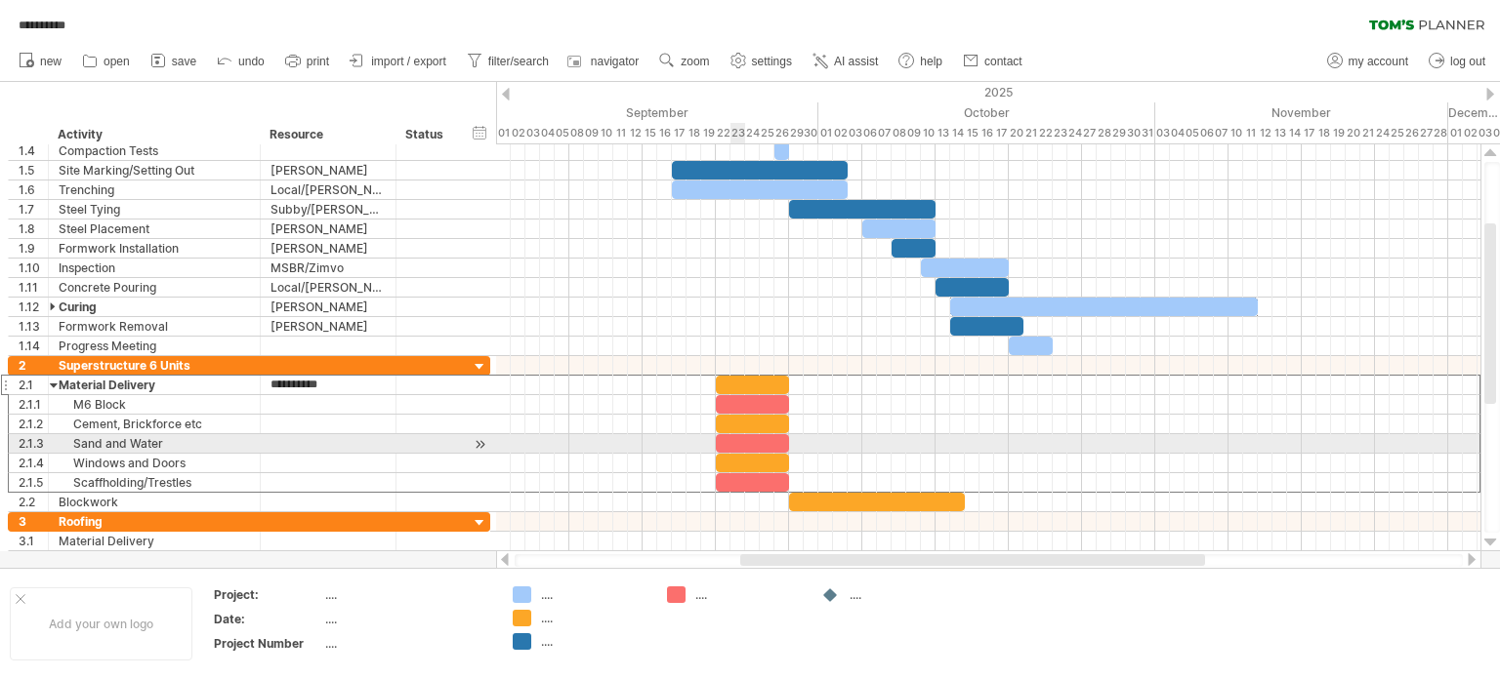
type input "**********"
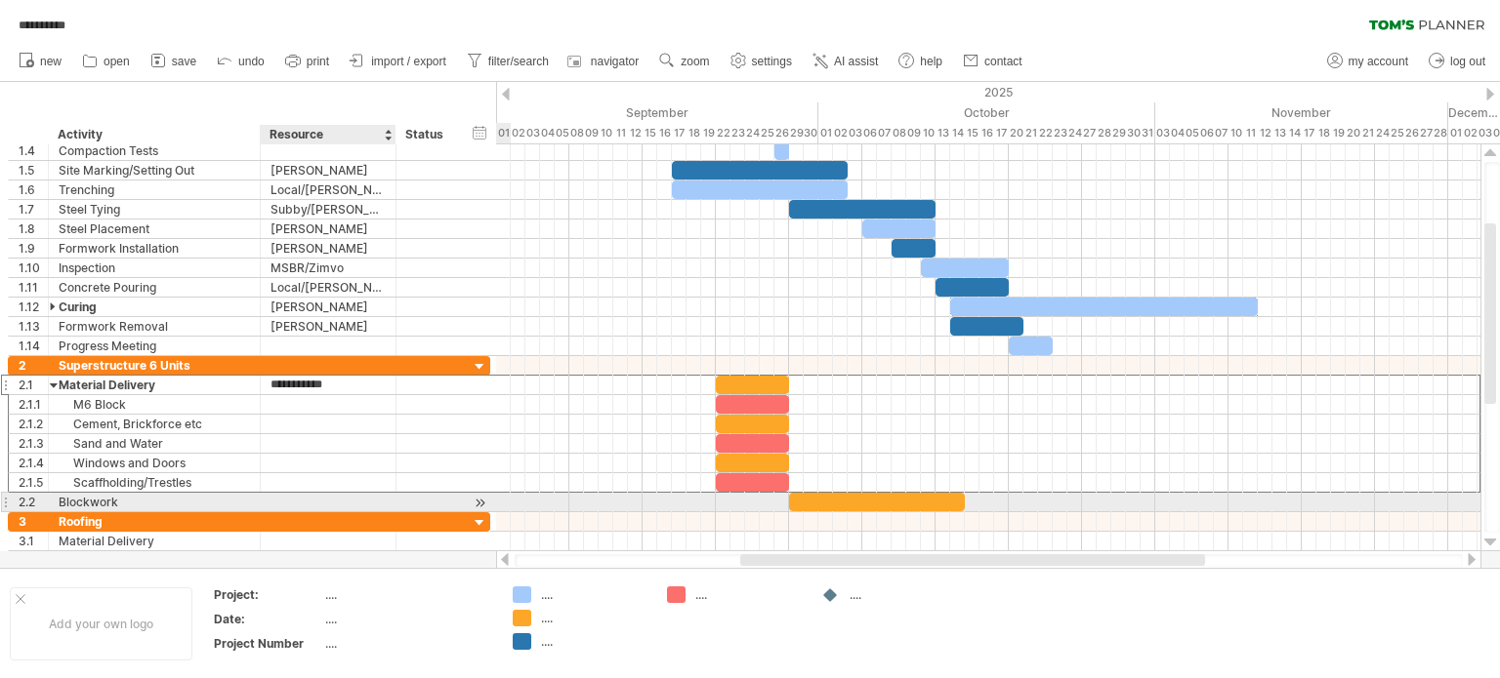
click at [303, 500] on div at bounding box center [327, 502] width 115 height 19
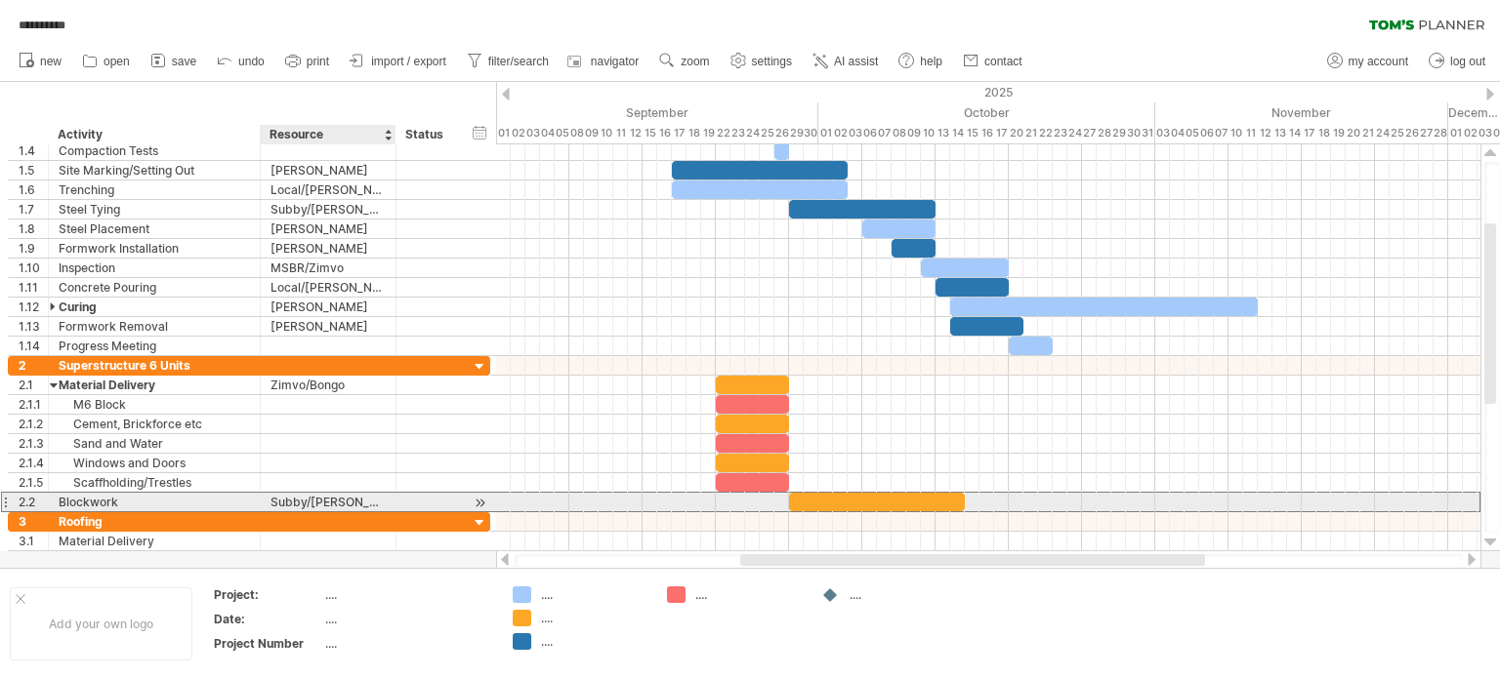
click at [378, 499] on div "Subby/[PERSON_NAME]" at bounding box center [327, 502] width 115 height 19
type input "*****"
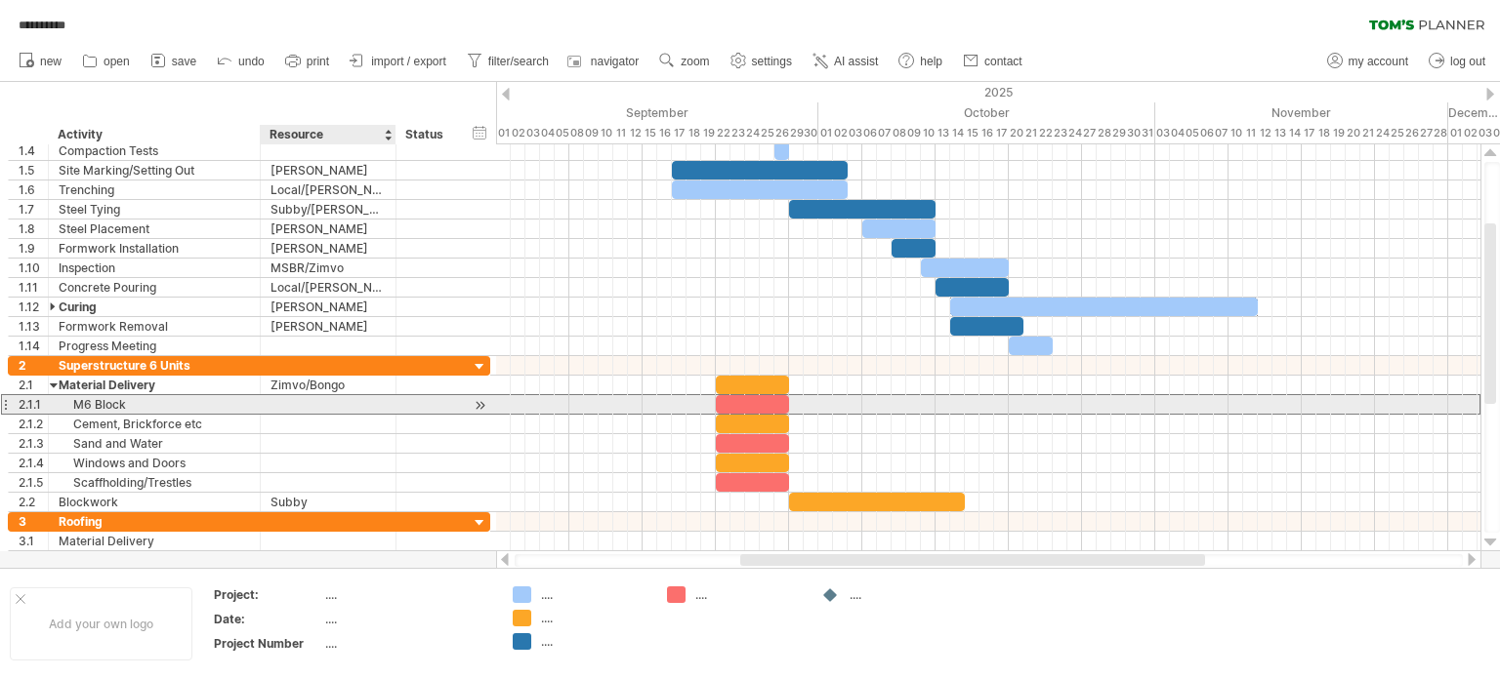
click at [287, 399] on div at bounding box center [327, 404] width 115 height 19
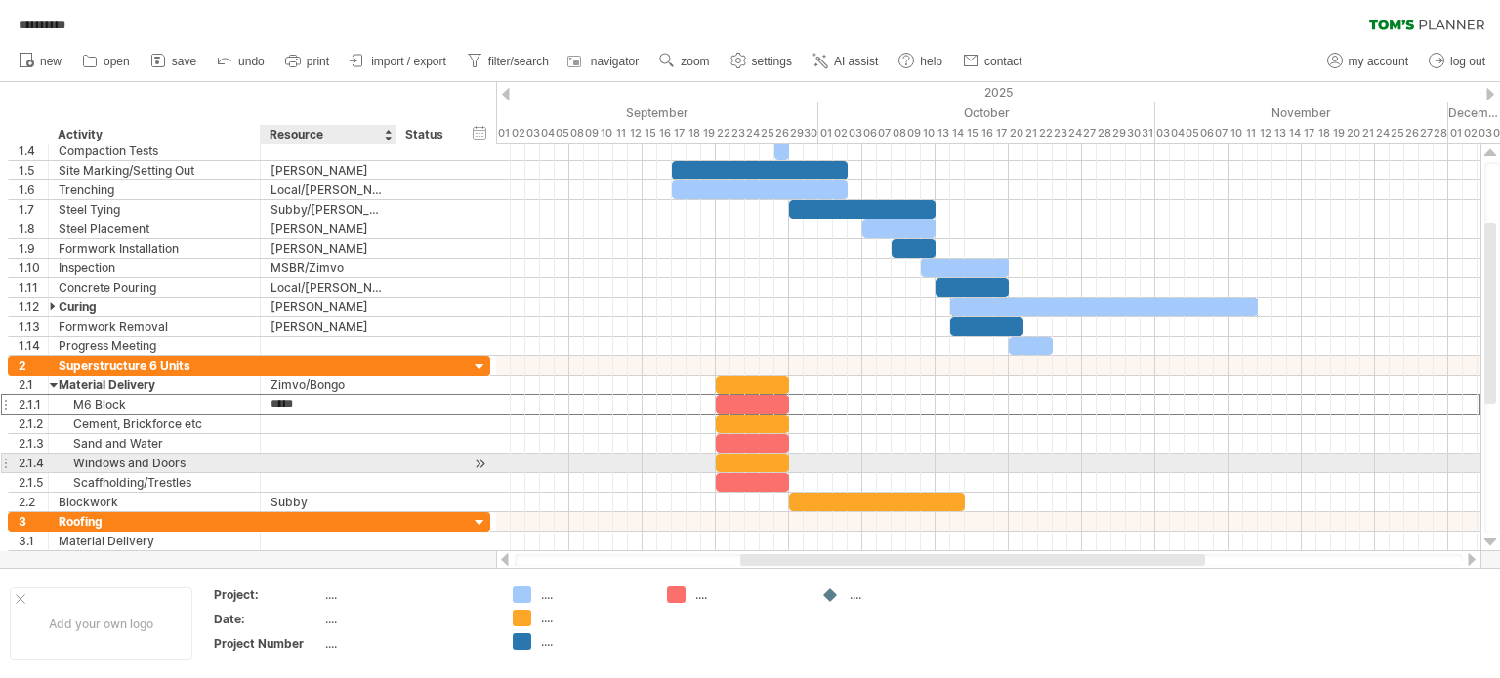
type input "**********"
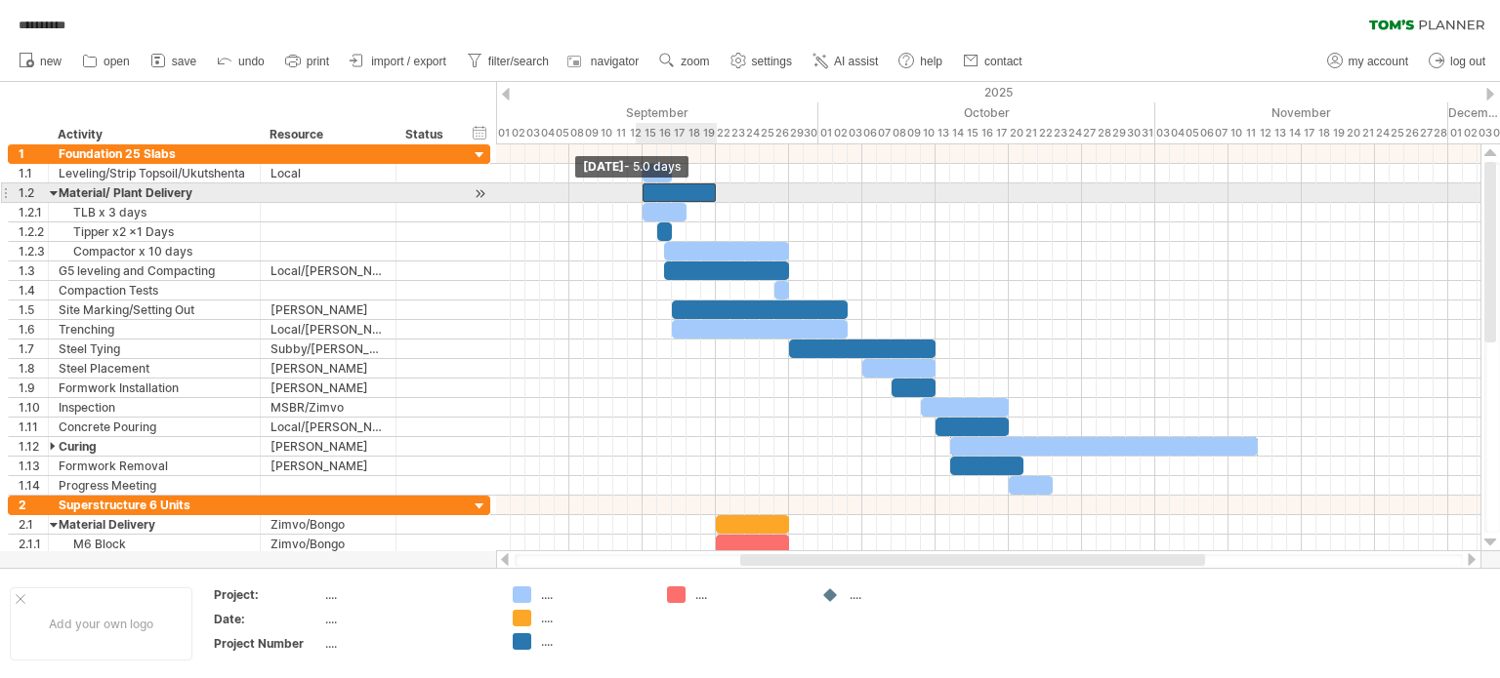
drag, startPoint x: 599, startPoint y: 186, endPoint x: 638, endPoint y: 191, distance: 39.4
click at [638, 191] on span at bounding box center [642, 193] width 8 height 19
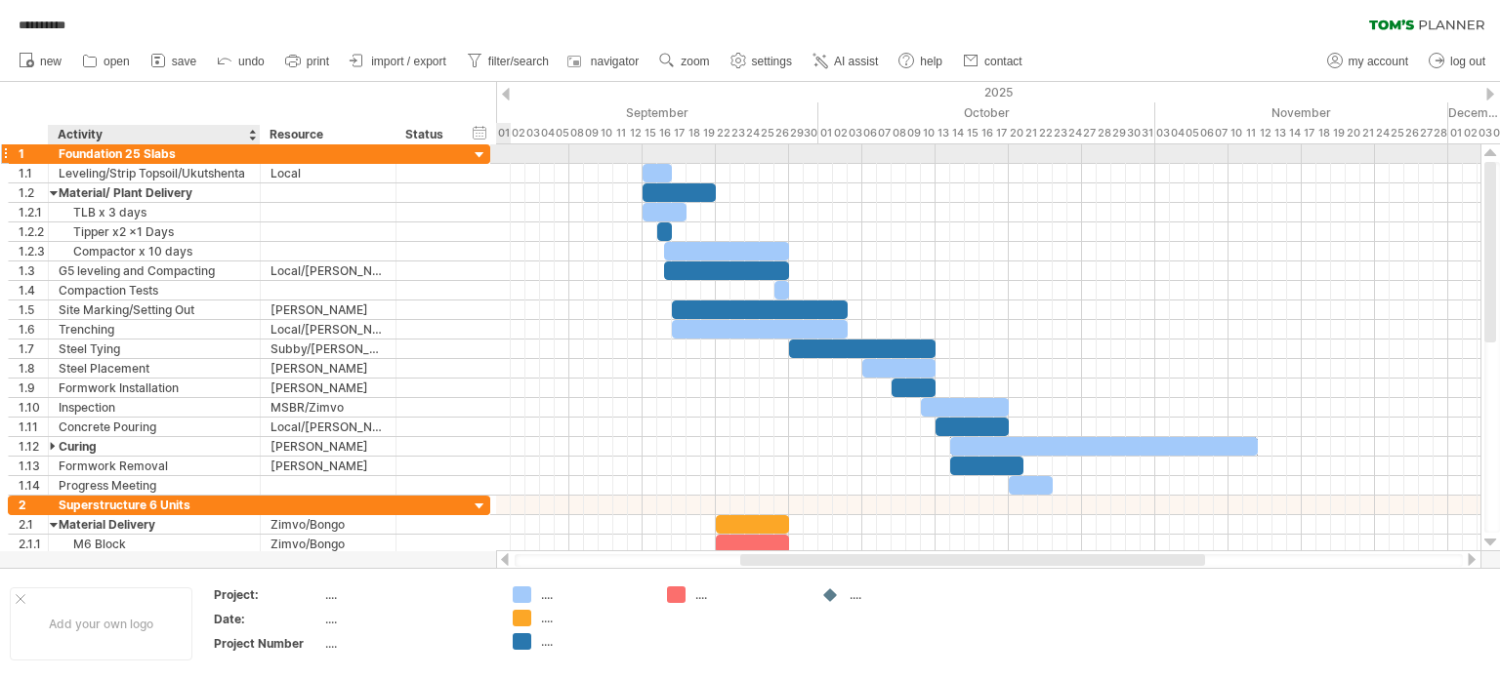
click at [144, 148] on div "Foundation 25 Slabs" at bounding box center [154, 153] width 191 height 19
click at [135, 153] on input "**********" at bounding box center [154, 153] width 191 height 19
click at [129, 151] on input "**********" at bounding box center [154, 153] width 191 height 19
type input "**********"
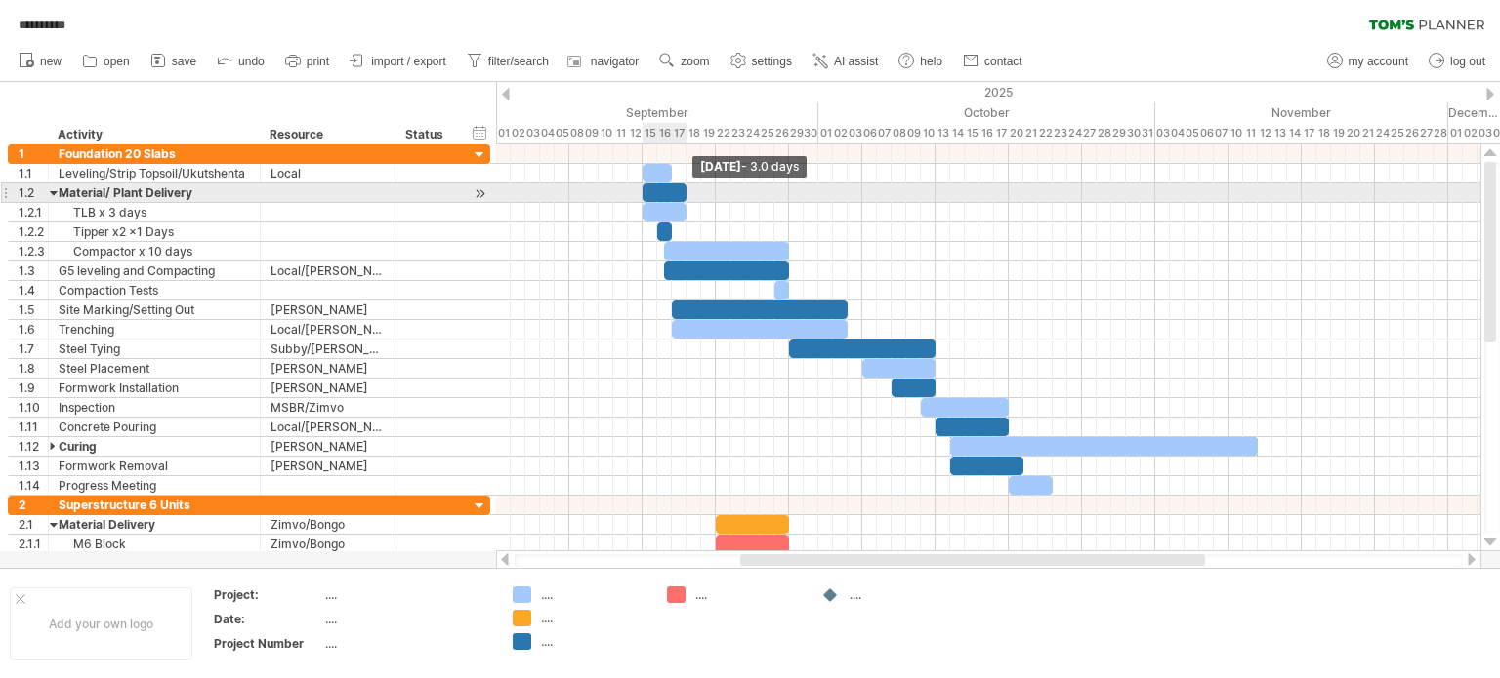
drag, startPoint x: 712, startPoint y: 192, endPoint x: 685, endPoint y: 195, distance: 26.5
click at [685, 195] on span at bounding box center [686, 193] width 8 height 19
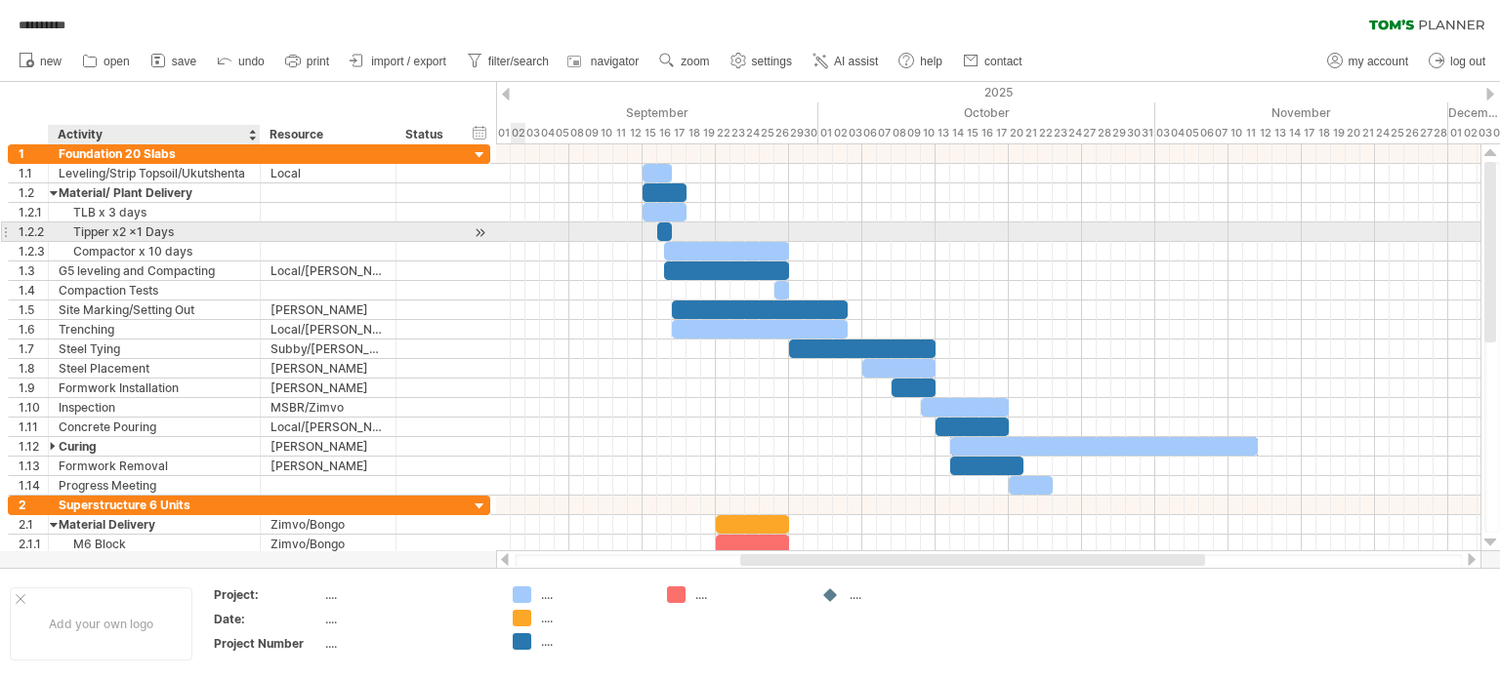
click at [147, 226] on div "Tipper x2 x1 Days" at bounding box center [154, 232] width 191 height 19
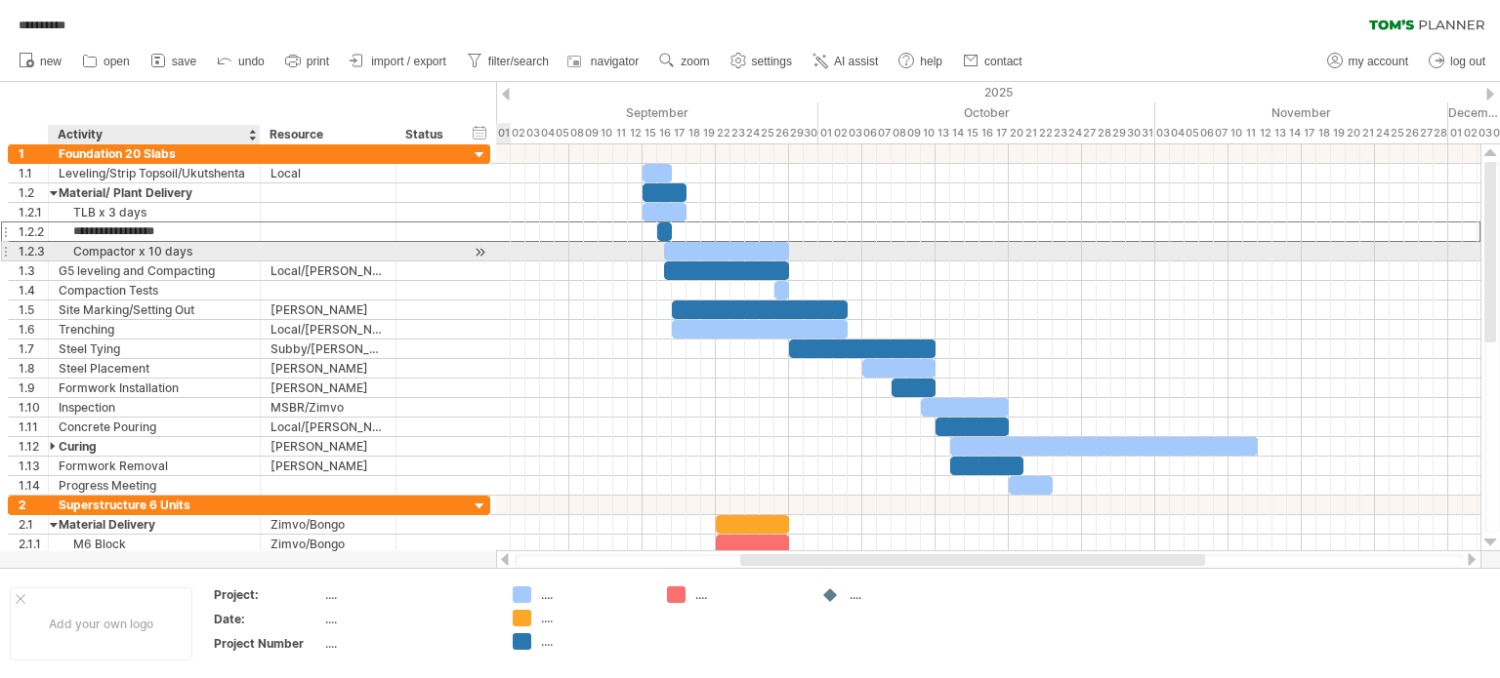
click at [98, 251] on div "Compactor x 10 days" at bounding box center [154, 251] width 191 height 19
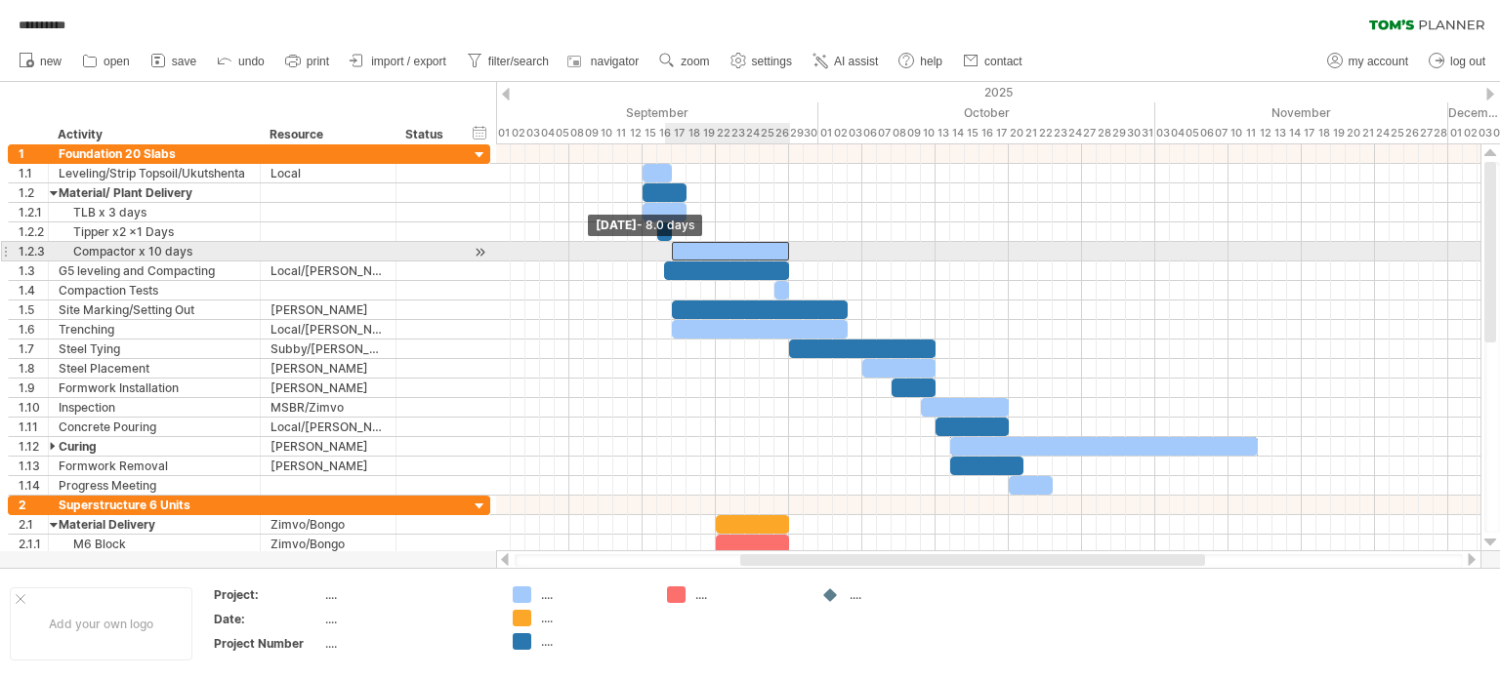
click at [672, 252] on span at bounding box center [672, 251] width 8 height 19
click at [666, 248] on span at bounding box center [665, 251] width 8 height 19
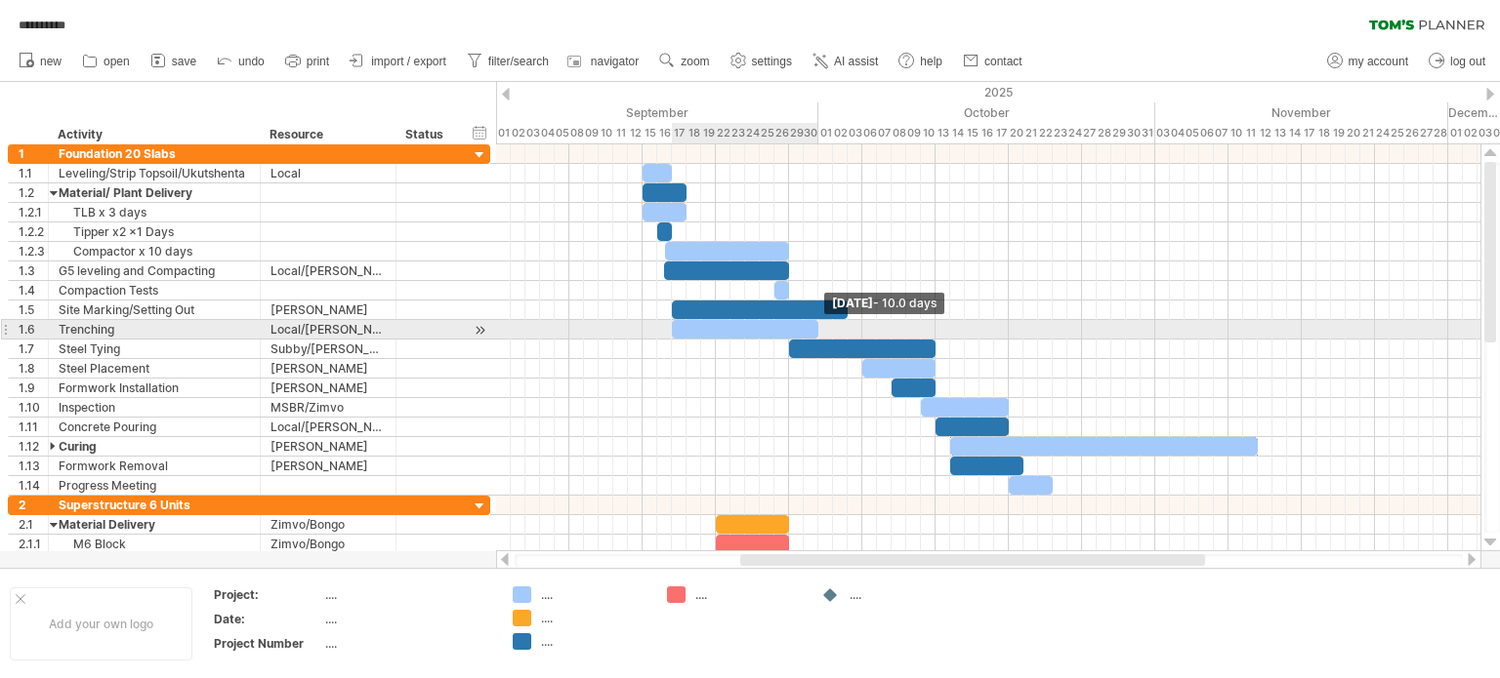
drag, startPoint x: 849, startPoint y: 326, endPoint x: 817, endPoint y: 327, distance: 32.2
click at [817, 327] on span at bounding box center [818, 329] width 8 height 19
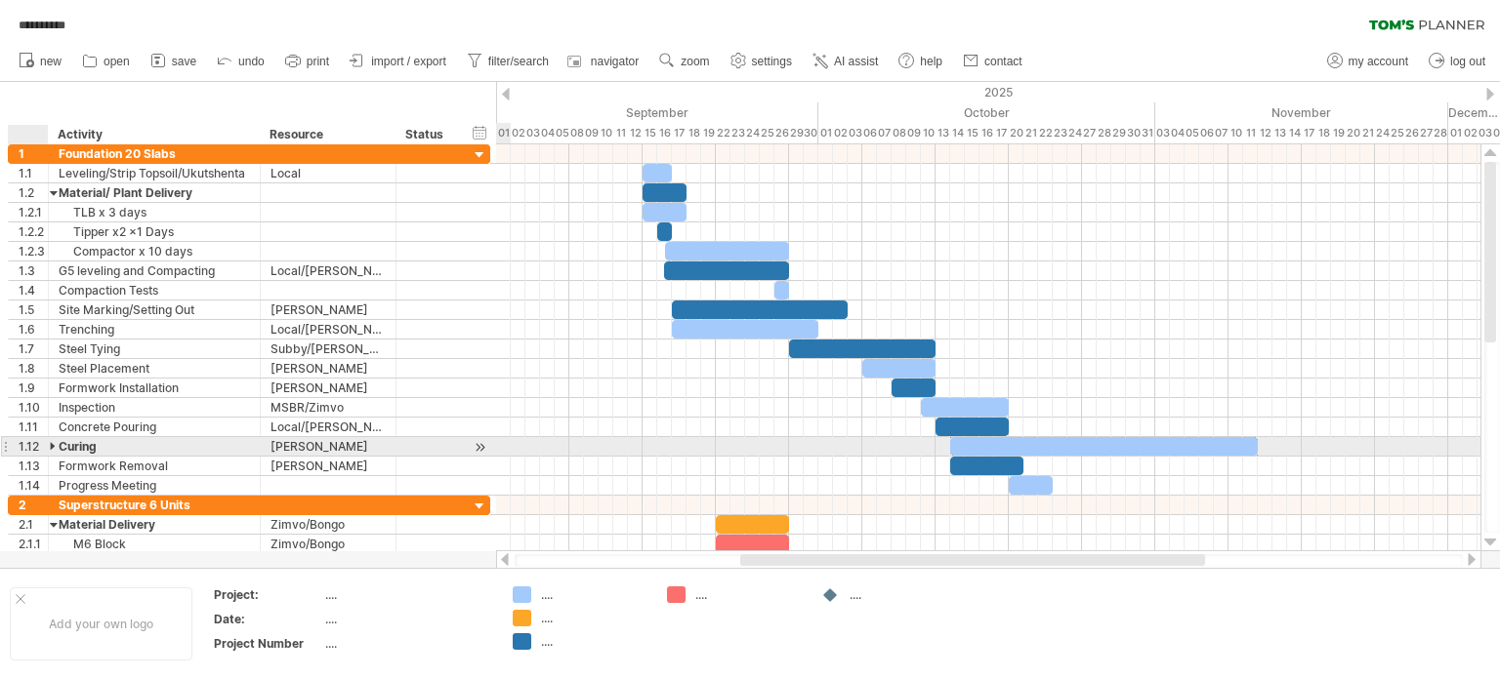
click at [49, 443] on div "****** Curing" at bounding box center [155, 446] width 212 height 19
click at [50, 441] on div at bounding box center [54, 446] width 9 height 19
